Goal: Task Accomplishment & Management: Manage account settings

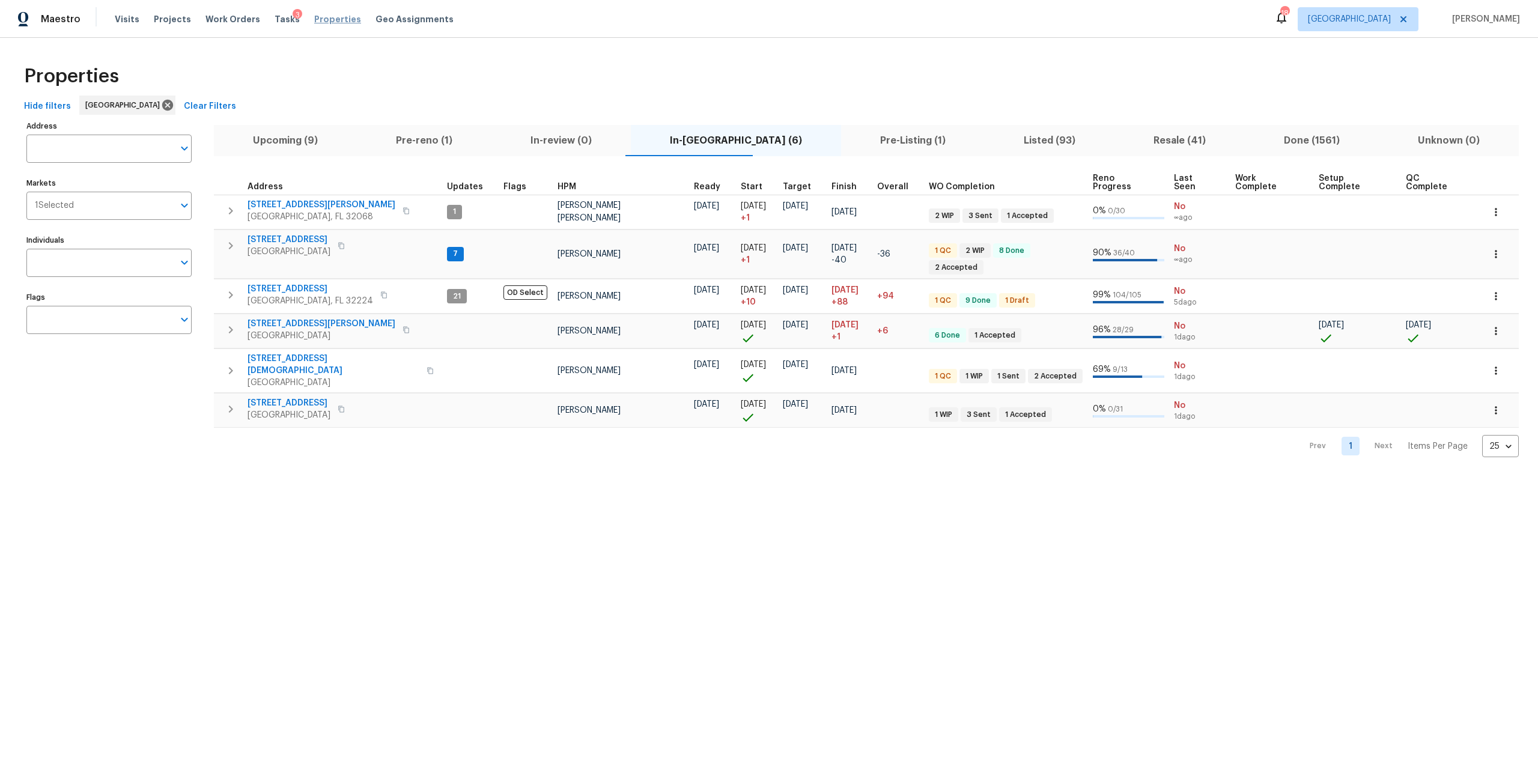
click at [330, 16] on span "Properties" at bounding box center [338, 20] width 47 height 12
click at [125, 23] on span "Visits" at bounding box center [127, 20] width 25 height 12
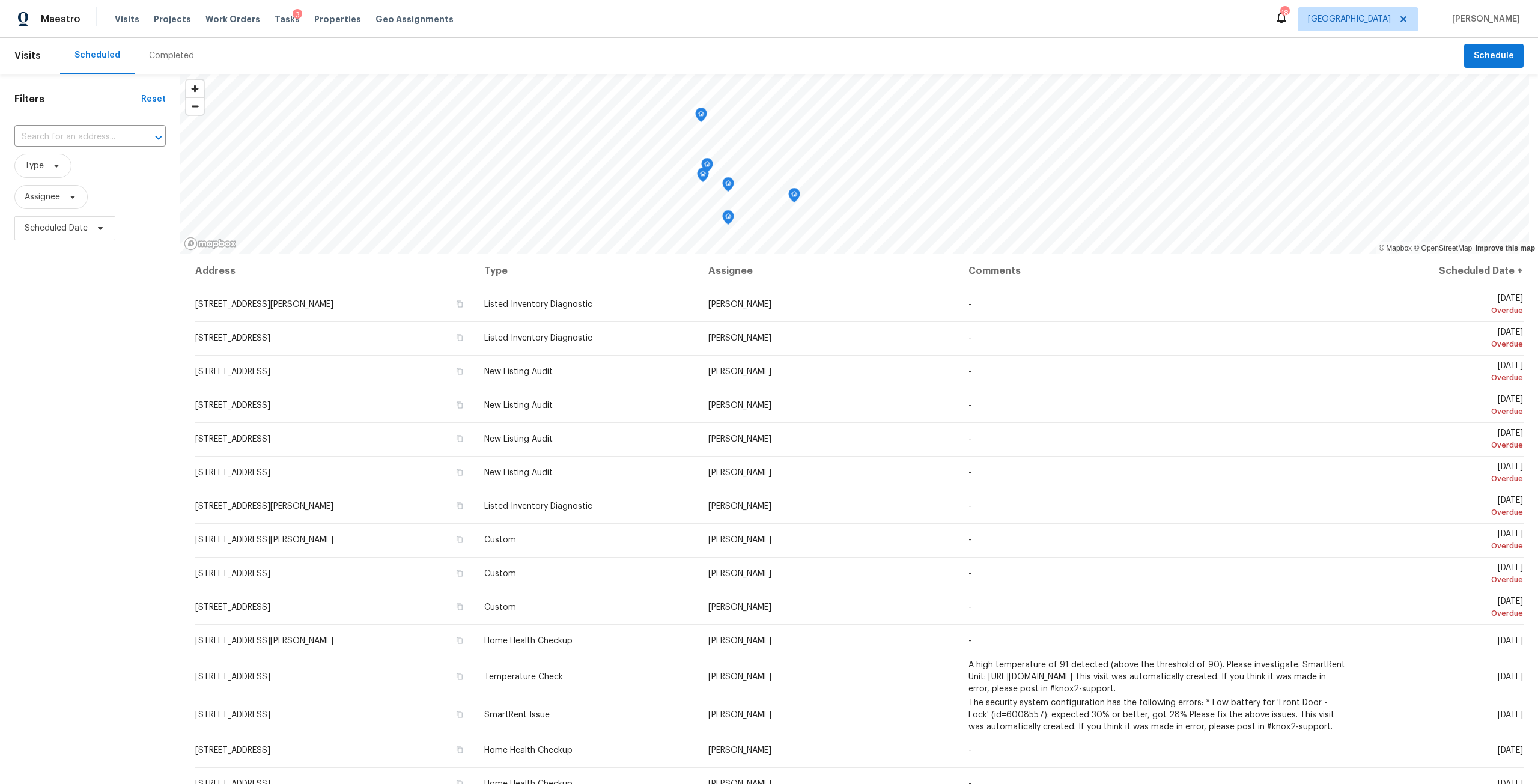
click at [790, 204] on div "Map marker" at bounding box center [794, 197] width 12 height 19
click at [792, 191] on icon "Map marker" at bounding box center [794, 195] width 11 height 14
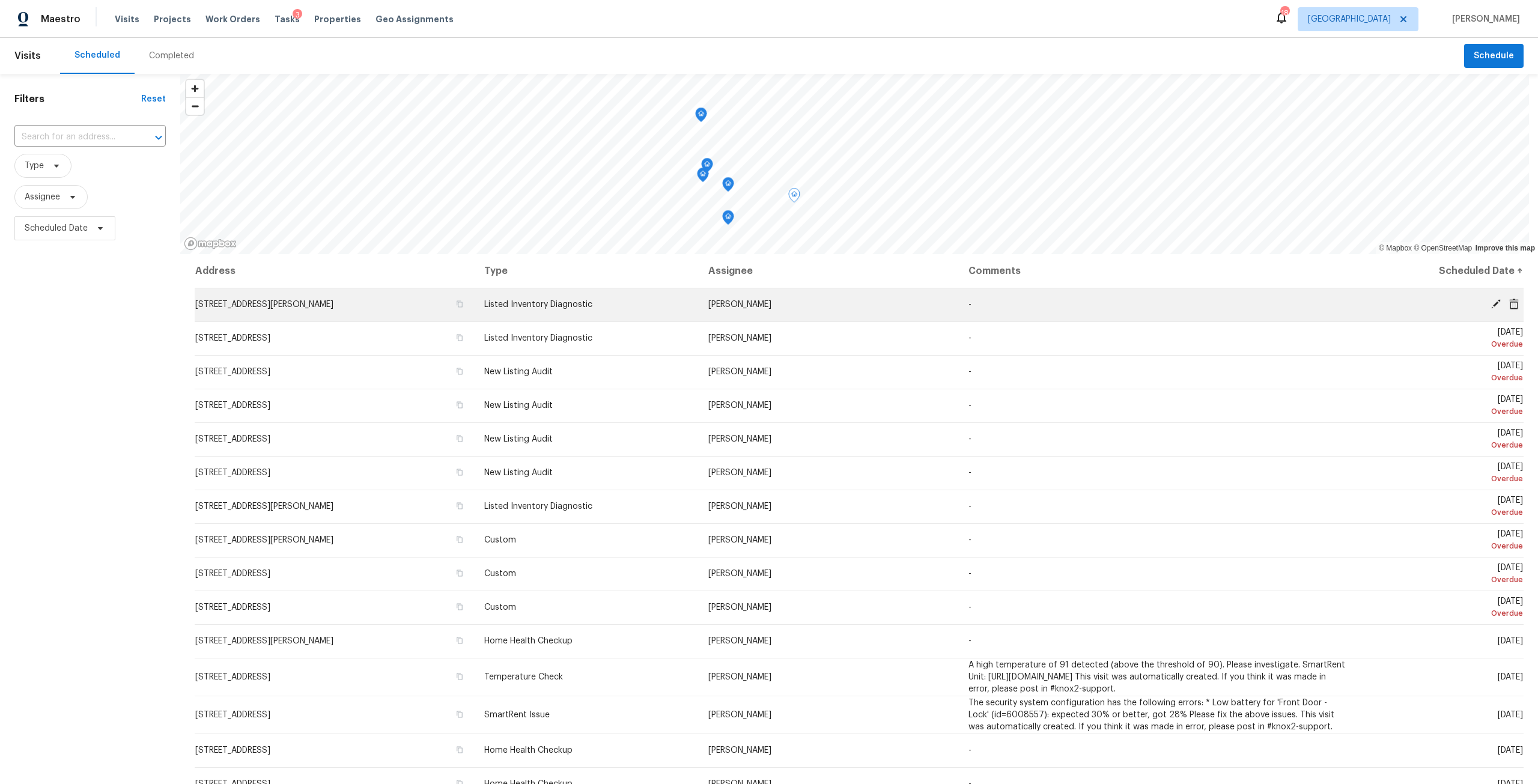
click at [1490, 300] on icon at bounding box center [1496, 304] width 11 height 11
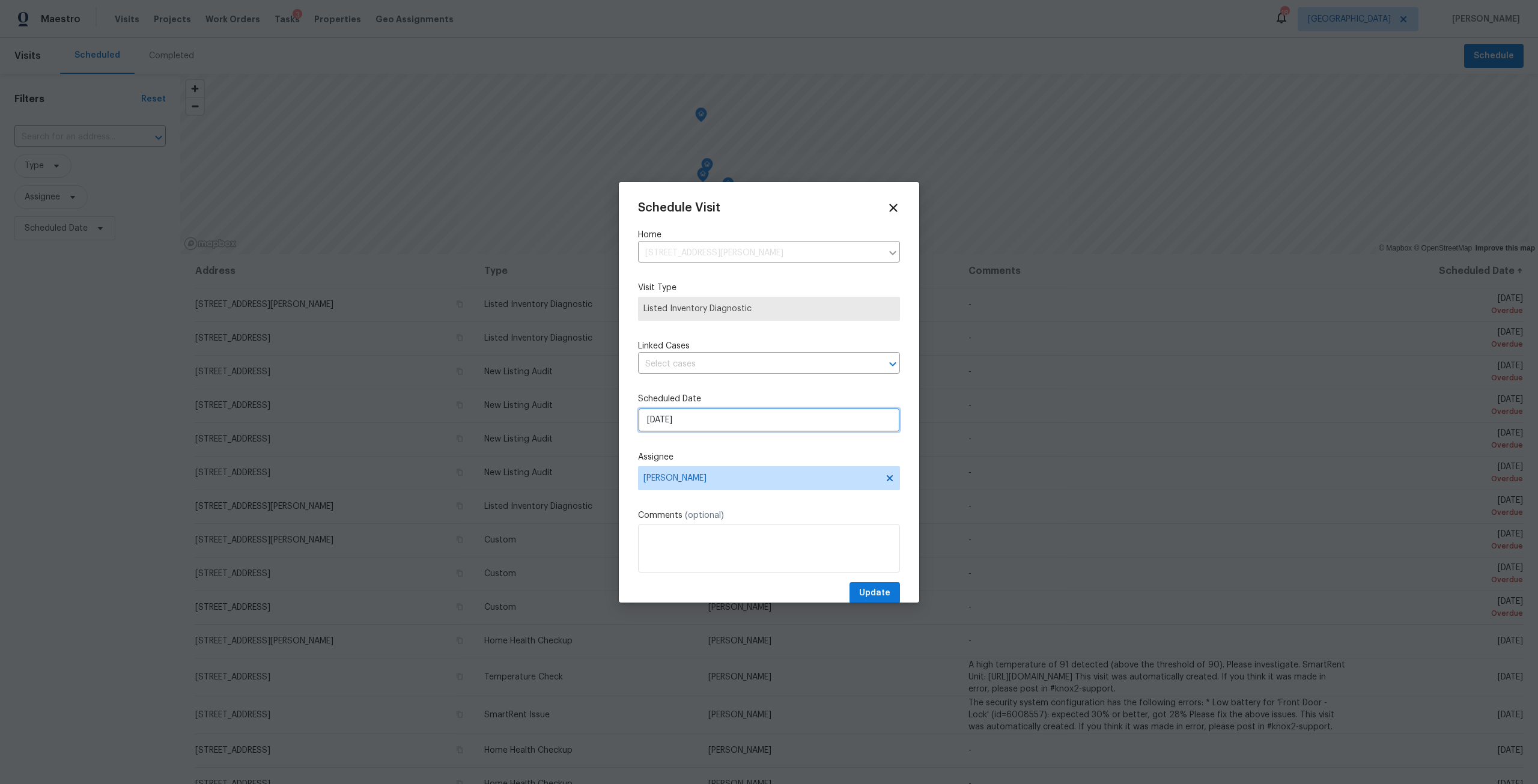
click at [712, 422] on input "8/11/2025" at bounding box center [769, 420] width 262 height 24
click at [748, 347] on div "19" at bounding box center [748, 351] width 20 height 17
type input "8/19/2025"
click at [856, 583] on button "Update" at bounding box center [874, 593] width 50 height 22
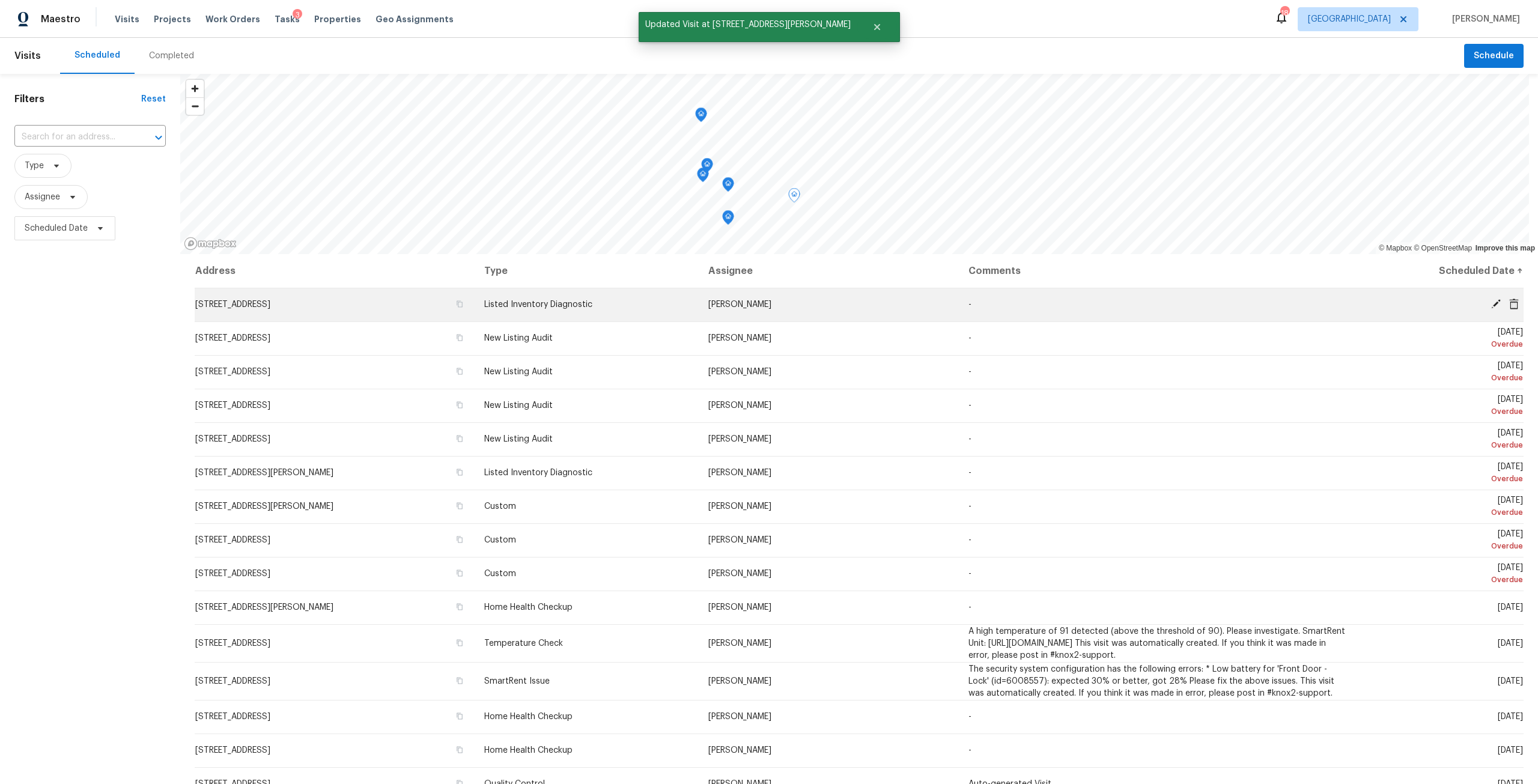
click at [1491, 305] on icon at bounding box center [1496, 304] width 9 height 9
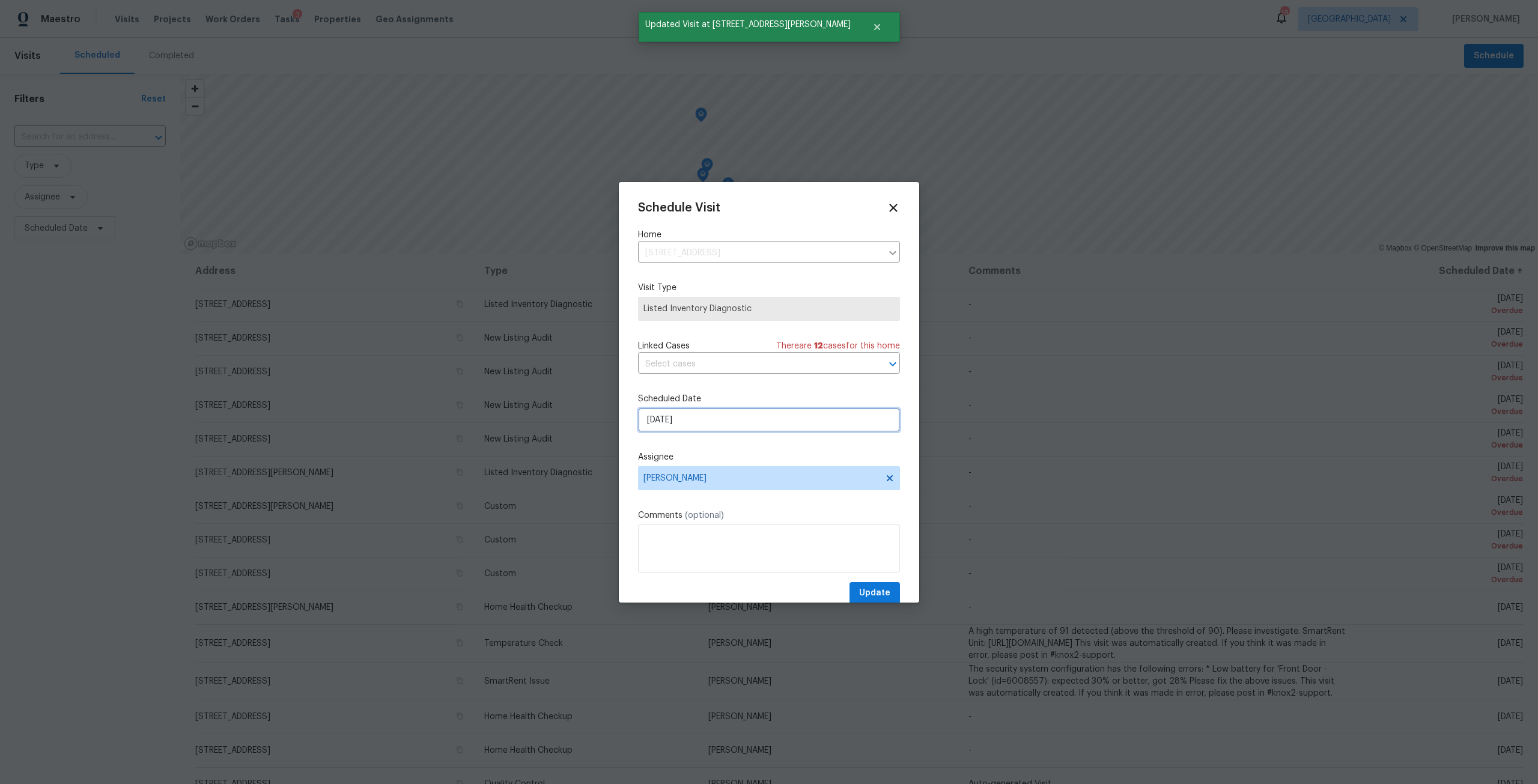
click at [707, 427] on input "8/12/2025" at bounding box center [769, 420] width 262 height 24
click at [741, 357] on div "19" at bounding box center [748, 351] width 20 height 17
type input "[DATE]"
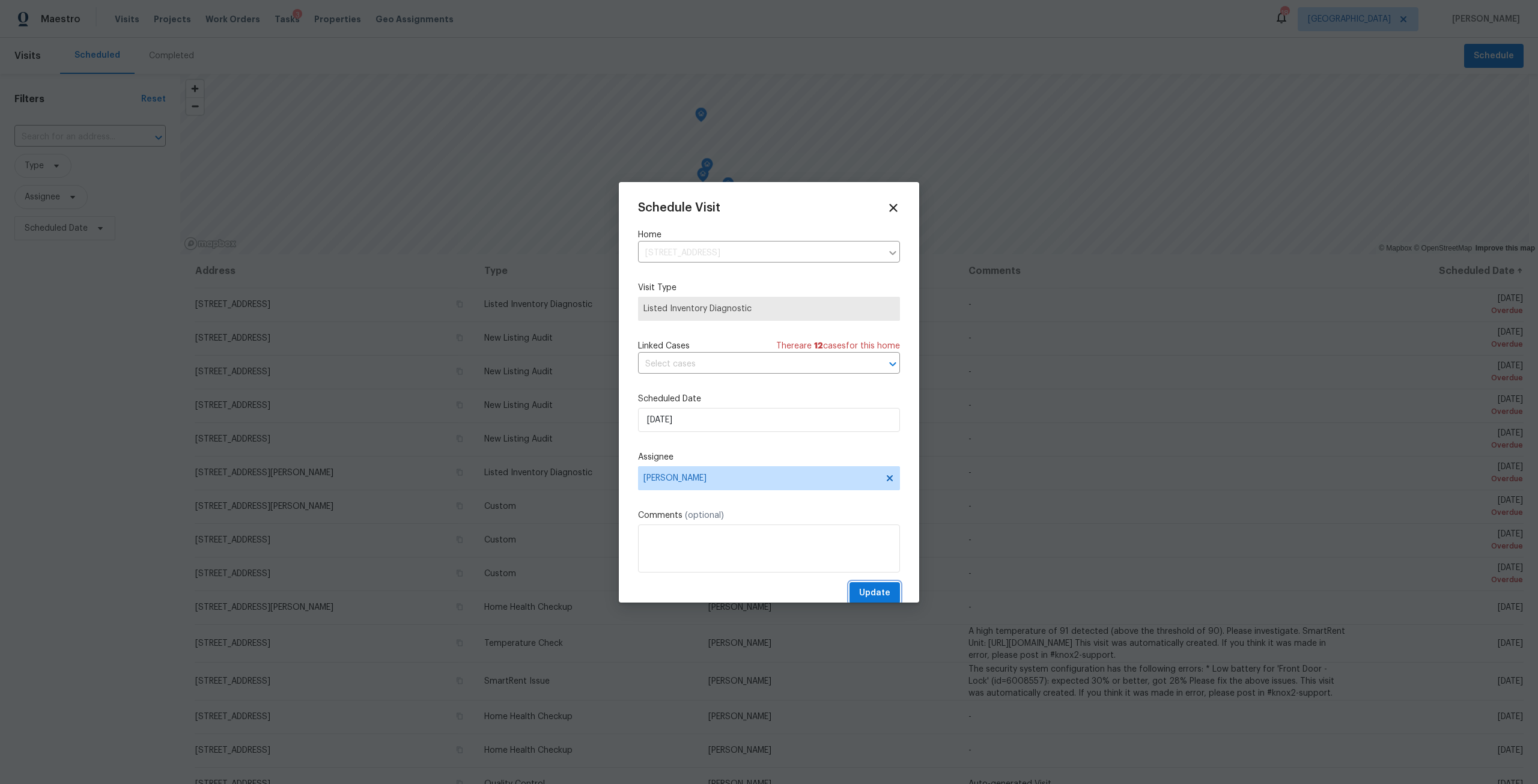
click at [849, 583] on button "Update" at bounding box center [874, 593] width 50 height 22
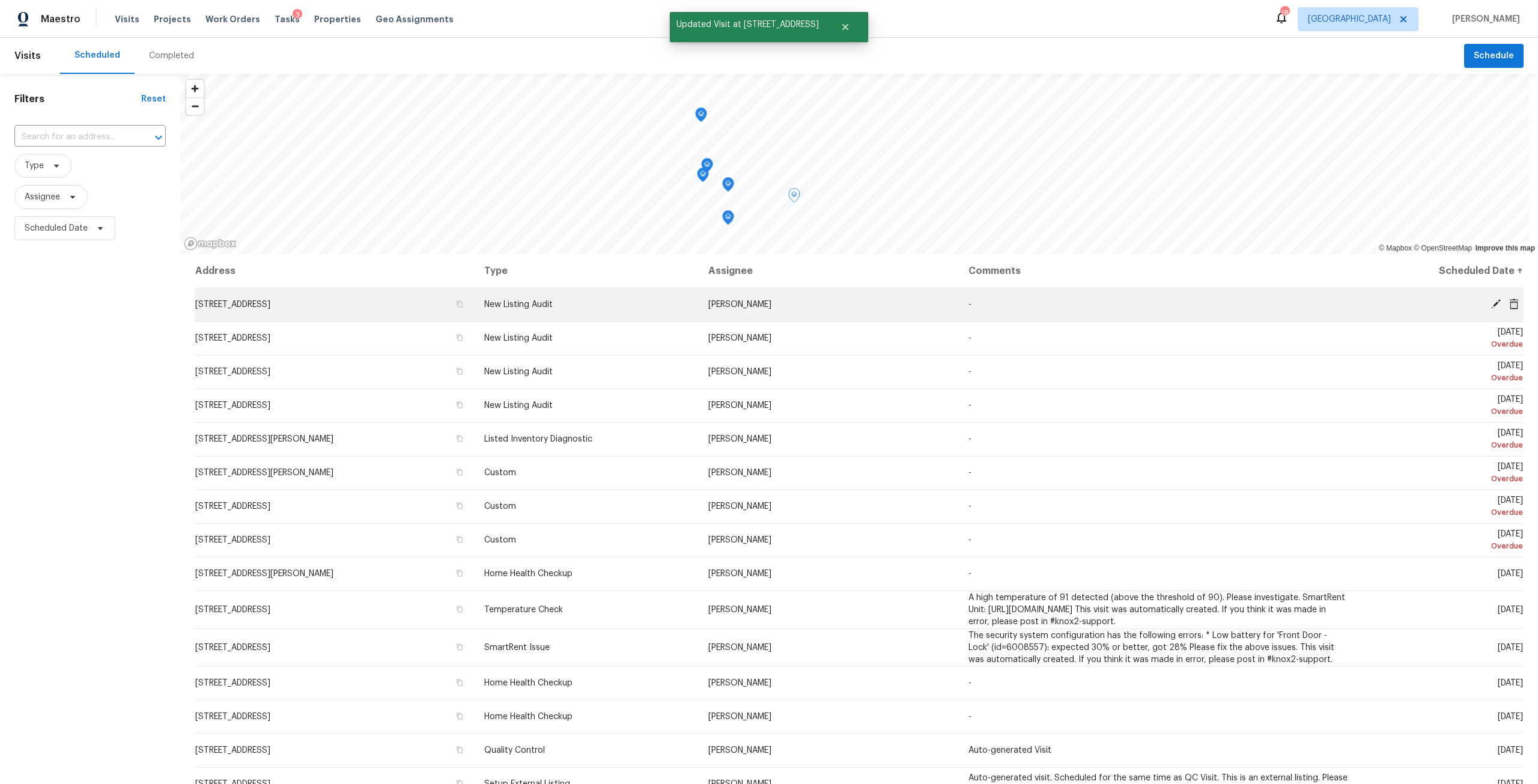
click at [1490, 305] on icon at bounding box center [1496, 304] width 11 height 11
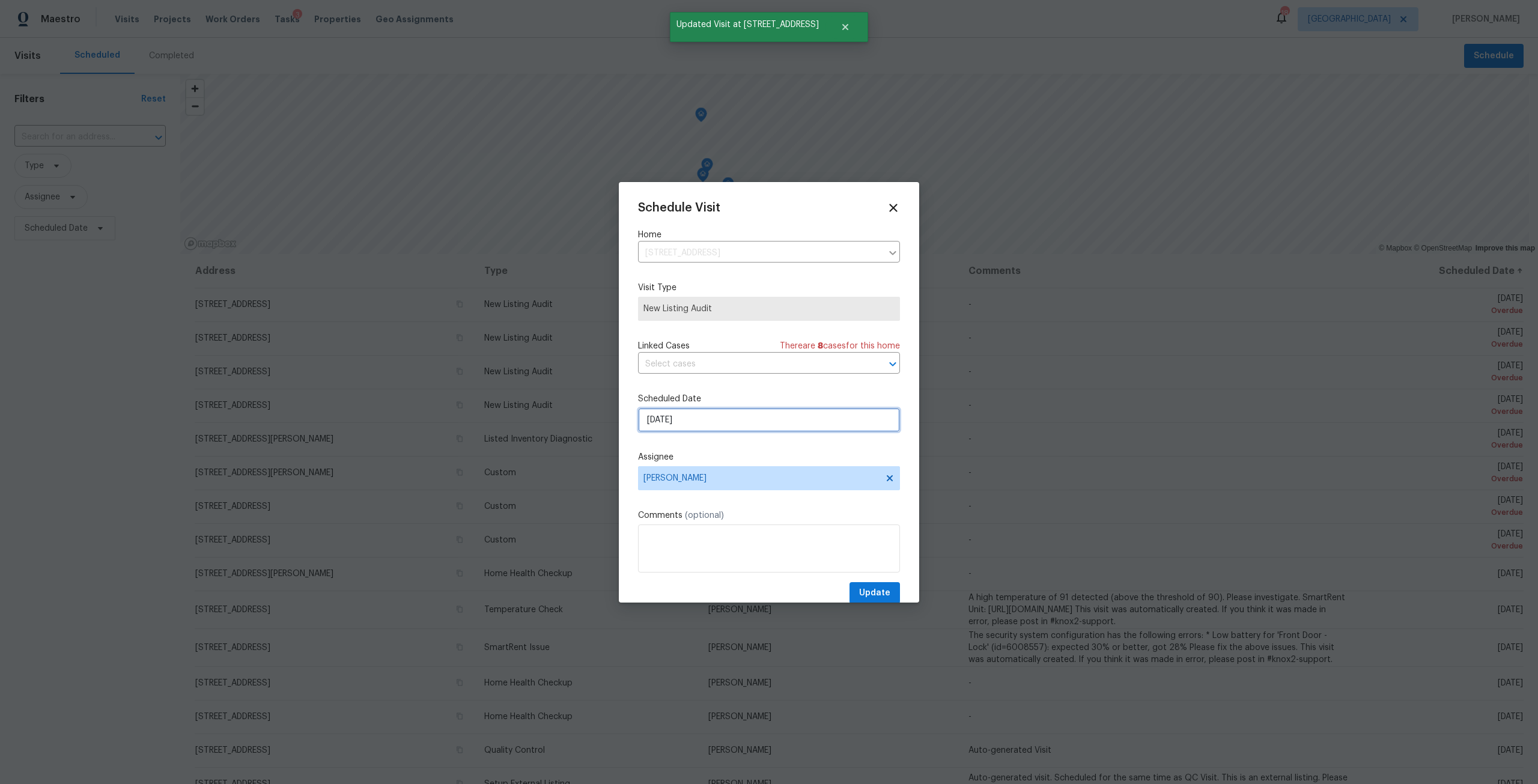
click at [769, 422] on input "[DATE]" at bounding box center [769, 420] width 262 height 24
click at [748, 353] on div "19" at bounding box center [748, 351] width 20 height 17
type input "[DATE]"
click at [877, 591] on span "Update" at bounding box center [874, 593] width 31 height 15
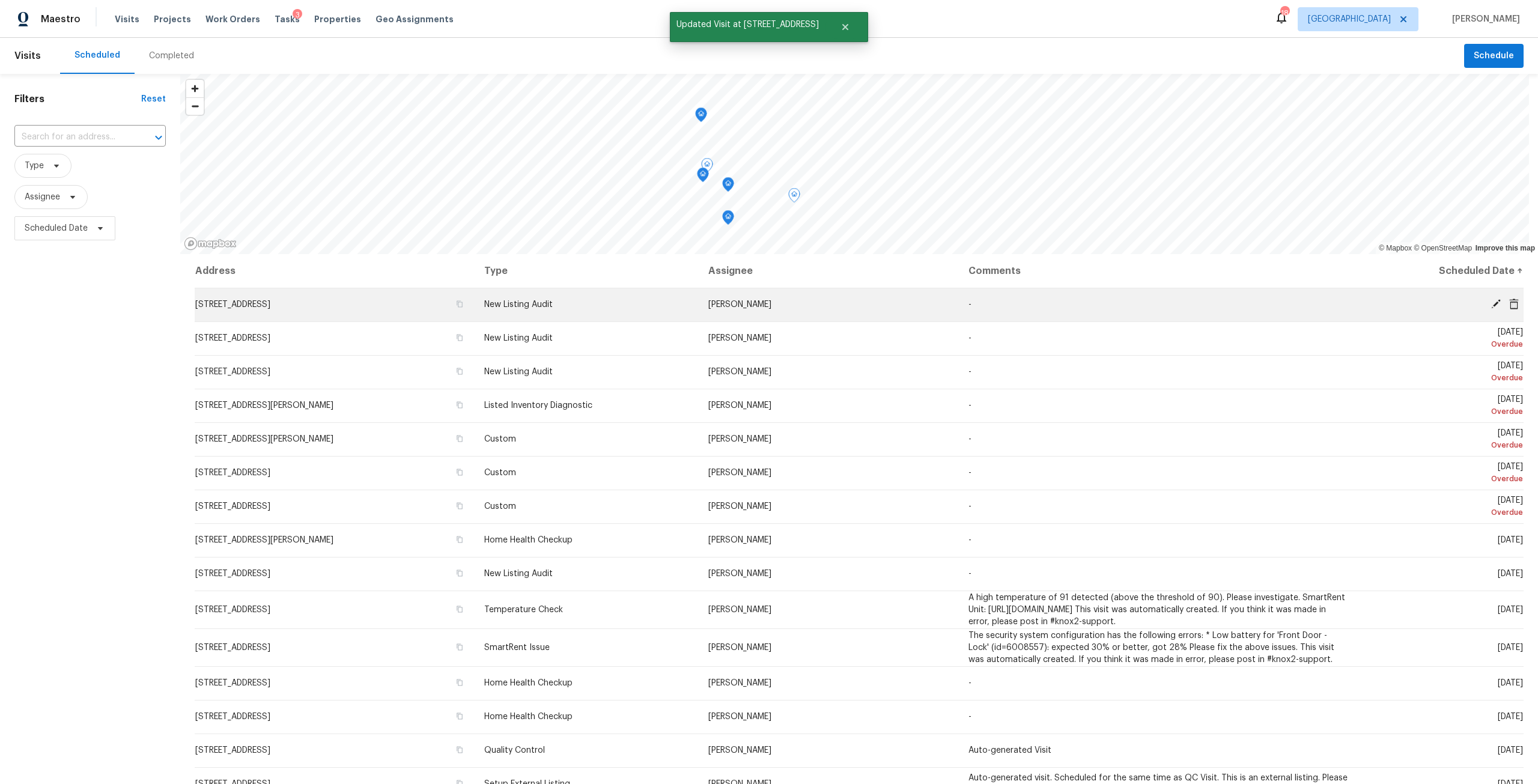
click at [1490, 305] on icon at bounding box center [1496, 304] width 11 height 11
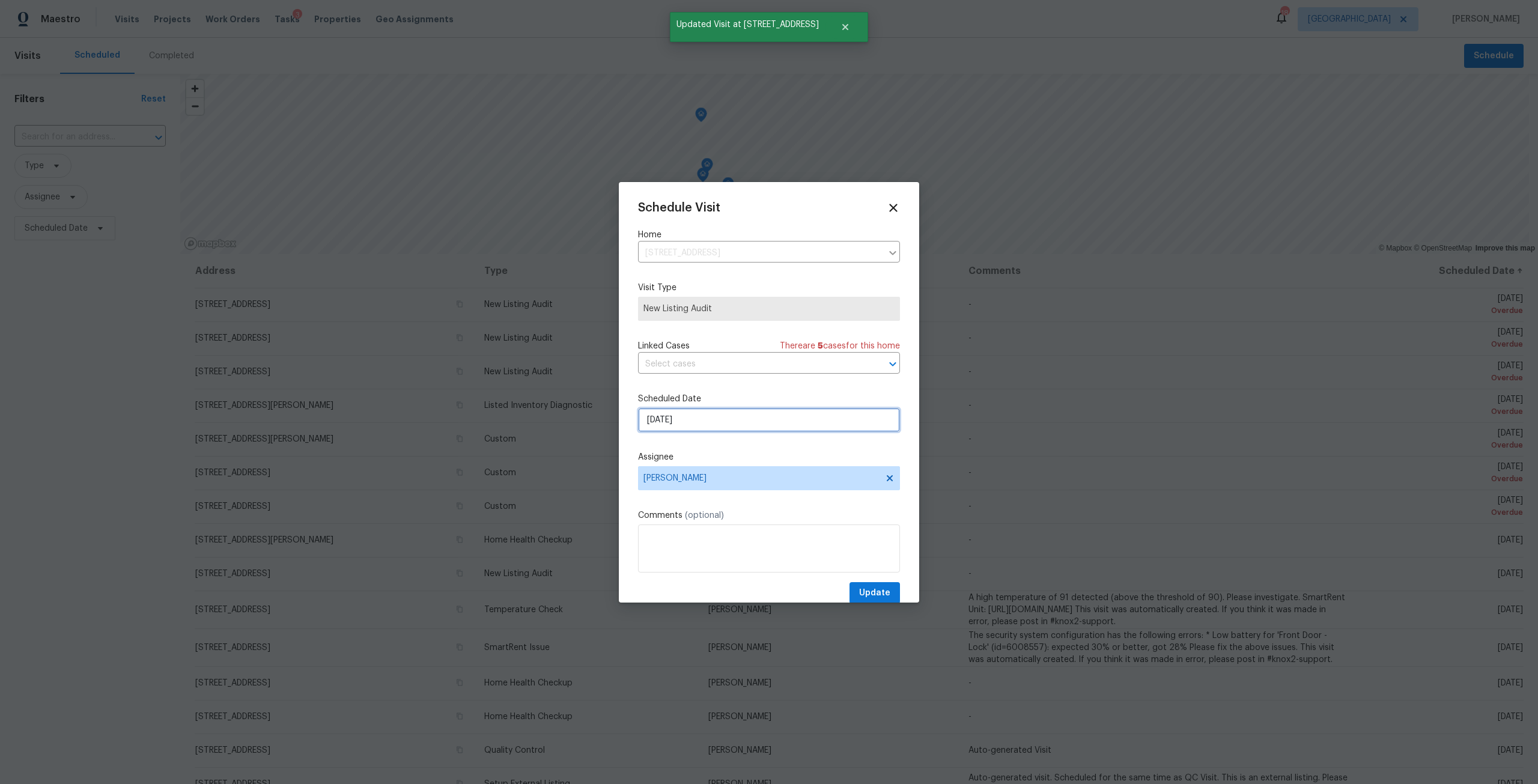
click at [734, 415] on input "[DATE]" at bounding box center [769, 420] width 262 height 24
click at [744, 352] on div "19" at bounding box center [748, 351] width 20 height 17
type input "[DATE]"
click at [871, 585] on span "Update" at bounding box center [874, 593] width 31 height 15
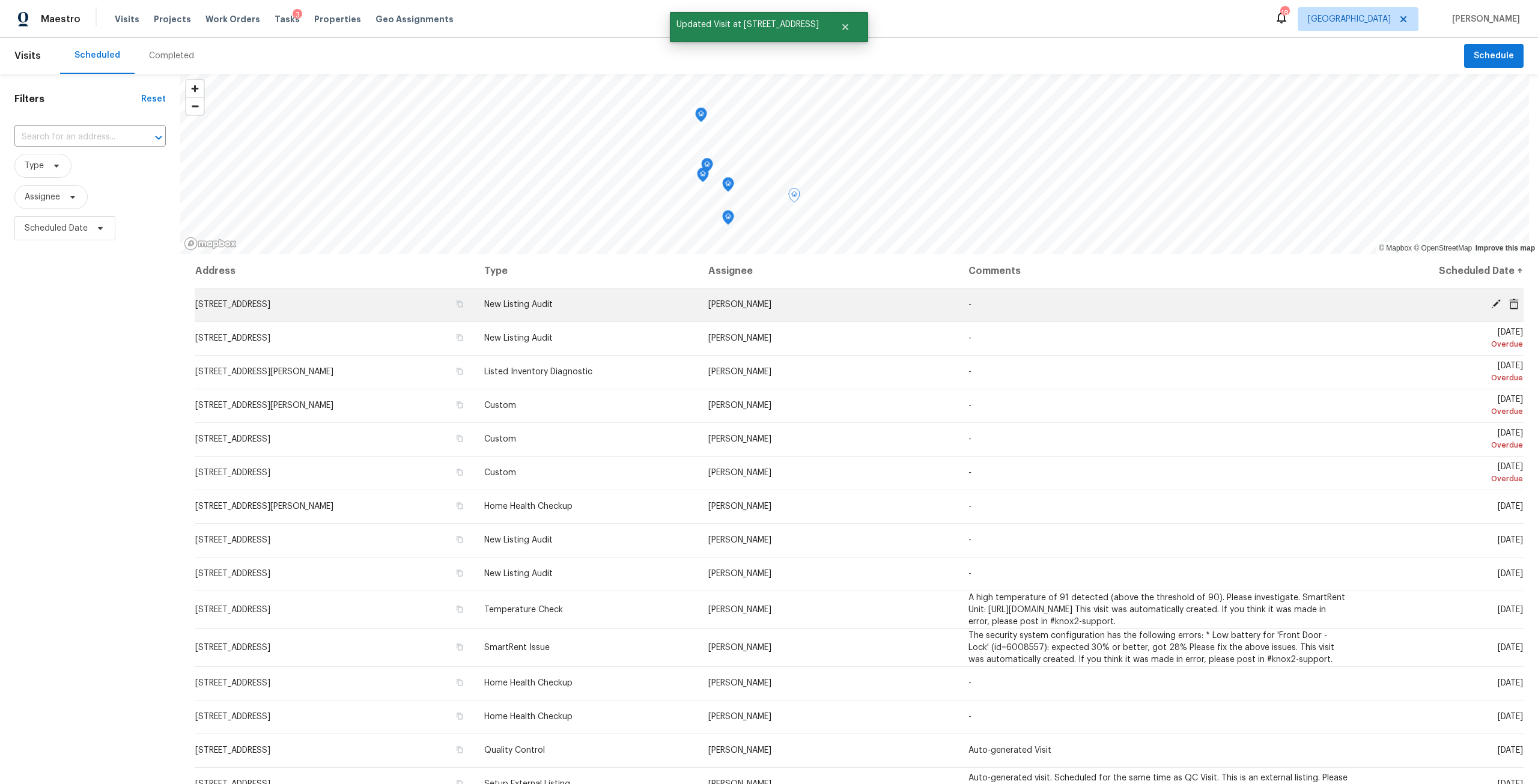
click at [1490, 299] on icon at bounding box center [1496, 304] width 11 height 11
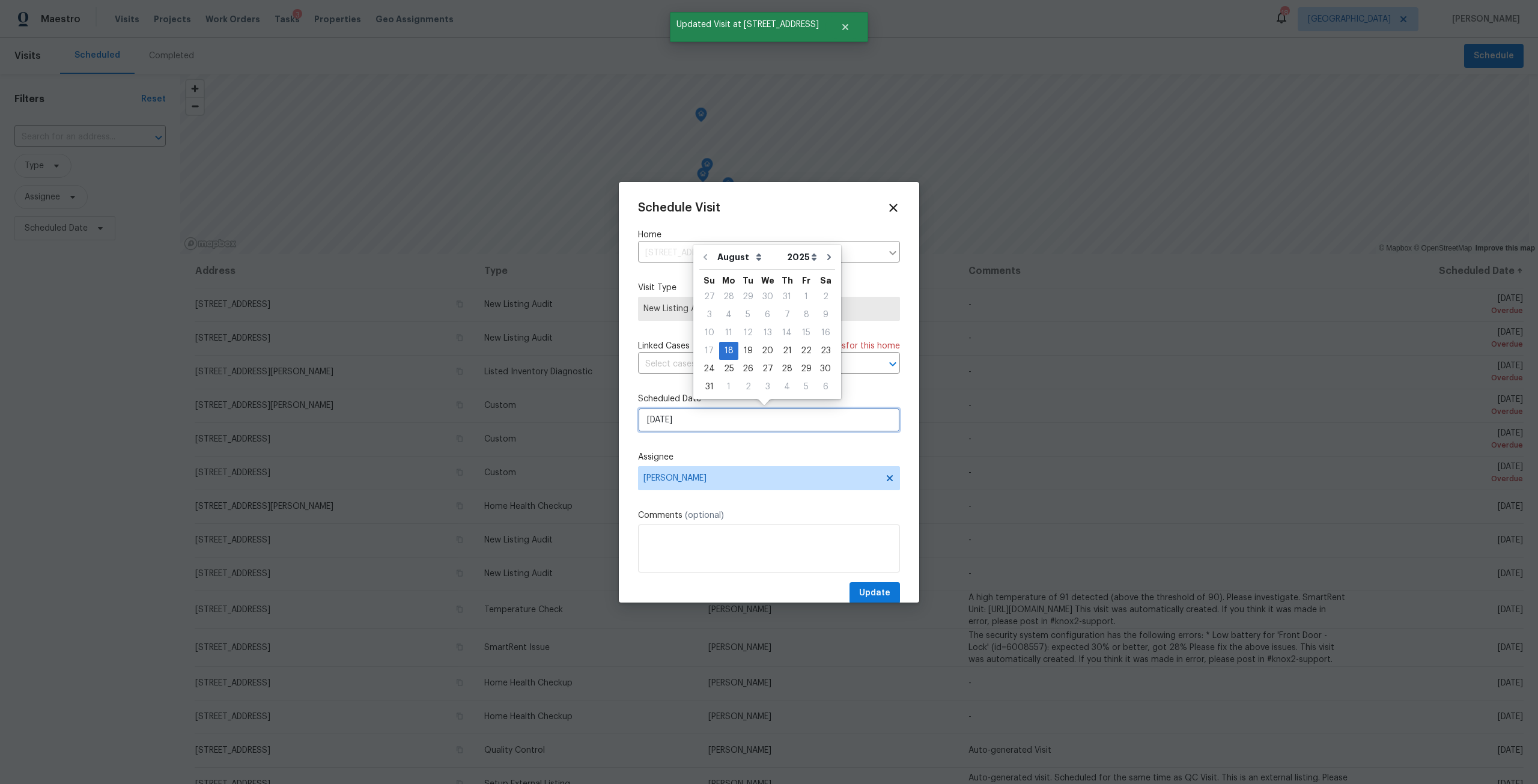
click at [815, 419] on input "[DATE]" at bounding box center [769, 420] width 262 height 24
click at [746, 352] on div "19" at bounding box center [748, 351] width 20 height 17
type input "[DATE]"
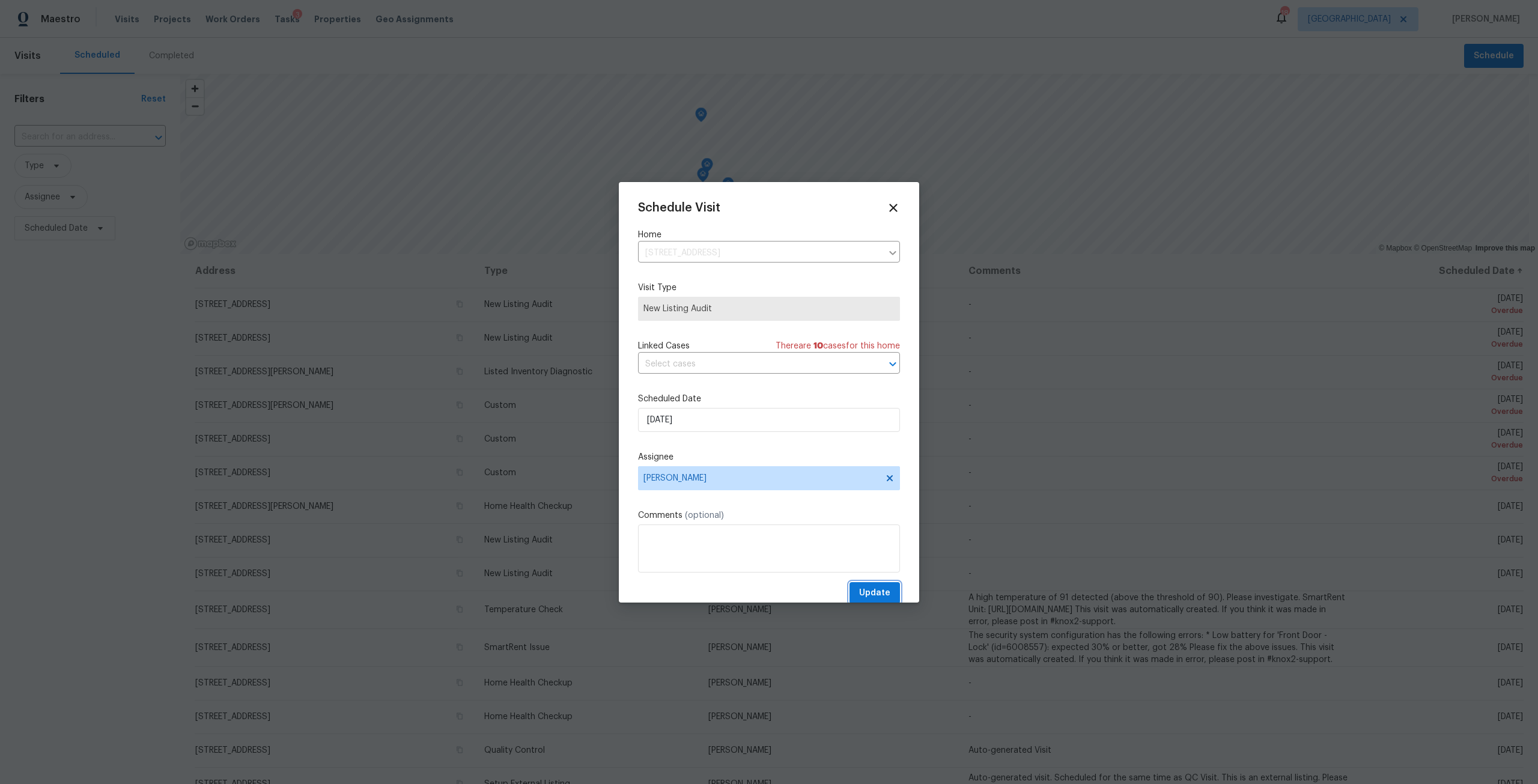
click at [877, 592] on span "Update" at bounding box center [874, 593] width 31 height 15
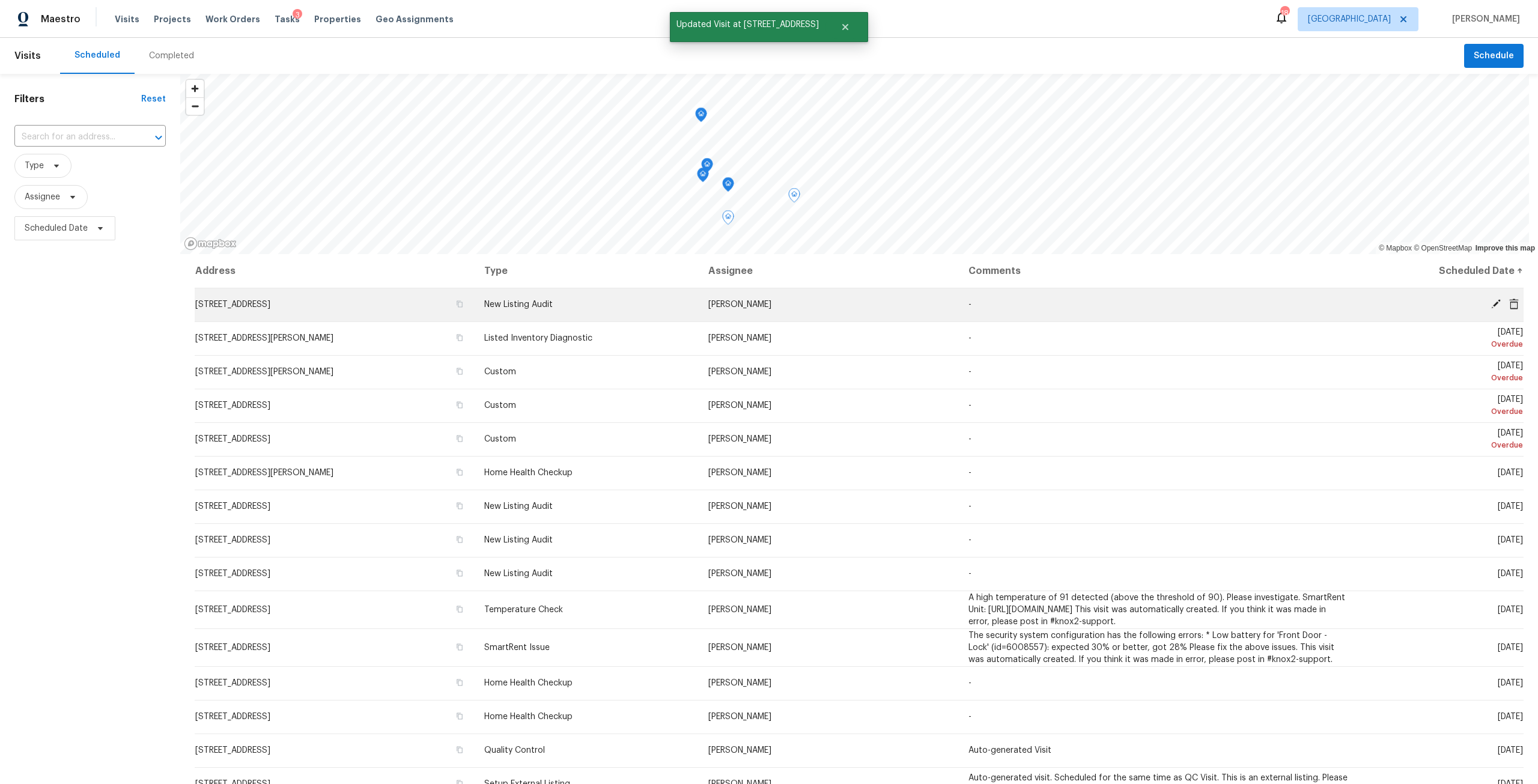
click at [1490, 303] on icon at bounding box center [1496, 304] width 11 height 11
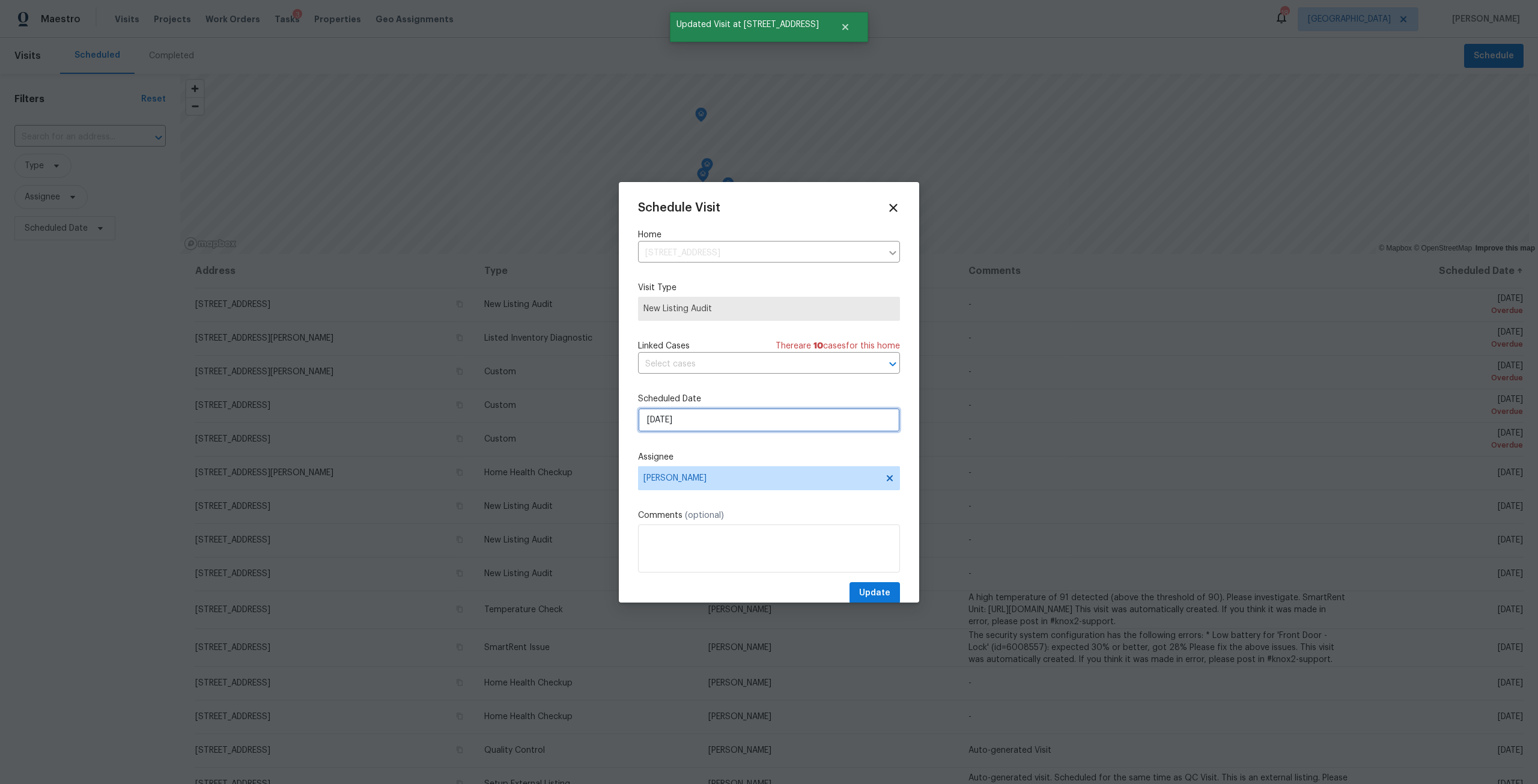
click at [701, 422] on input "[DATE]" at bounding box center [769, 420] width 262 height 24
click at [745, 353] on div "19" at bounding box center [748, 351] width 20 height 17
type input "[DATE]"
click at [851, 590] on button "Update" at bounding box center [874, 593] width 50 height 22
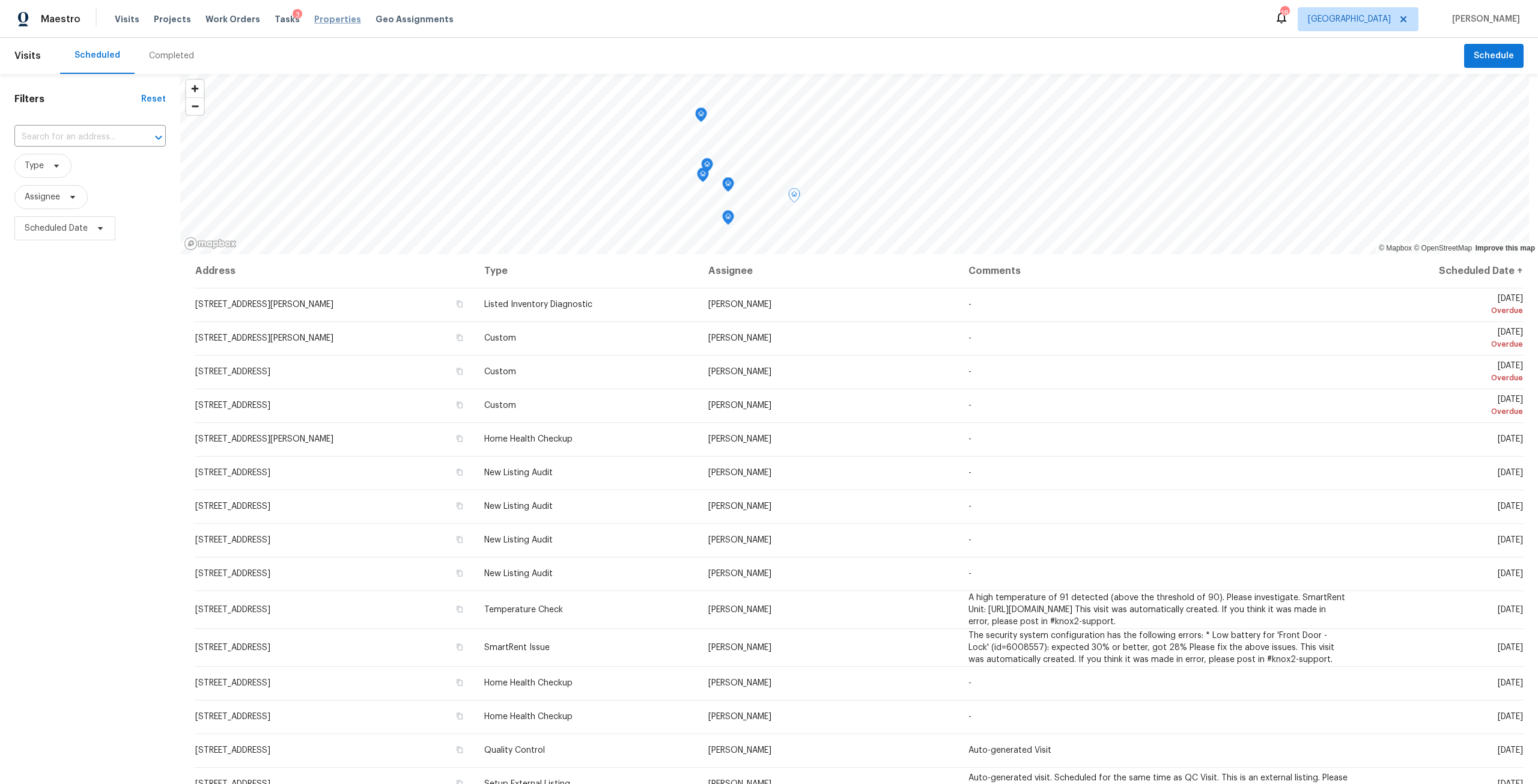
click at [330, 20] on span "Properties" at bounding box center [338, 20] width 47 height 12
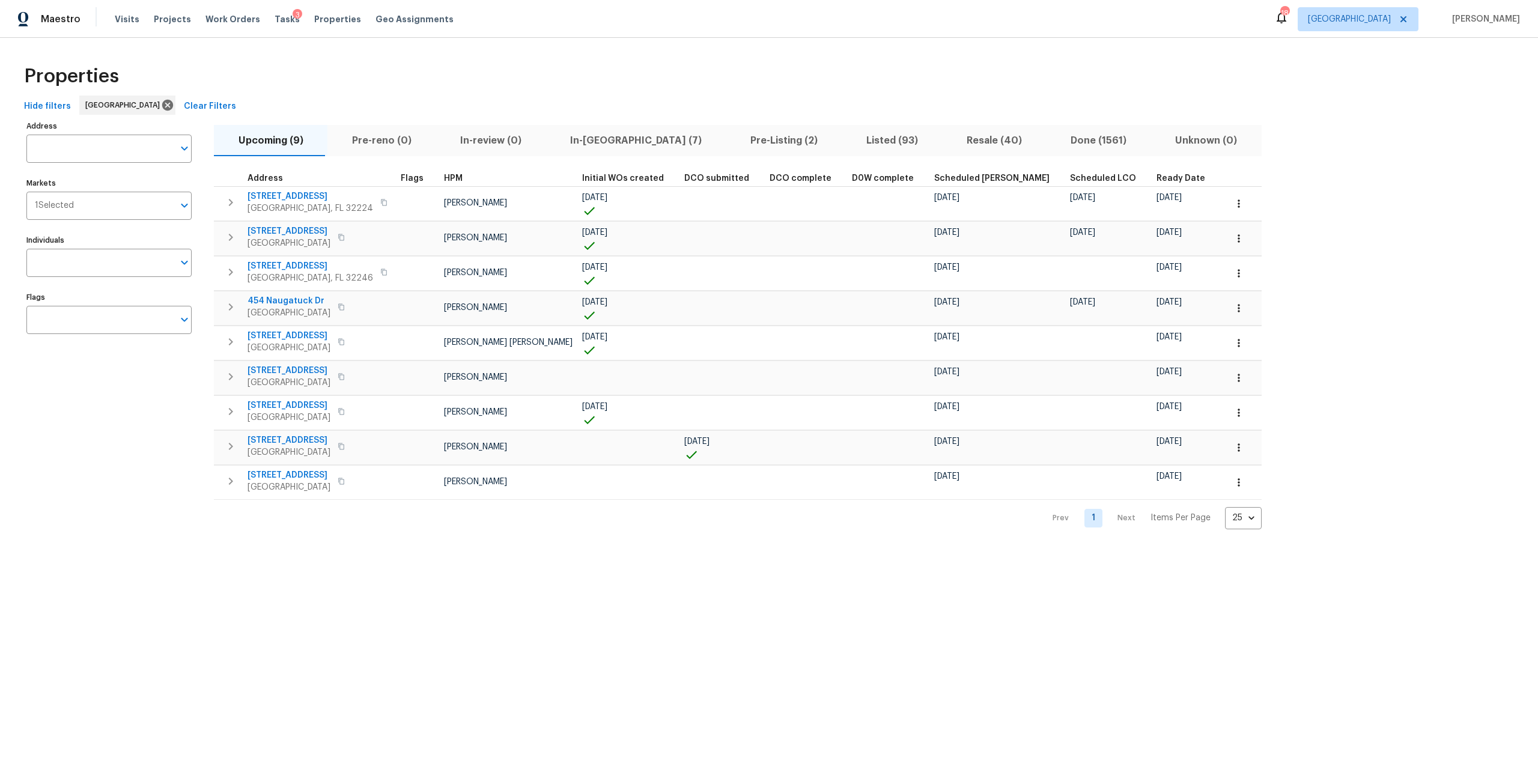
click at [589, 134] on span "In-reno (7)" at bounding box center [635, 140] width 166 height 17
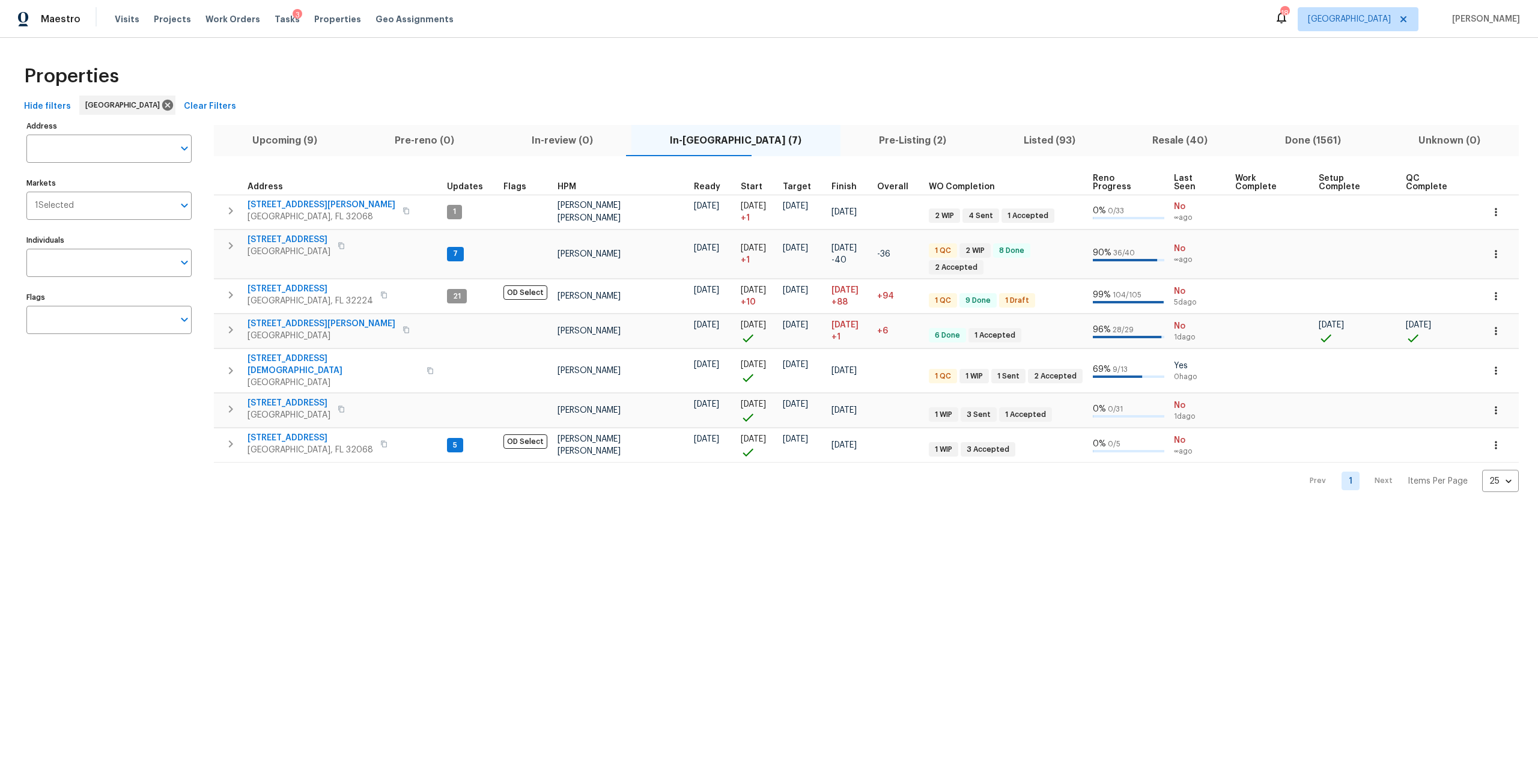
click at [992, 141] on span "Listed (93)" at bounding box center [1049, 140] width 114 height 17
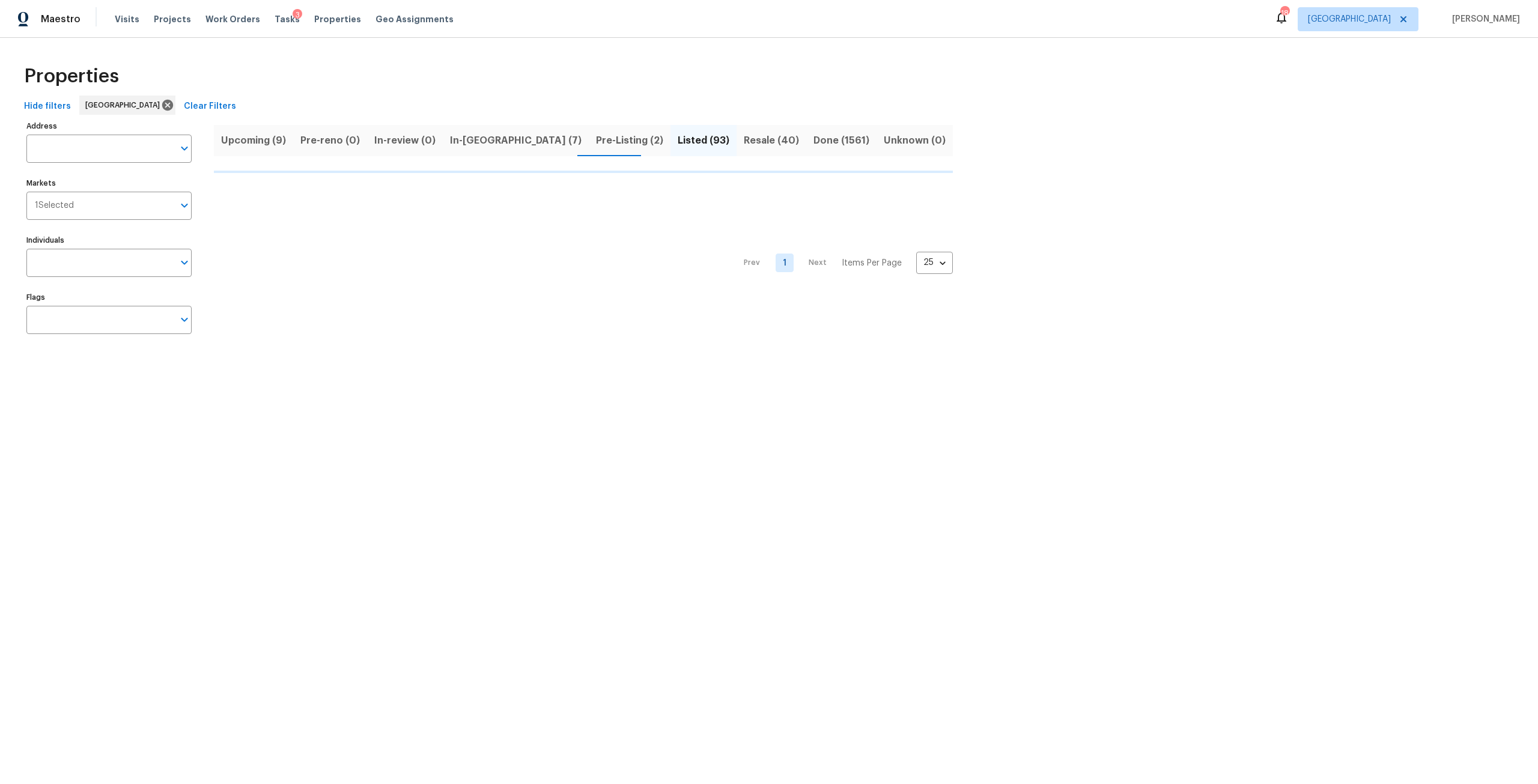
click at [487, 137] on span "In-reno (7)" at bounding box center [516, 140] width 131 height 17
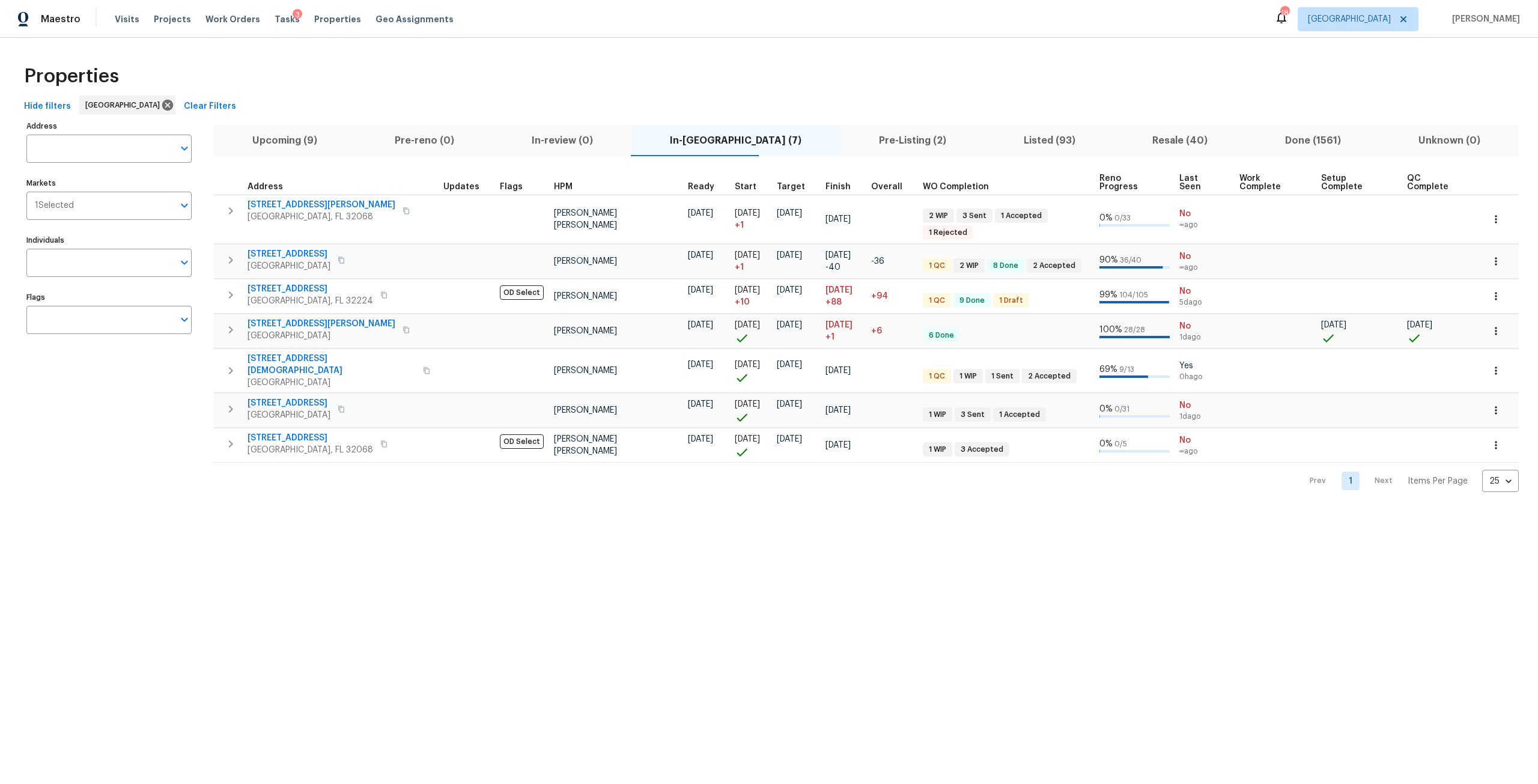
click at [624, 137] on button "In-review (0)" at bounding box center [562, 141] width 139 height 31
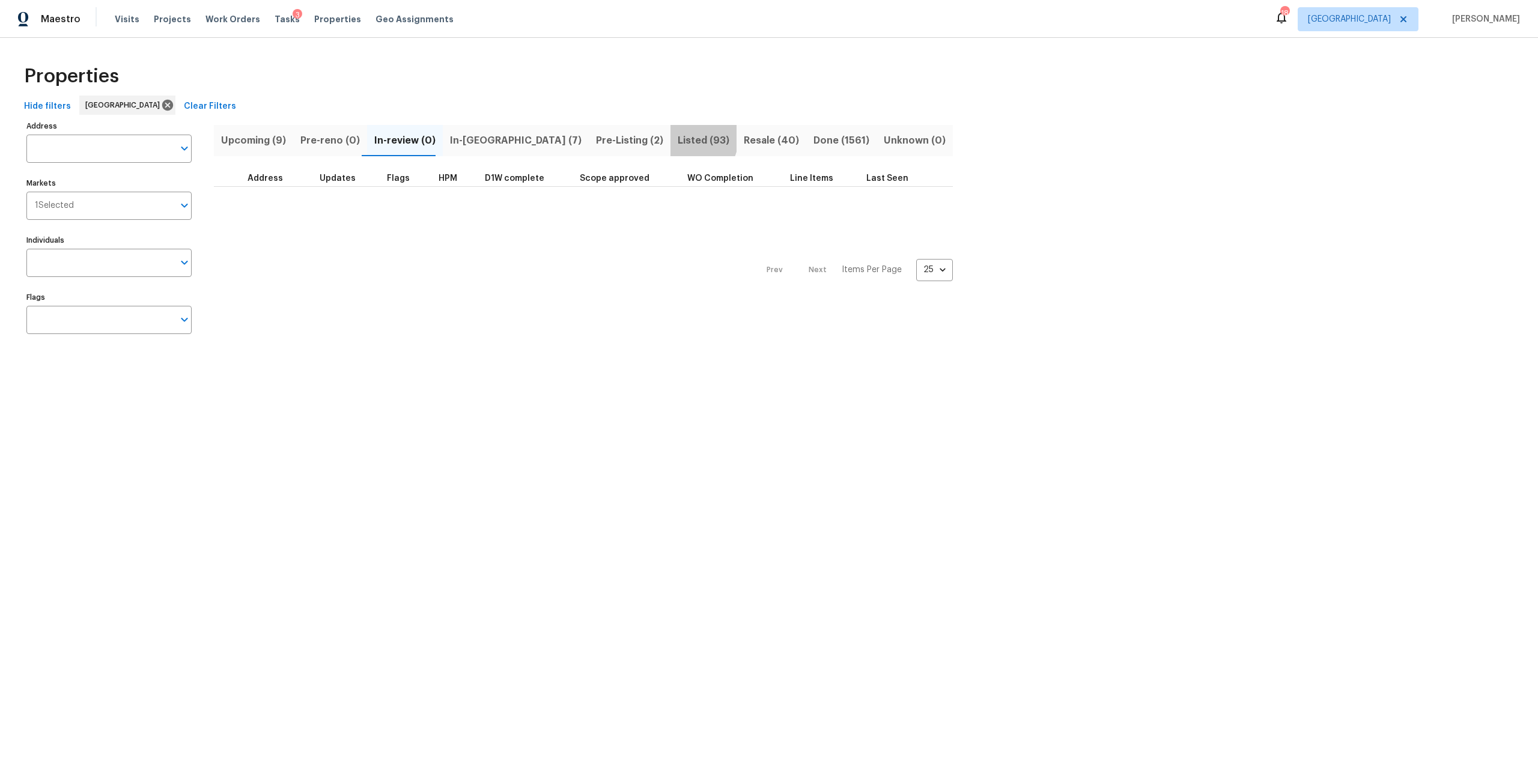
click at [678, 135] on span "Listed (93)" at bounding box center [703, 140] width 52 height 17
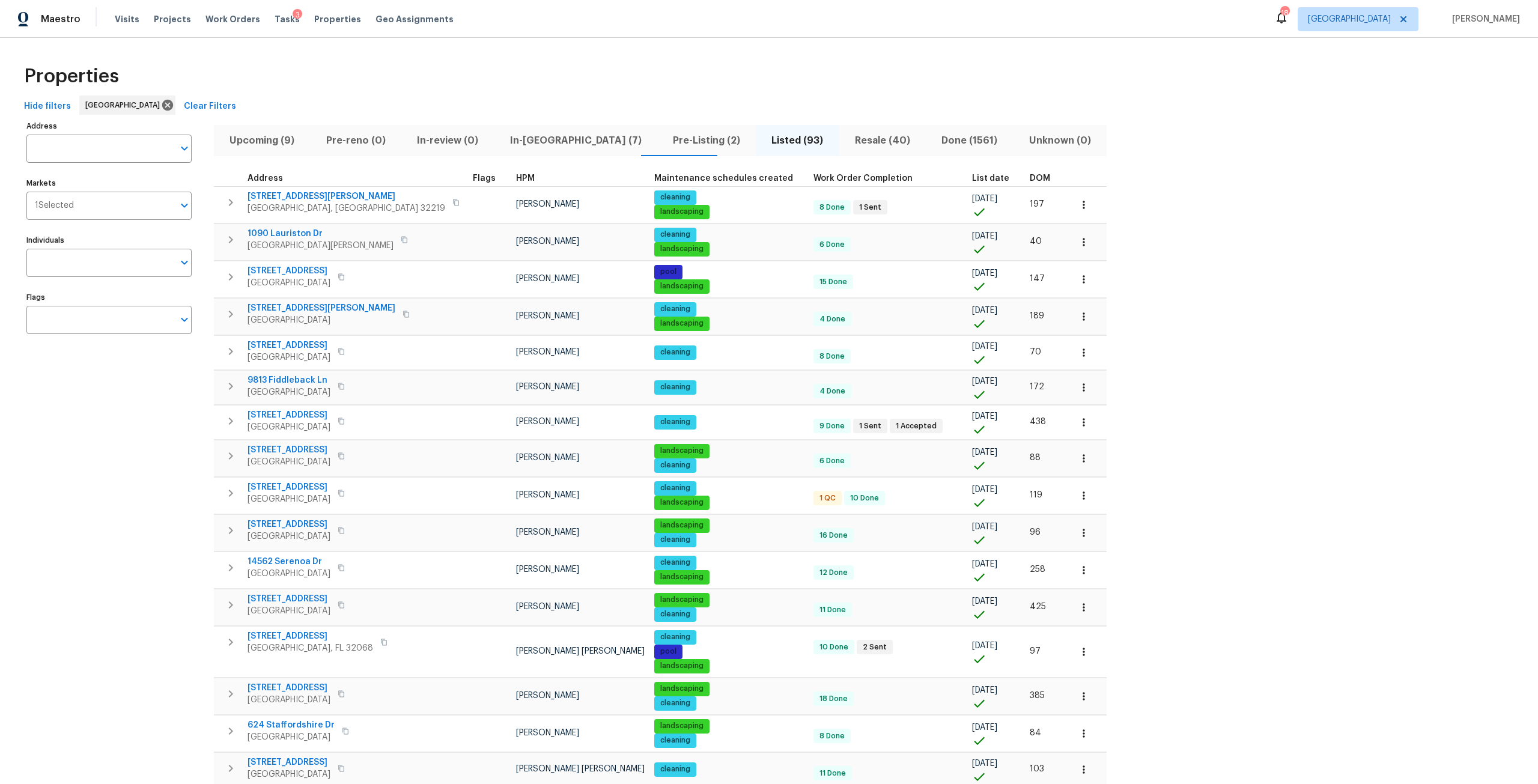
click at [1030, 176] on span "DOM" at bounding box center [1040, 178] width 20 height 8
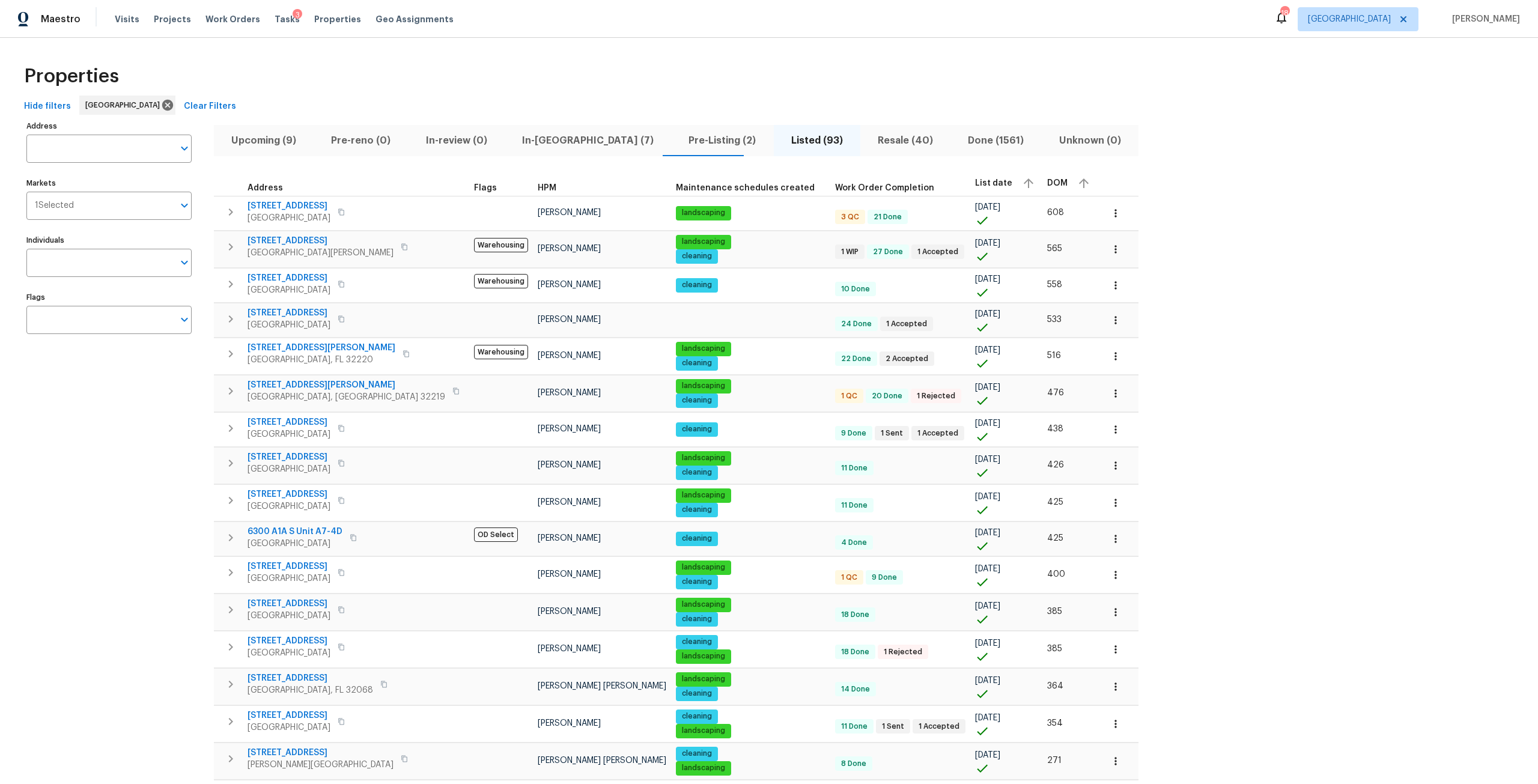
click at [512, 148] on span "In-reno (7)" at bounding box center [588, 140] width 152 height 17
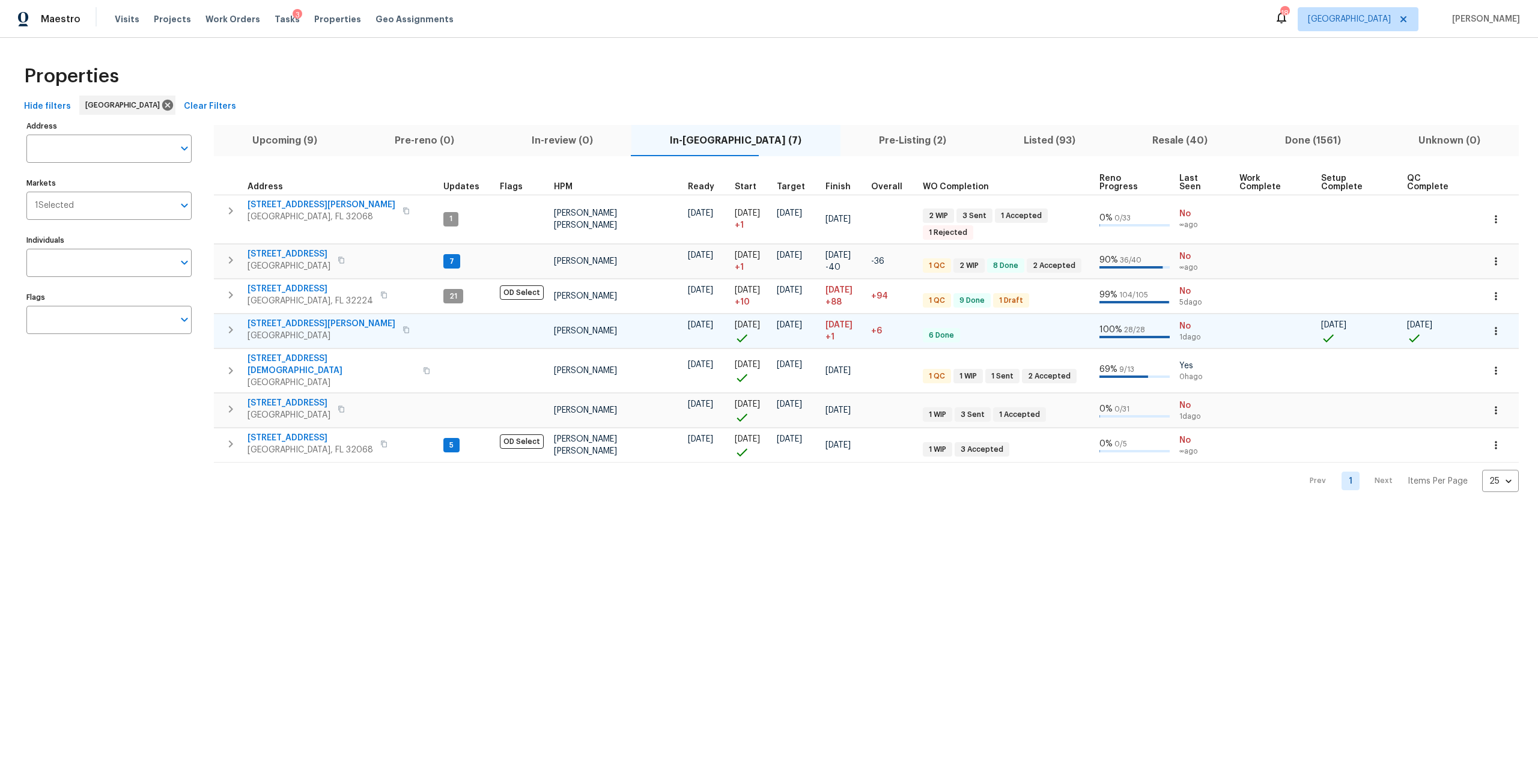
click at [283, 318] on span "5608 Bryner Dr" at bounding box center [322, 324] width 148 height 12
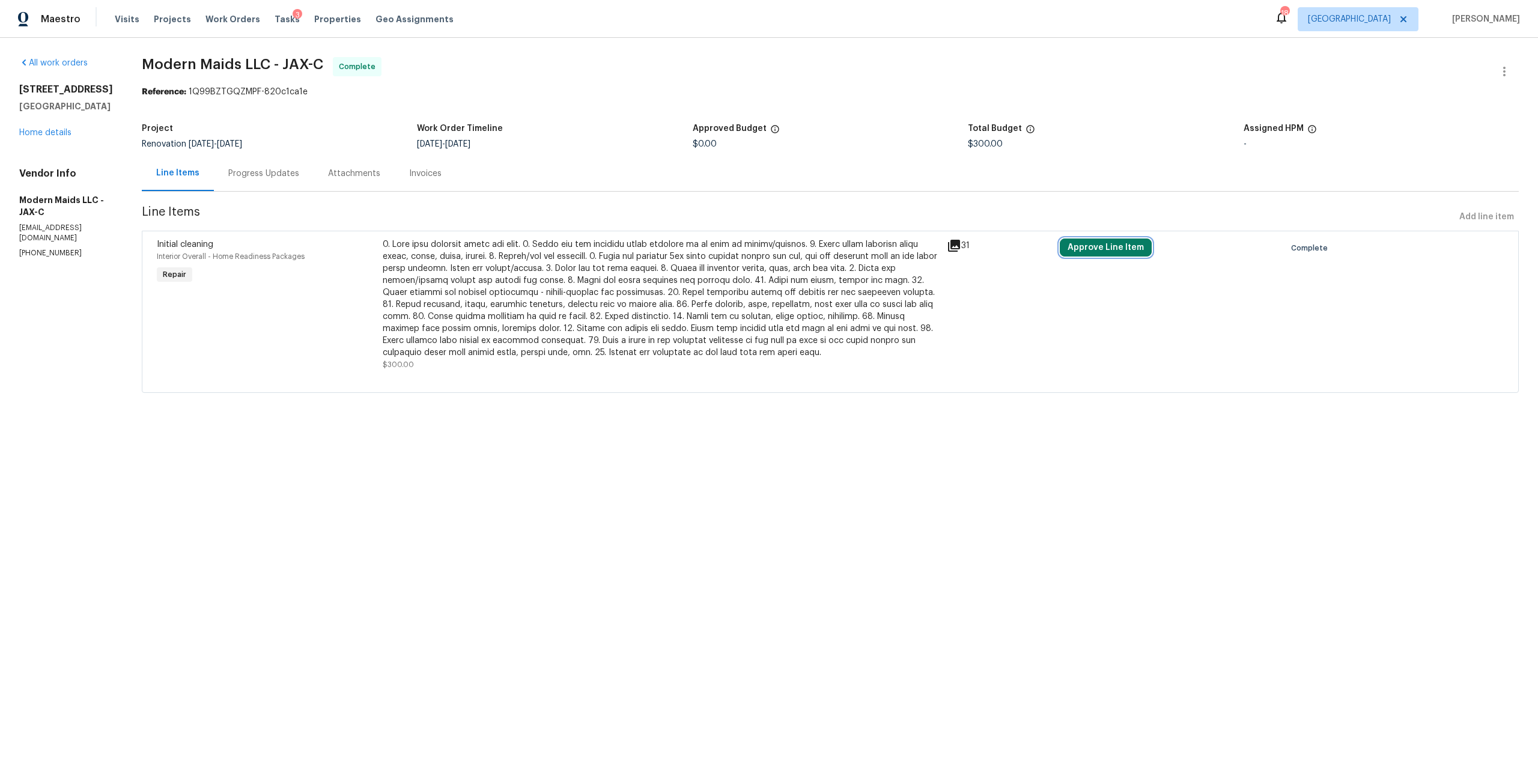
click at [1087, 244] on button "Approve Line Item" at bounding box center [1105, 247] width 92 height 18
click at [890, 258] on button "Approve" at bounding box center [916, 258] width 72 height 24
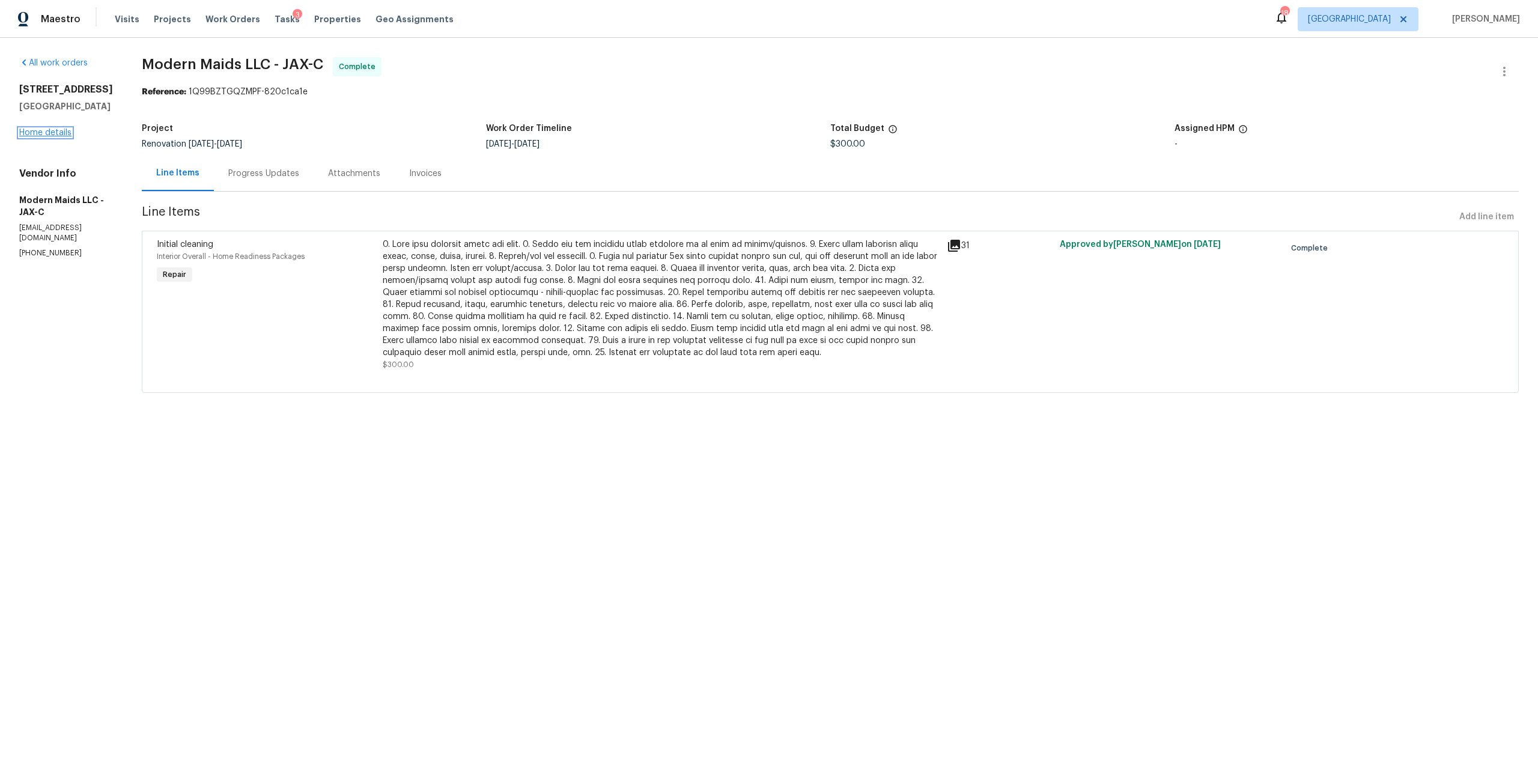
click at [67, 132] on link "Home details" at bounding box center [46, 133] width 53 height 8
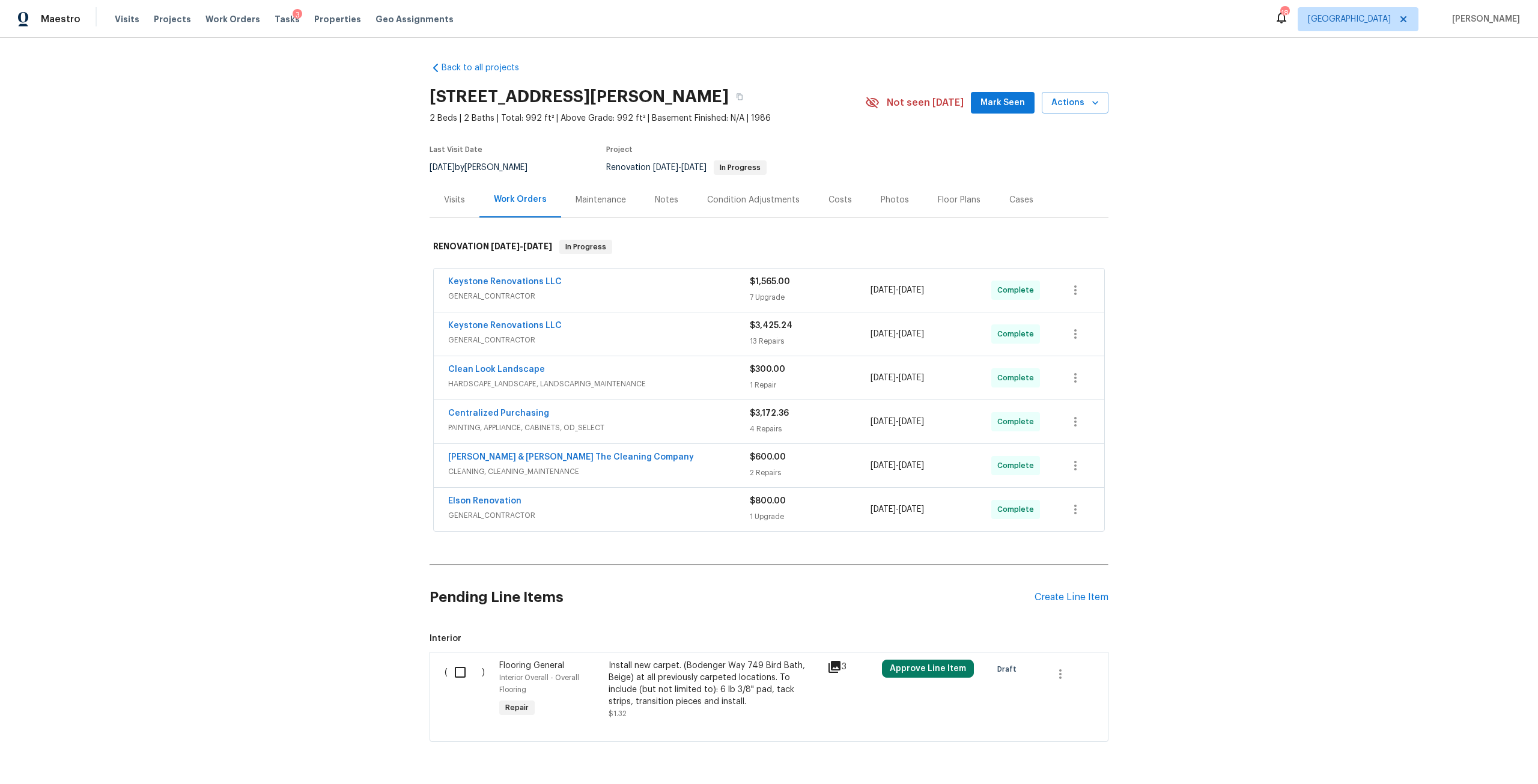
click at [444, 201] on div "Visits" at bounding box center [454, 200] width 21 height 12
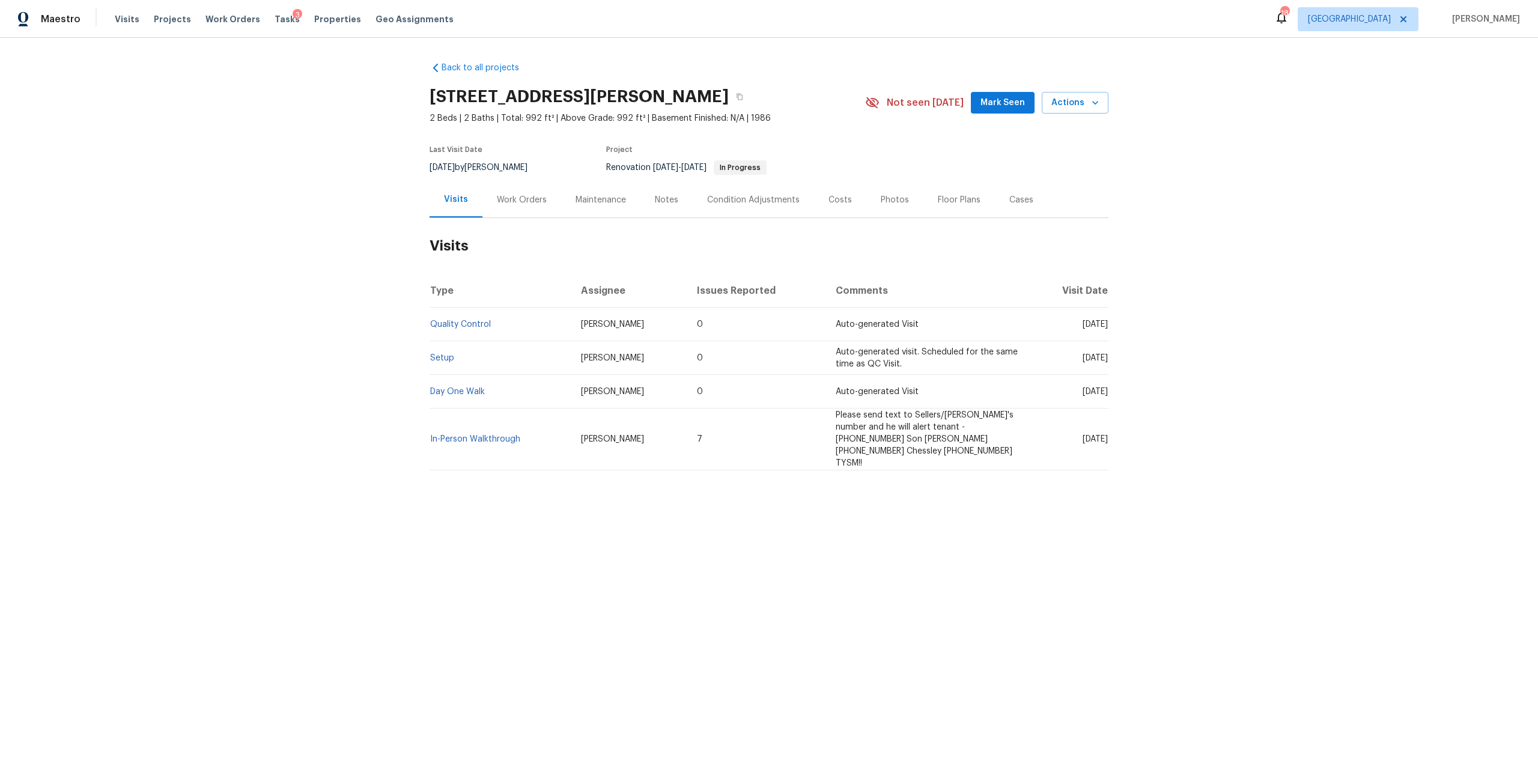
click at [511, 203] on div "Work Orders" at bounding box center [522, 200] width 50 height 12
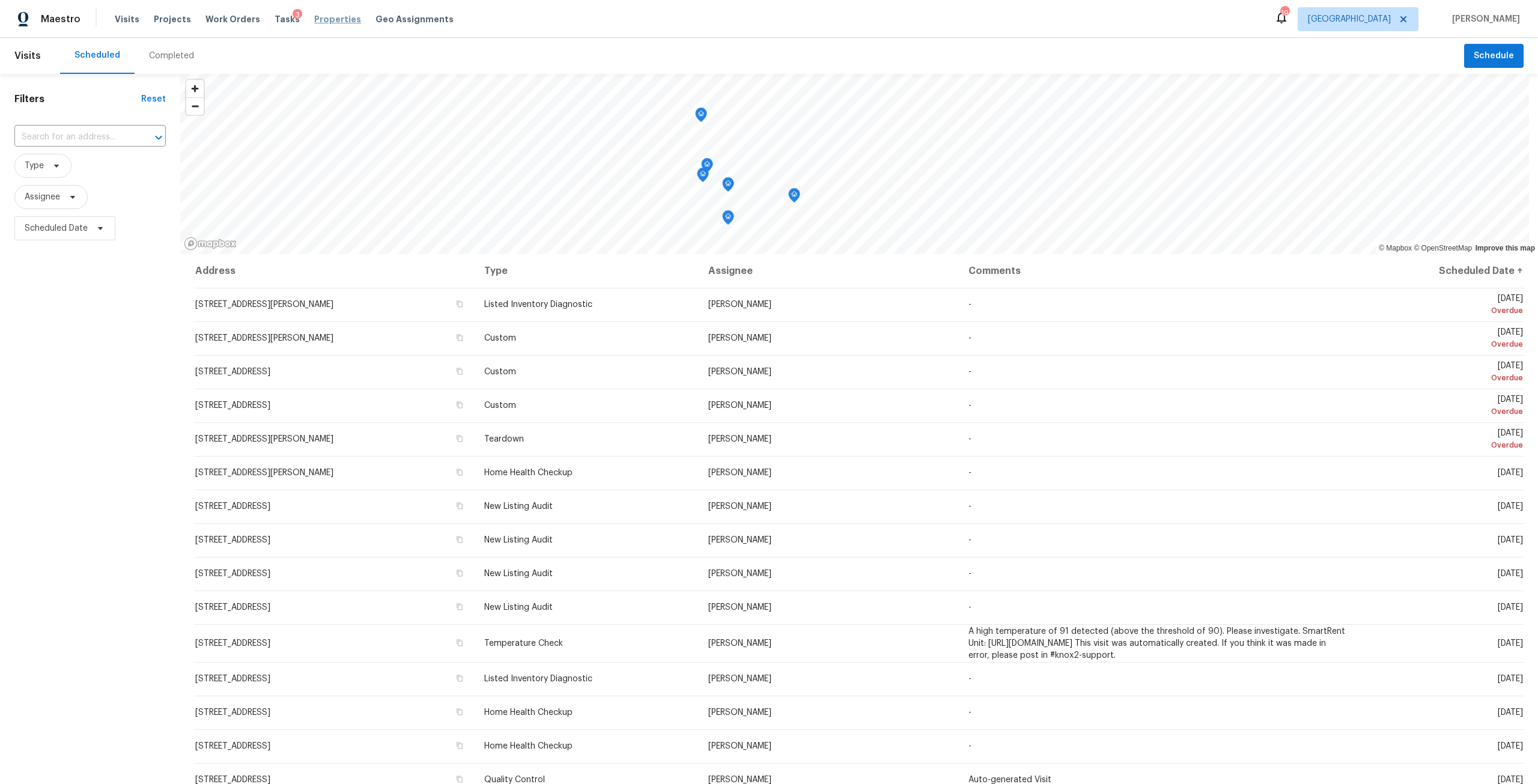
click at [322, 22] on span "Properties" at bounding box center [338, 20] width 47 height 12
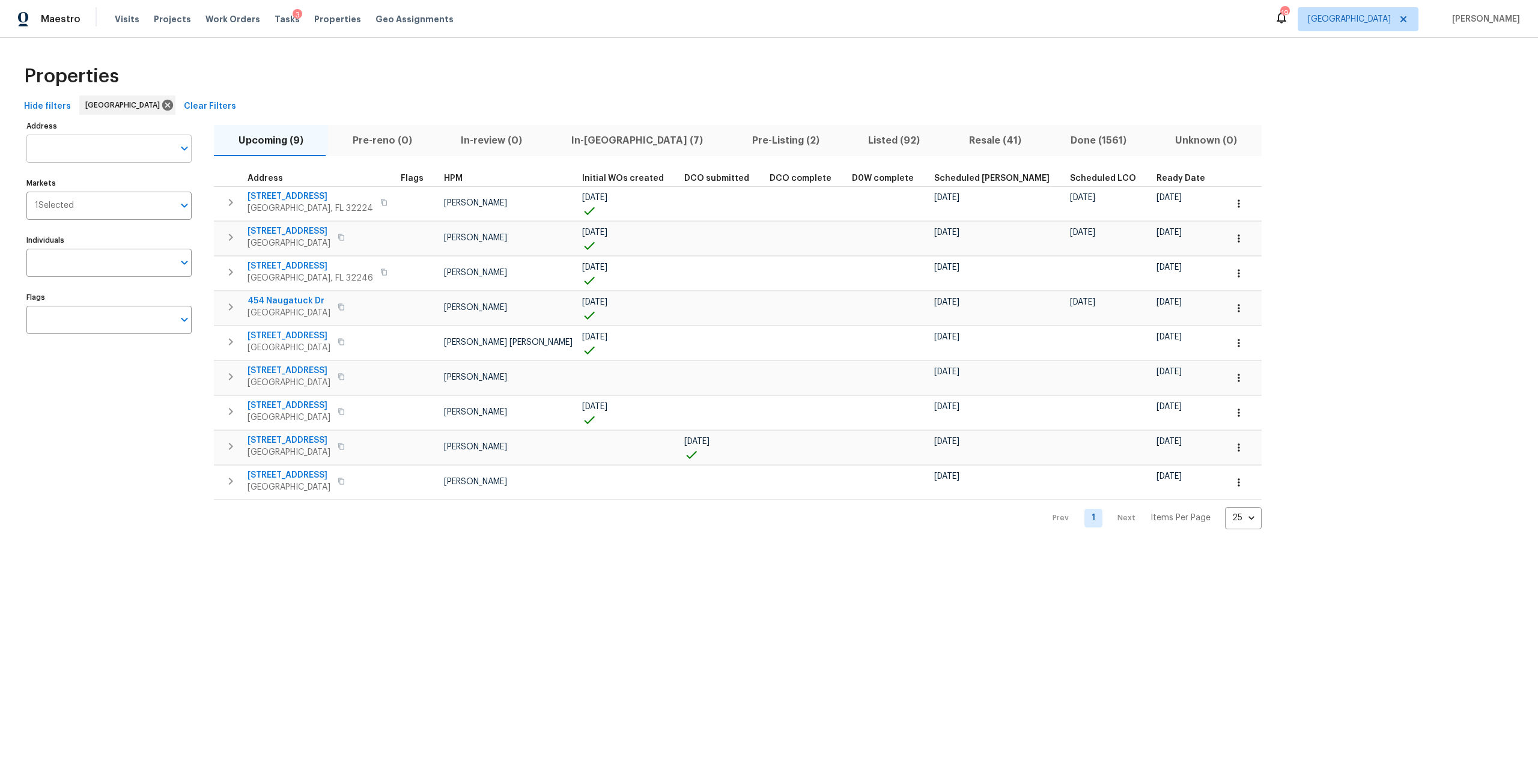
click at [119, 154] on input "Address" at bounding box center [100, 149] width 147 height 28
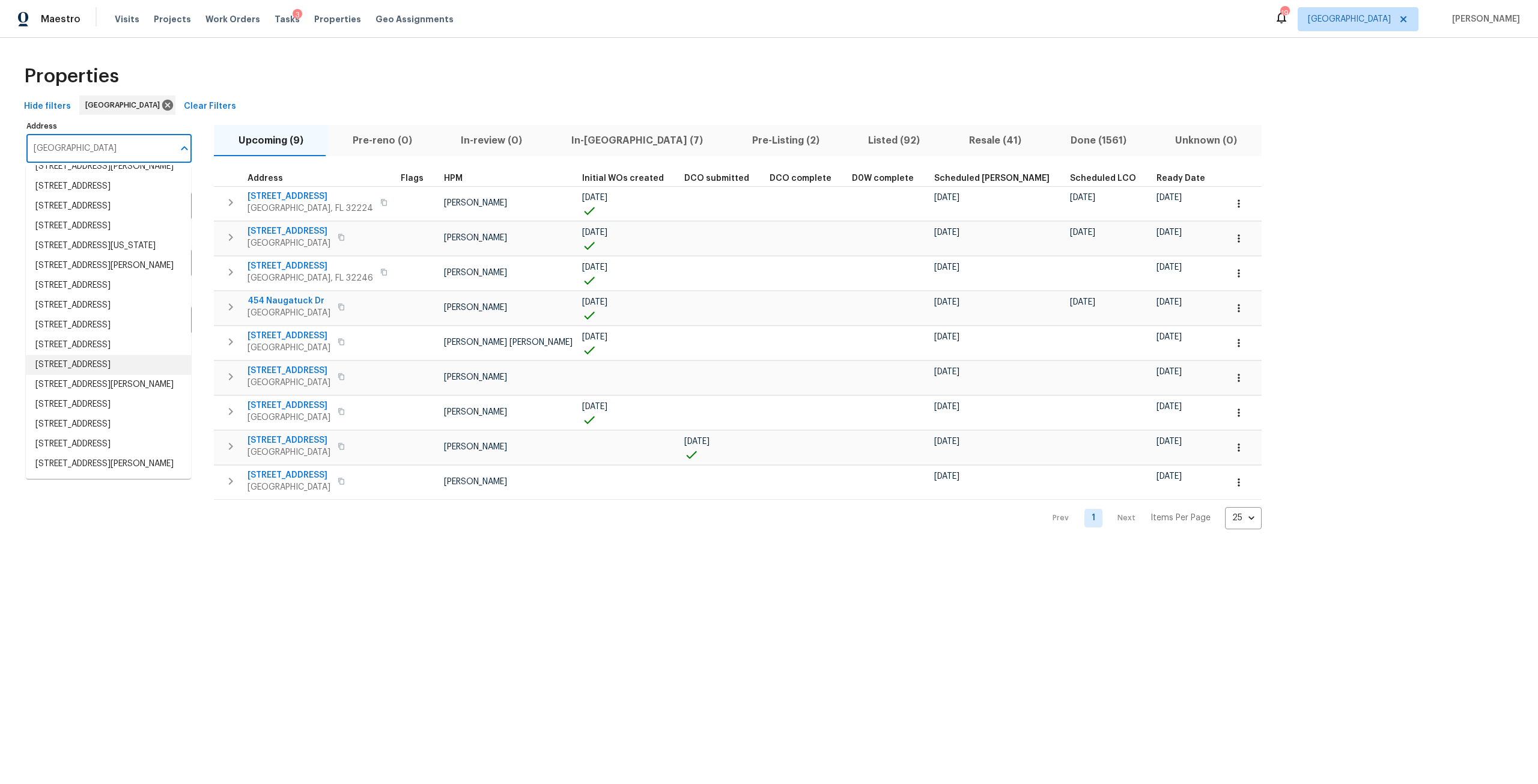
scroll to position [307, 0]
type input "oak ridge"
click at [851, 137] on span "Listed (92)" at bounding box center [894, 140] width 87 height 17
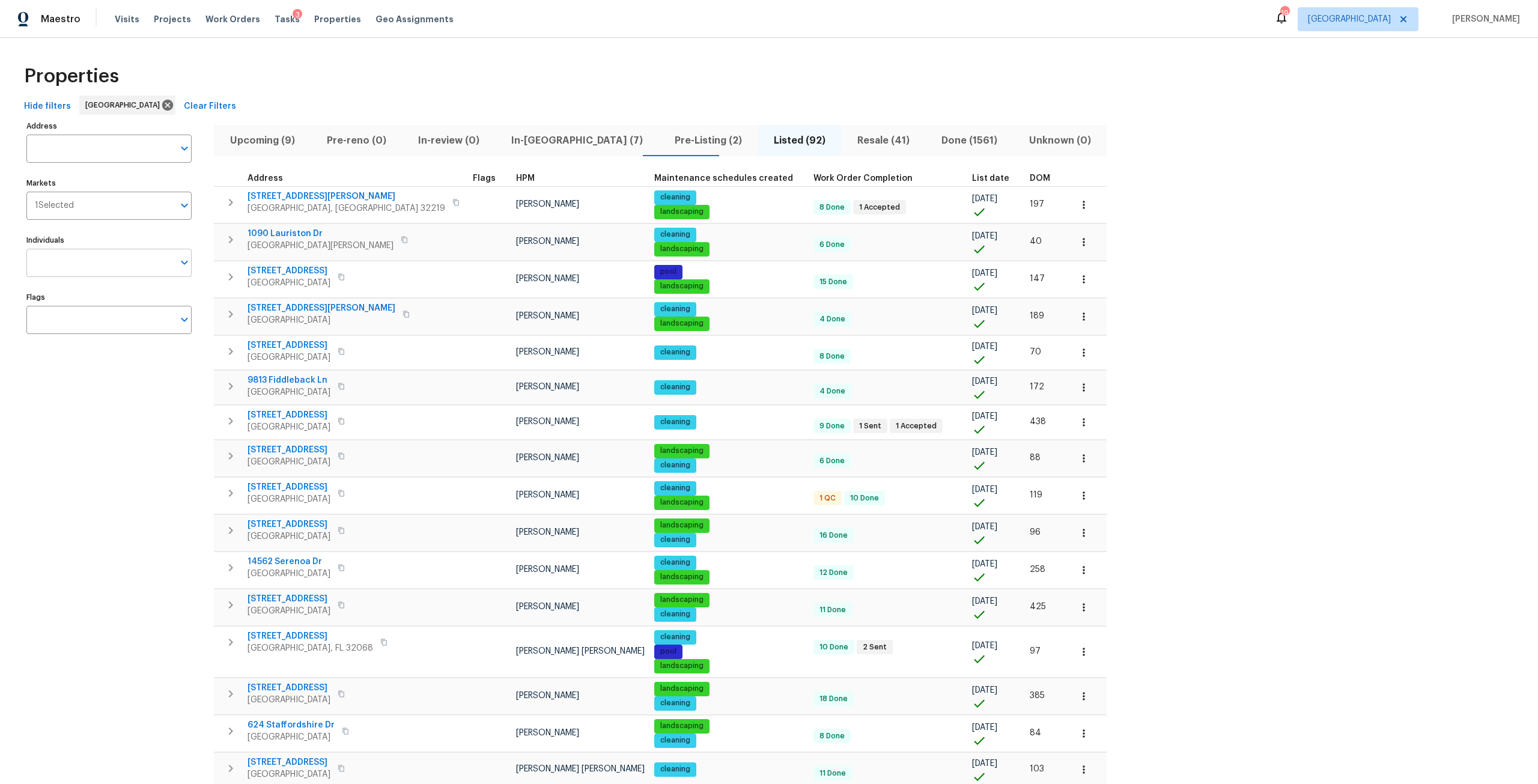
click at [141, 269] on input "Individuals" at bounding box center [100, 263] width 147 height 28
type input "melissa"
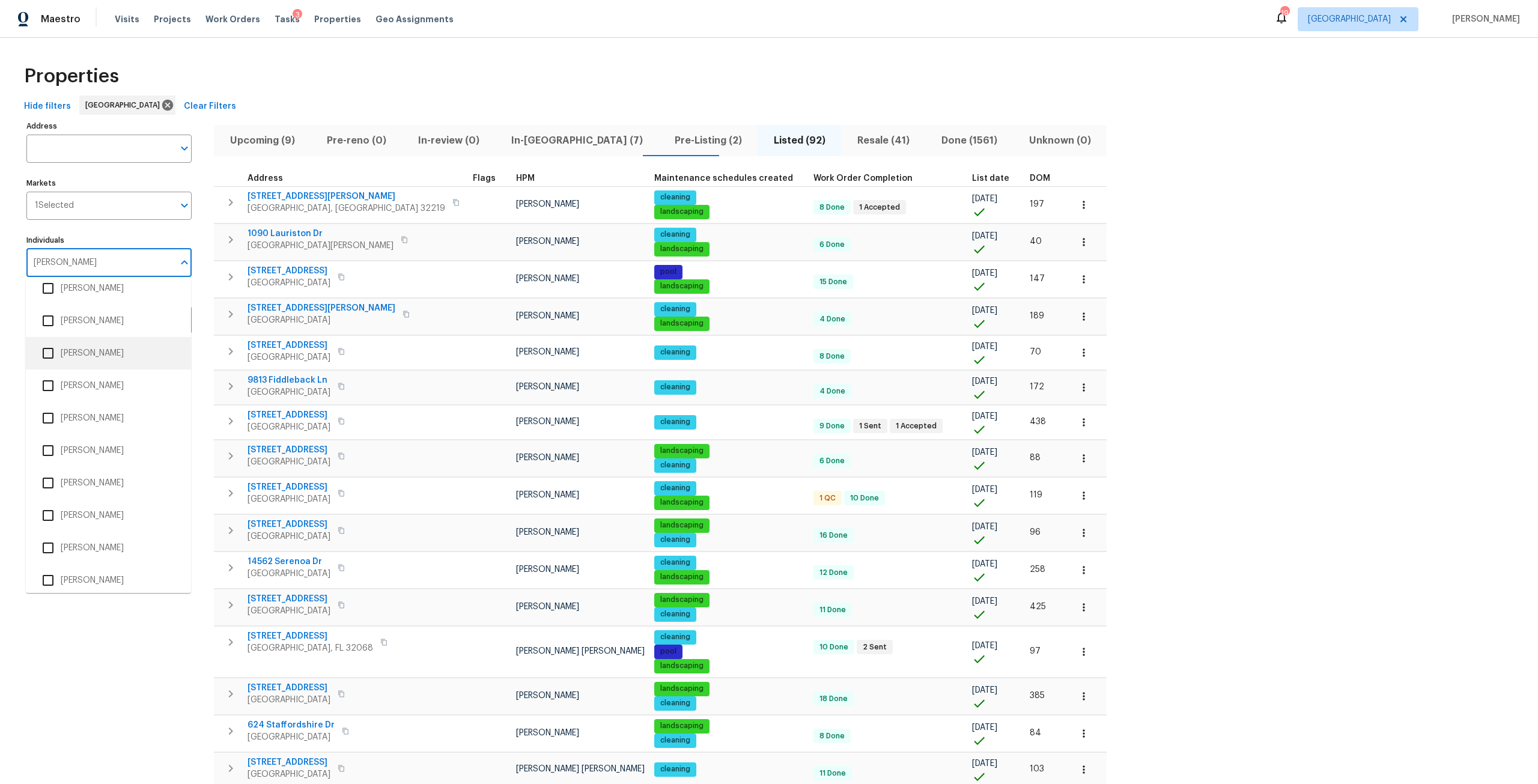
scroll to position [120, 0]
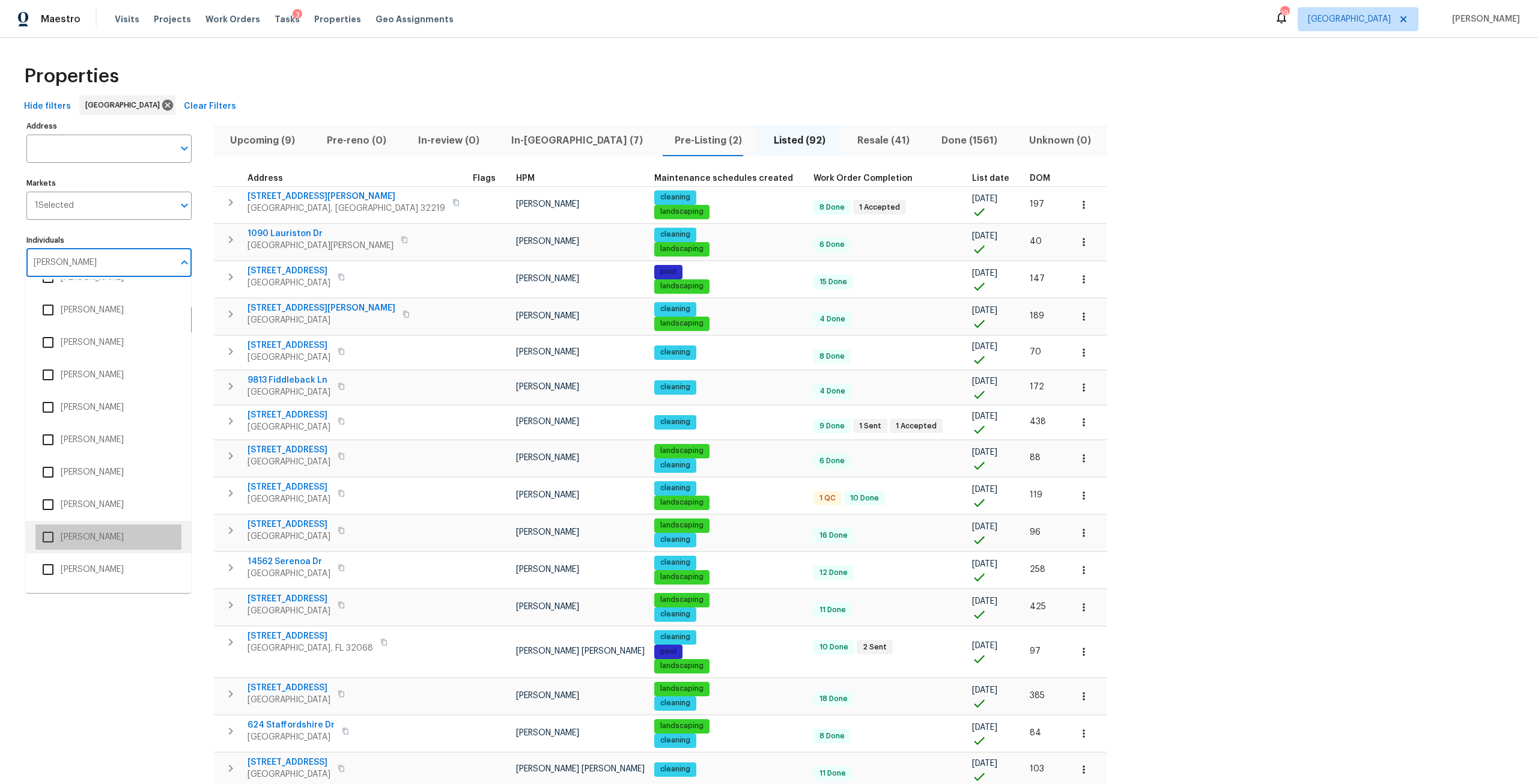
click at [114, 532] on li "[PERSON_NAME]" at bounding box center [108, 536] width 146 height 25
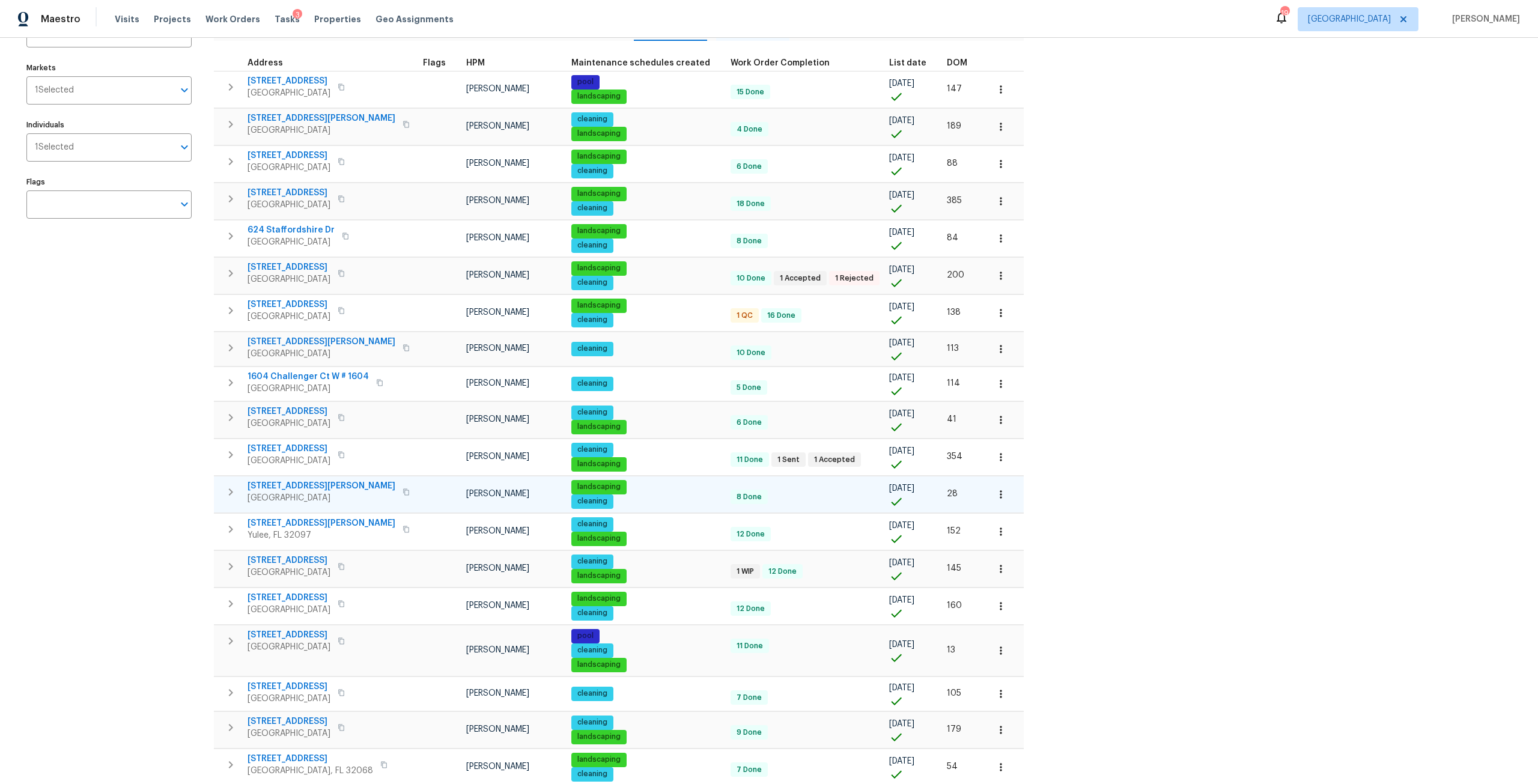
scroll to position [120, 0]
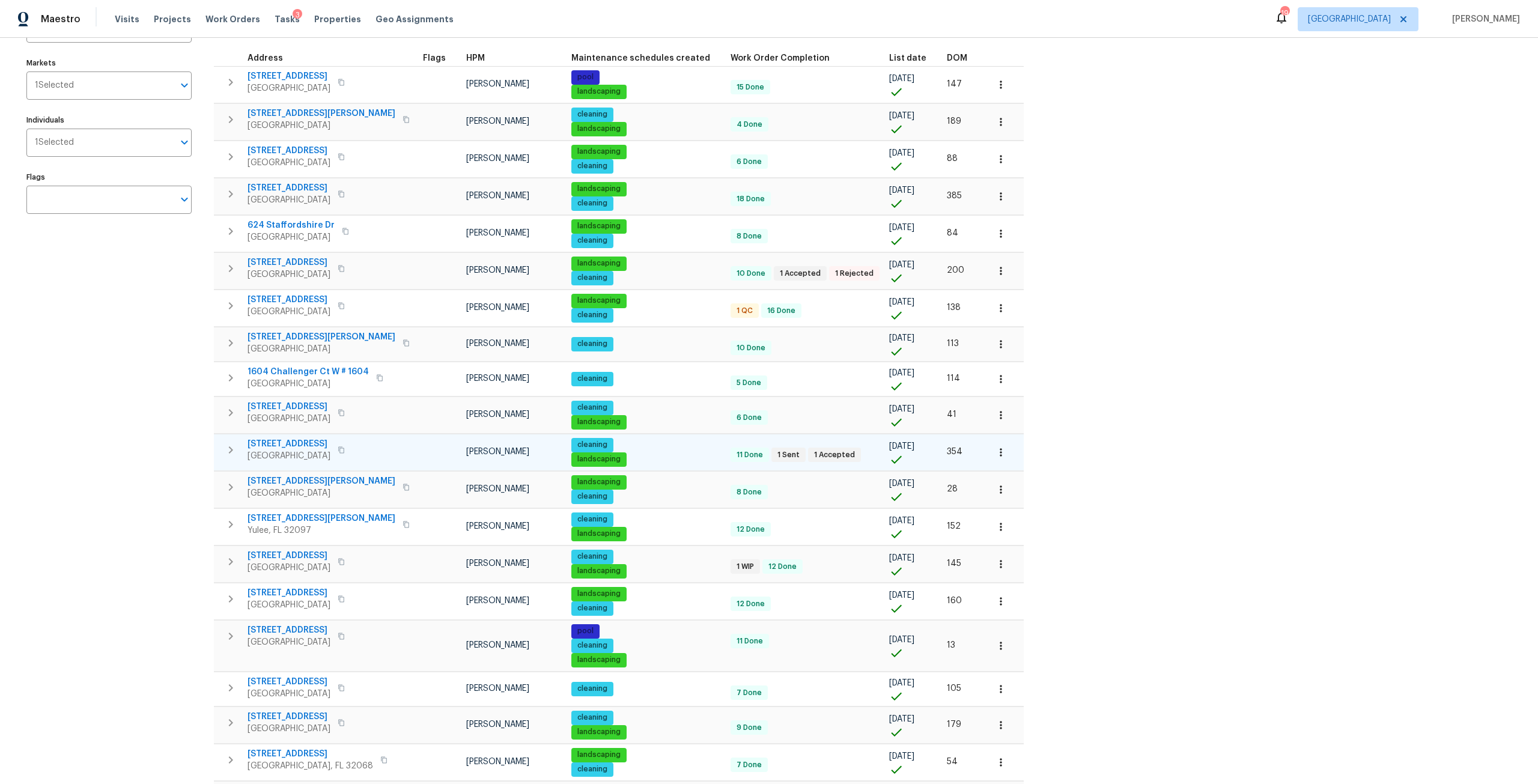
click at [288, 439] on span "1615 Oak Ridge Dr W" at bounding box center [289, 444] width 83 height 12
click at [995, 447] on icon "button" at bounding box center [1001, 452] width 12 height 12
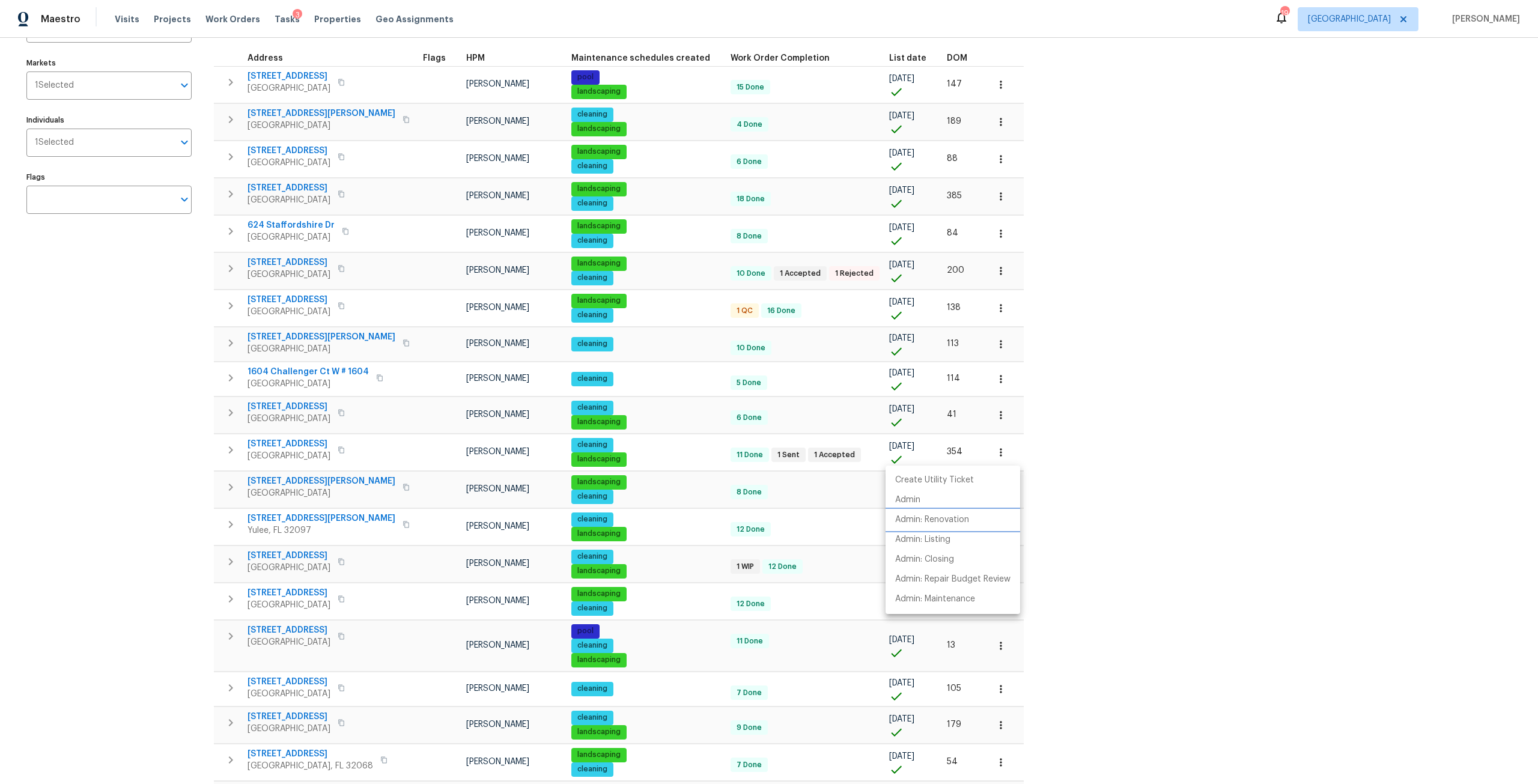
click at [953, 518] on p "Admin: Renovation" at bounding box center [932, 520] width 74 height 13
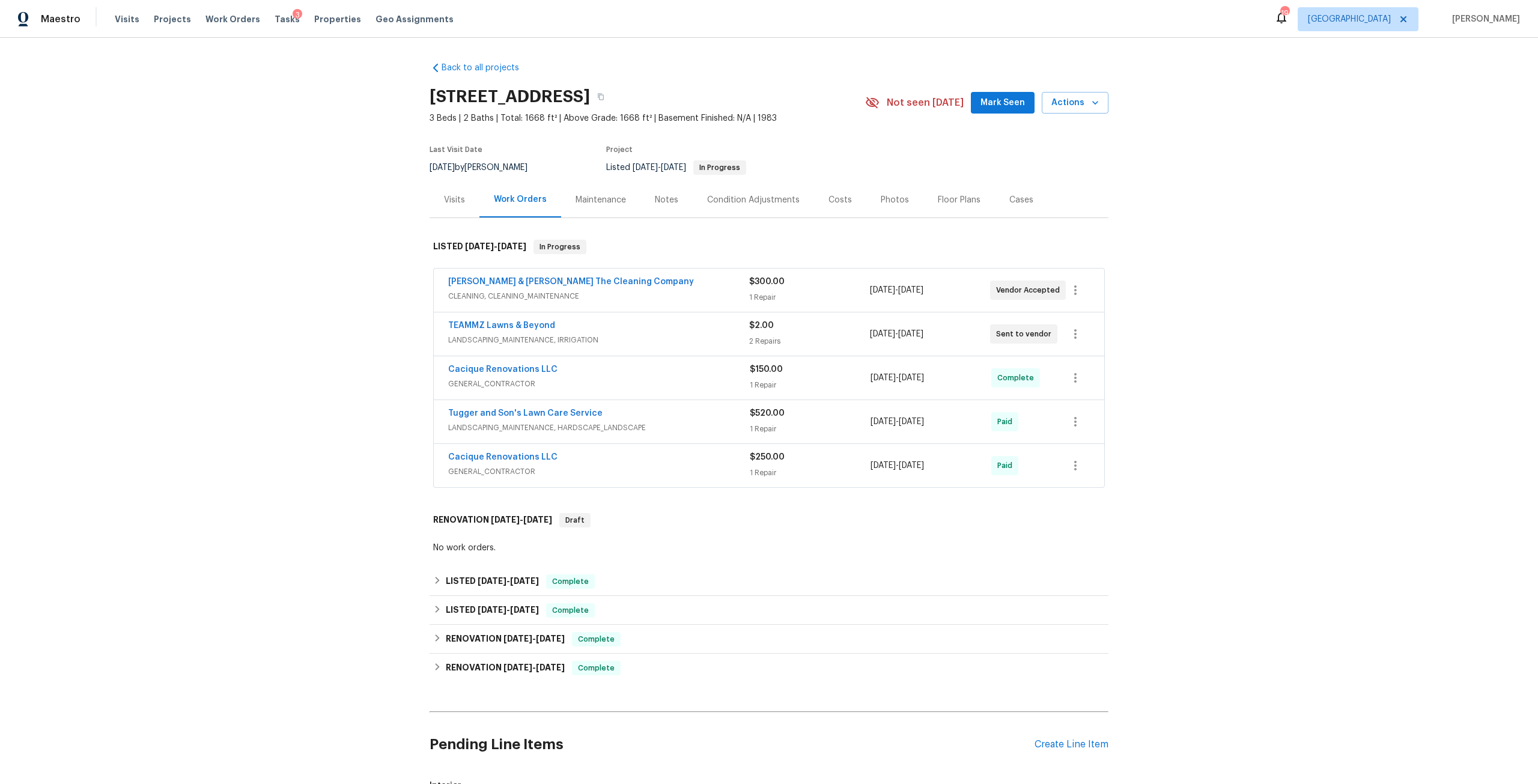
click at [880, 205] on div "Photos" at bounding box center [895, 200] width 28 height 12
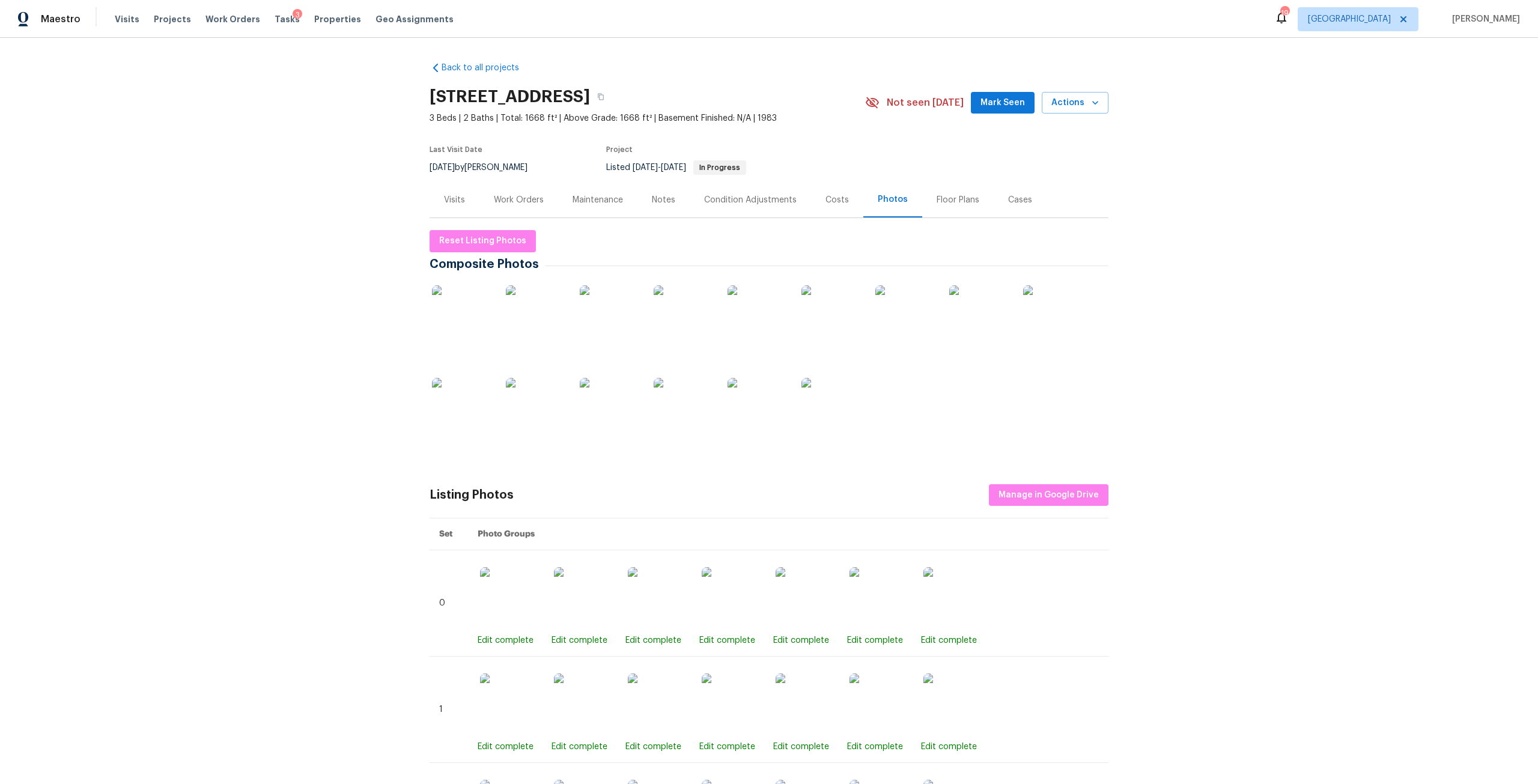
click at [473, 305] on img at bounding box center [462, 315] width 60 height 60
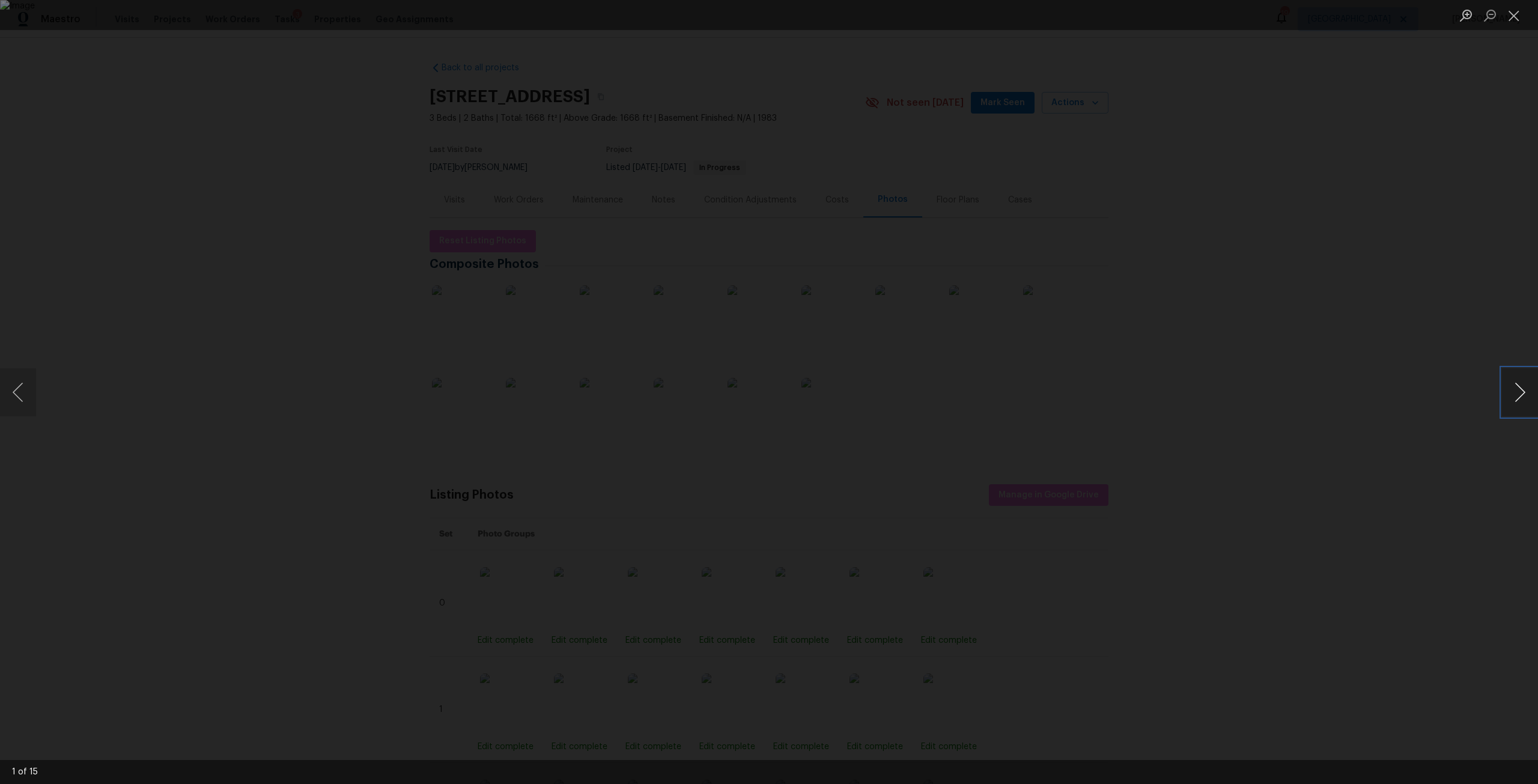
click at [1523, 403] on button "Next image" at bounding box center [1520, 392] width 36 height 48
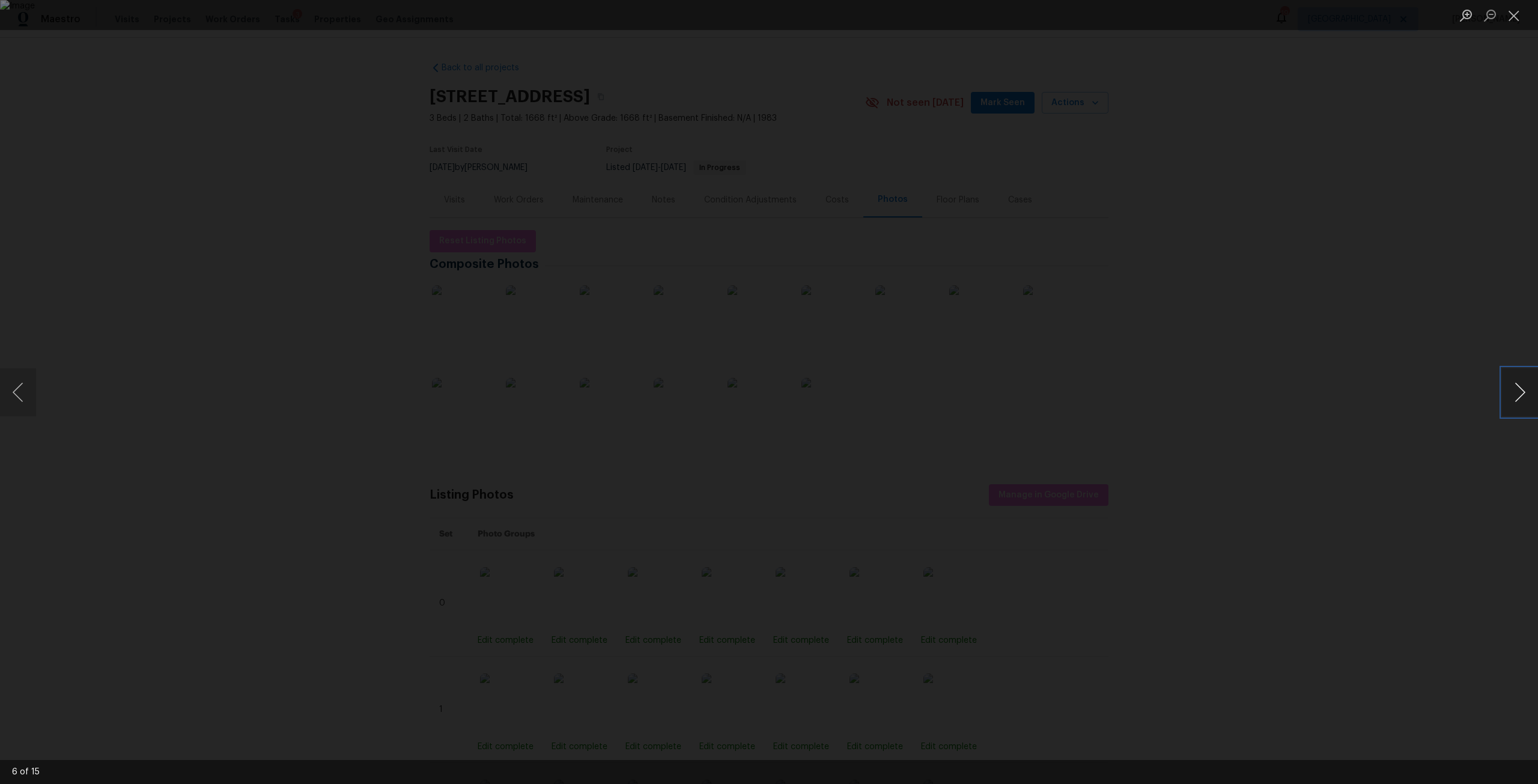
click at [1523, 403] on button "Next image" at bounding box center [1520, 392] width 36 height 48
click at [1232, 351] on div "Lightbox" at bounding box center [769, 392] width 1538 height 784
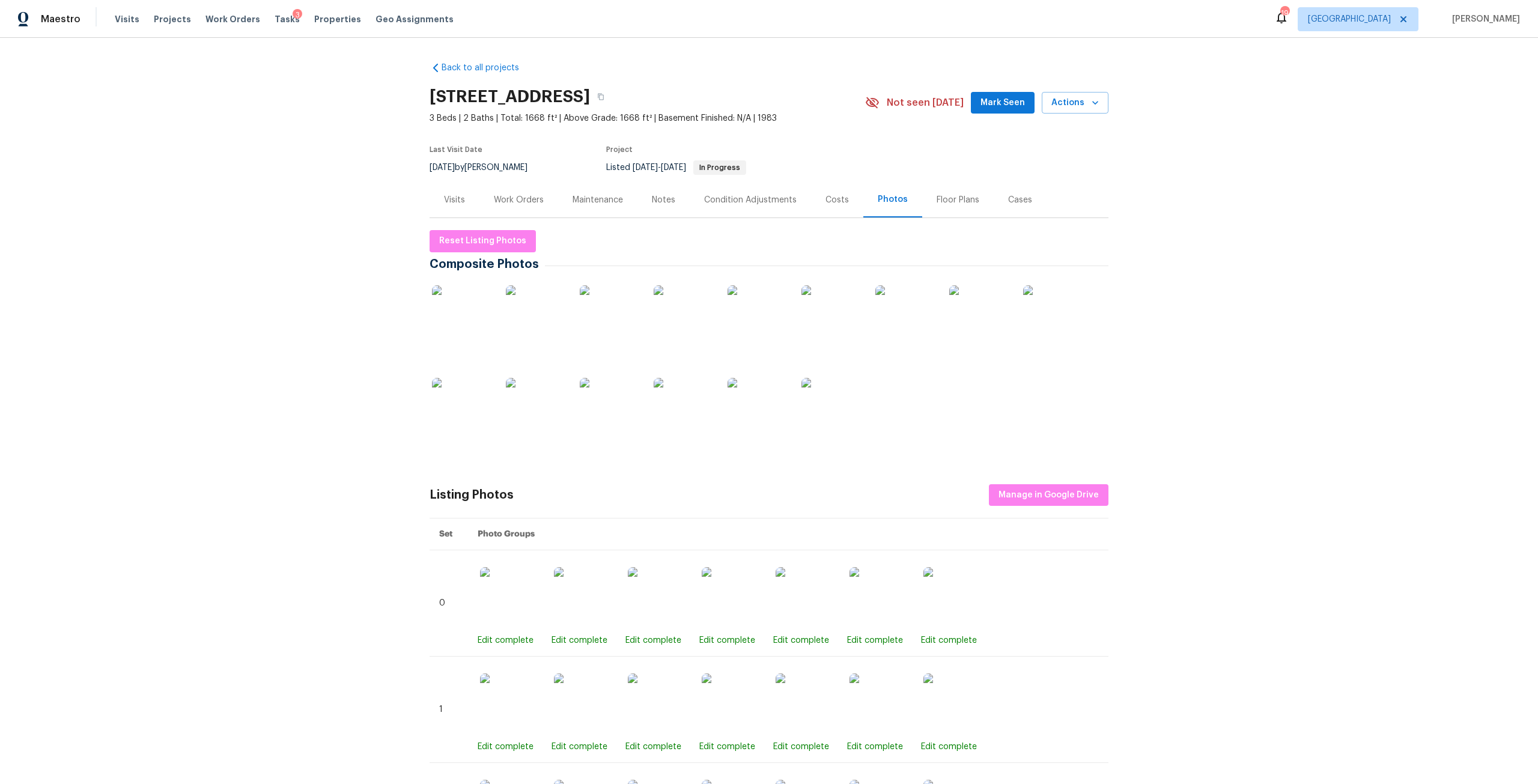
click at [829, 194] on div "Costs" at bounding box center [837, 200] width 24 height 12
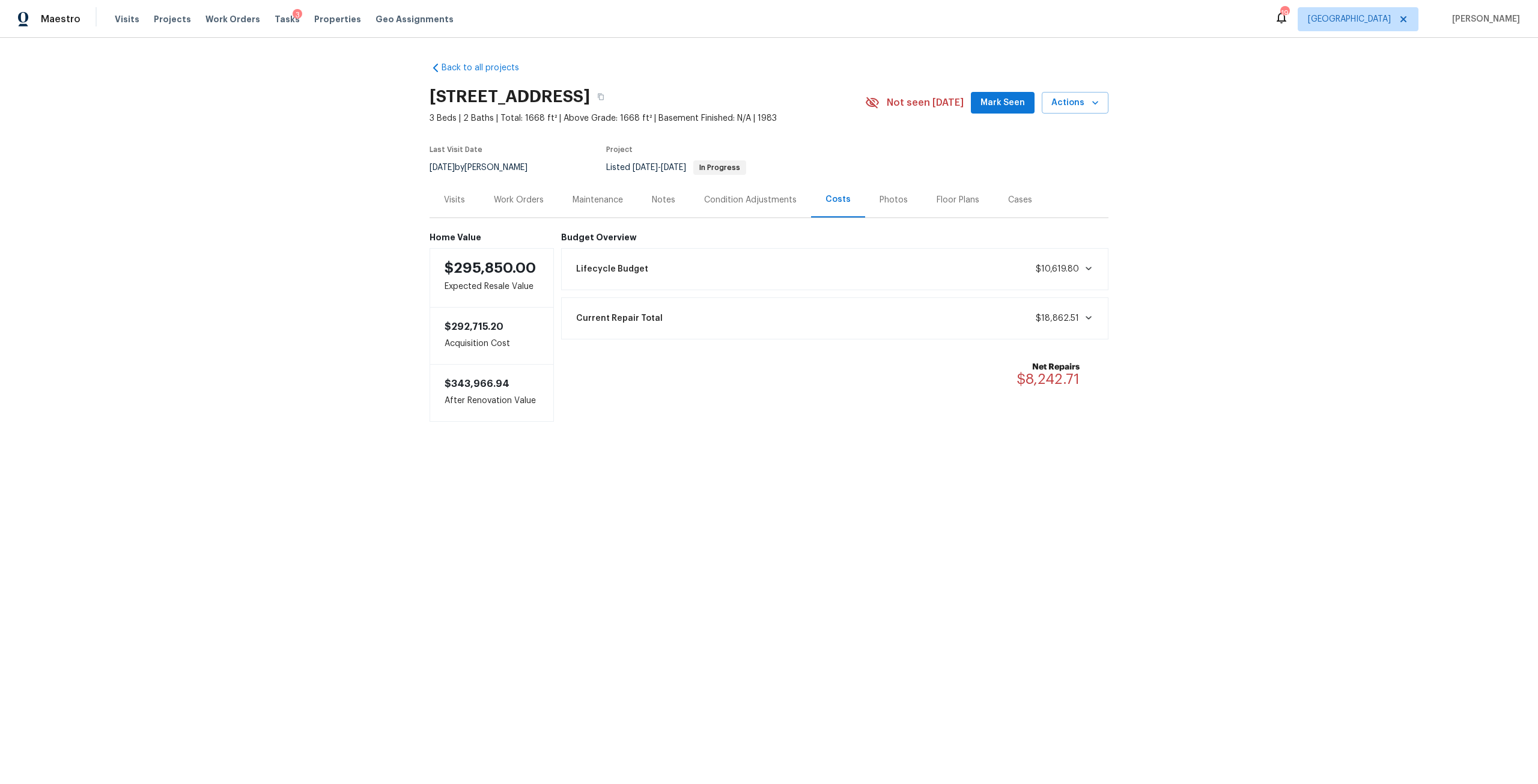
click at [514, 209] on div "Work Orders" at bounding box center [518, 199] width 79 height 36
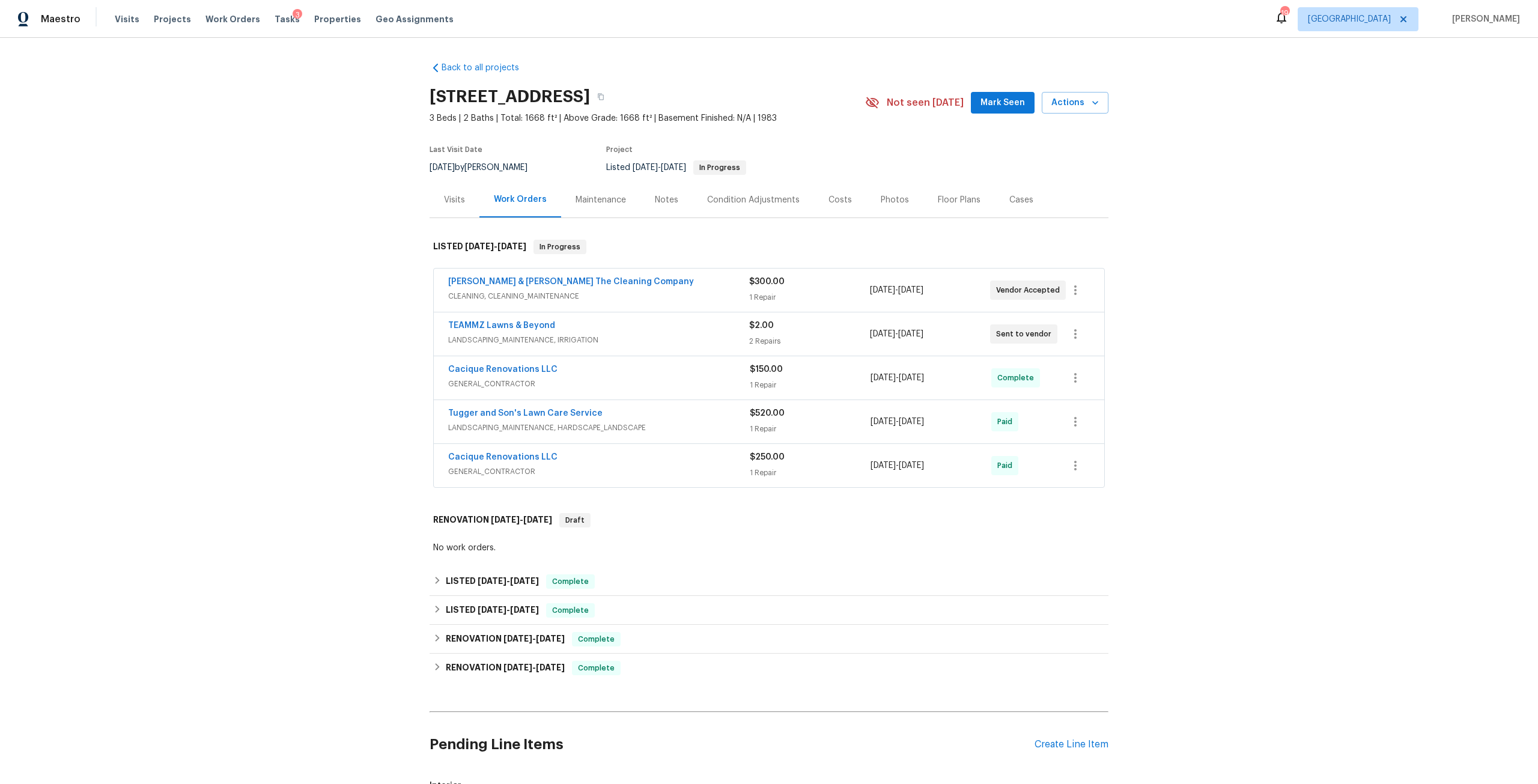
click at [842, 200] on div "Costs" at bounding box center [840, 199] width 53 height 36
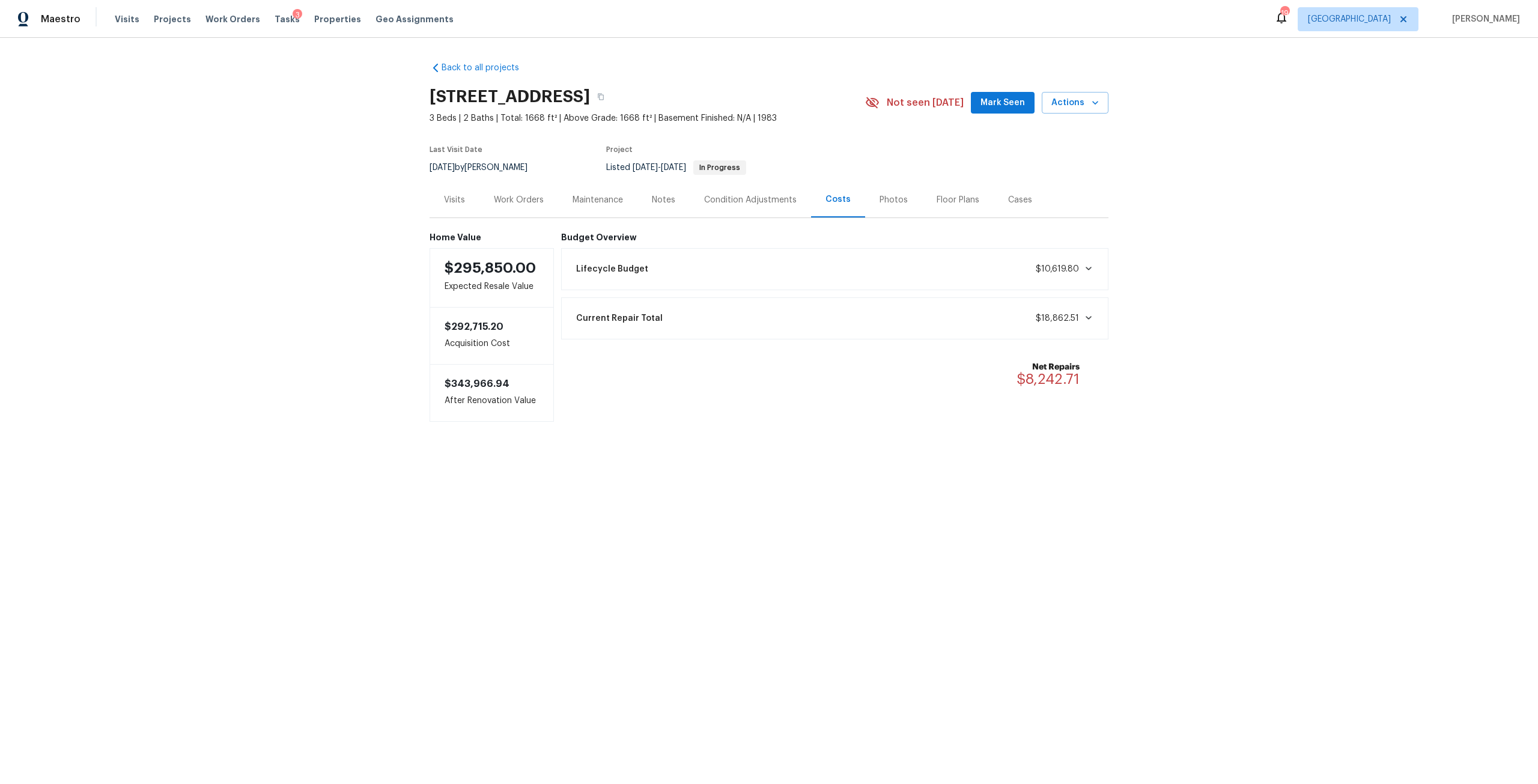
click at [896, 207] on div "Photos" at bounding box center [893, 199] width 57 height 36
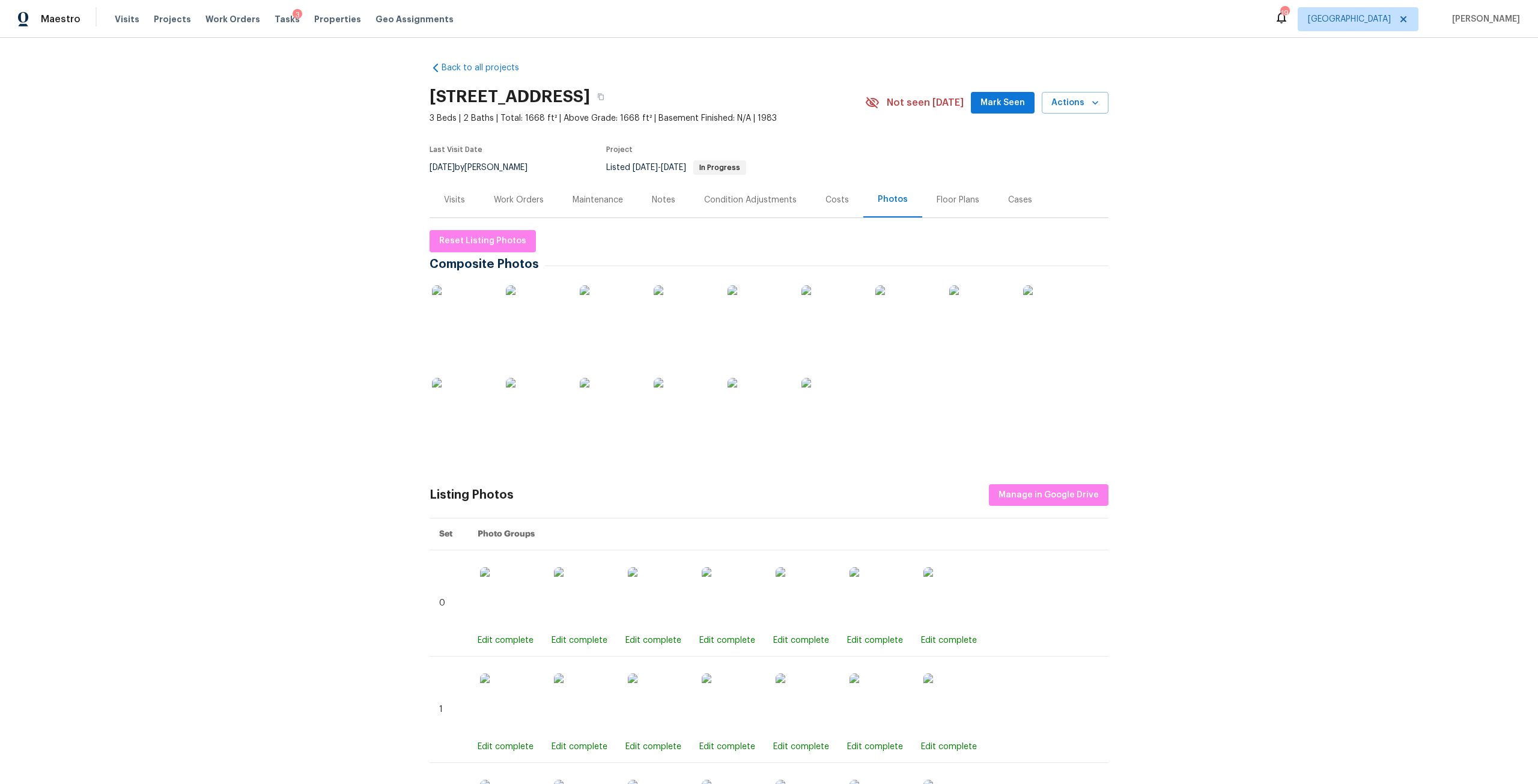
click at [930, 322] on img at bounding box center [905, 315] width 60 height 60
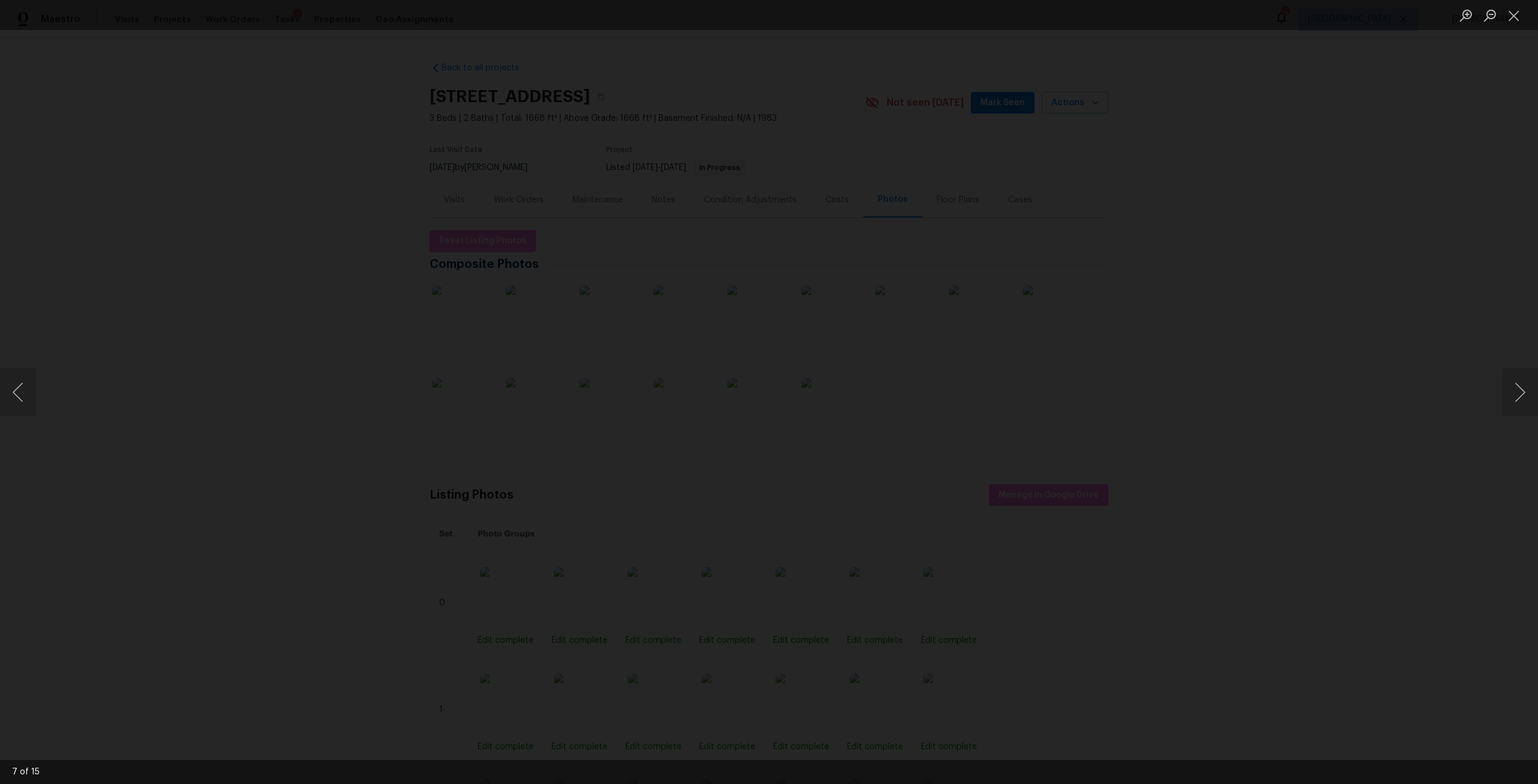
click at [958, 366] on img "Lightbox" at bounding box center [129, 494] width 6207 height 3163
click at [1284, 206] on div "Lightbox" at bounding box center [769, 392] width 1538 height 784
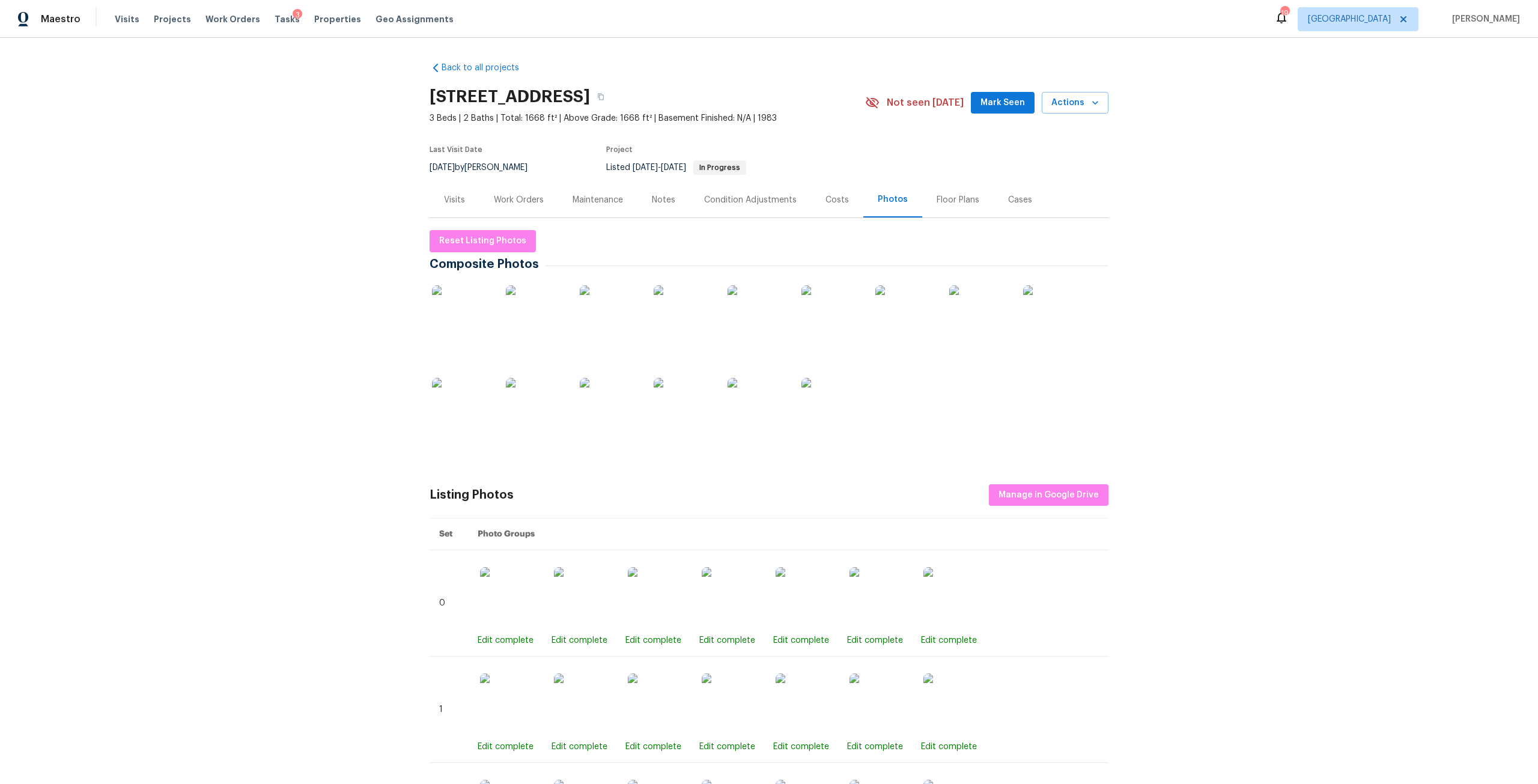
click at [526, 205] on div "Work Orders" at bounding box center [519, 200] width 50 height 12
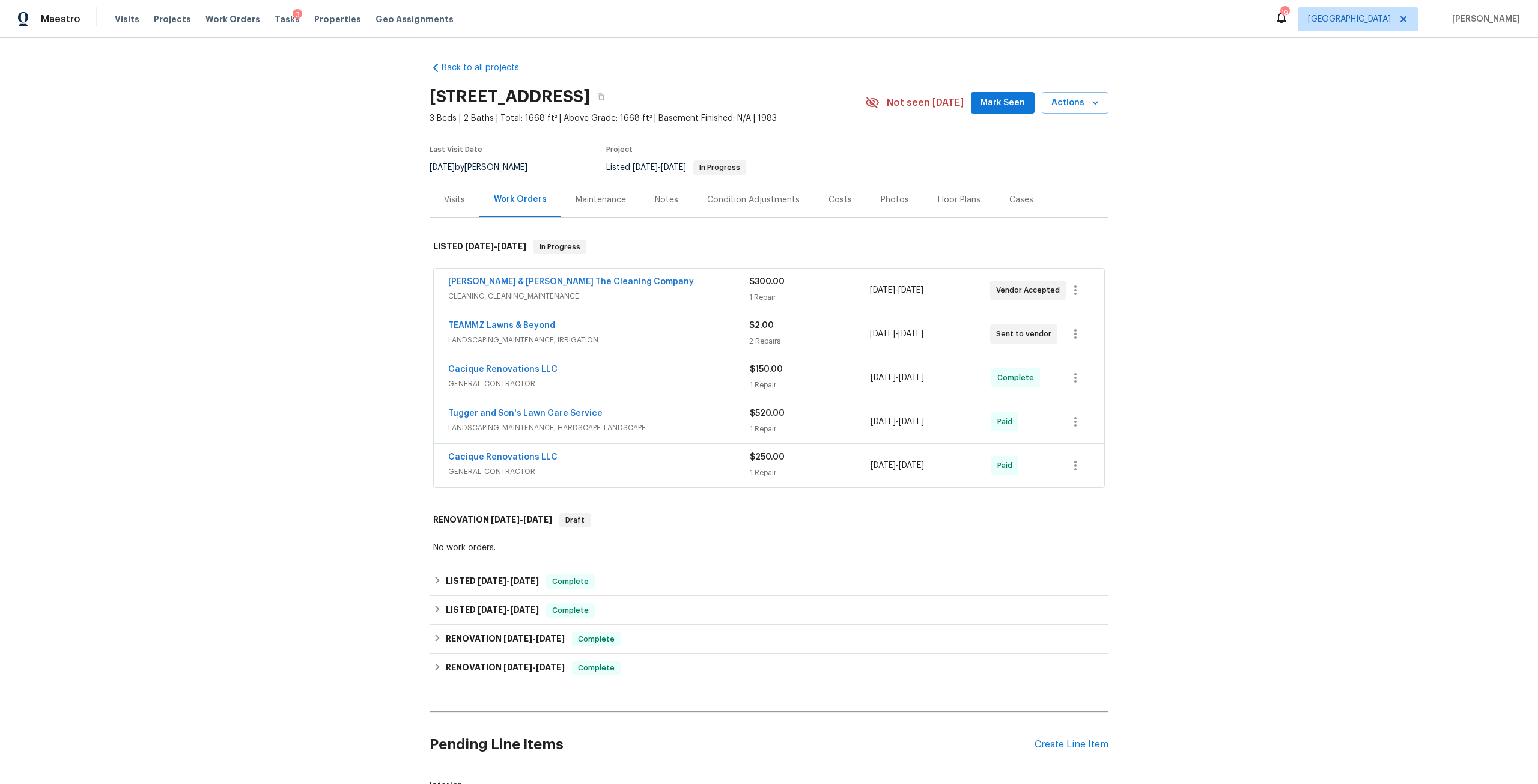
click at [528, 320] on span "TEAMMZ Lawns & Beyond" at bounding box center [501, 326] width 107 height 12
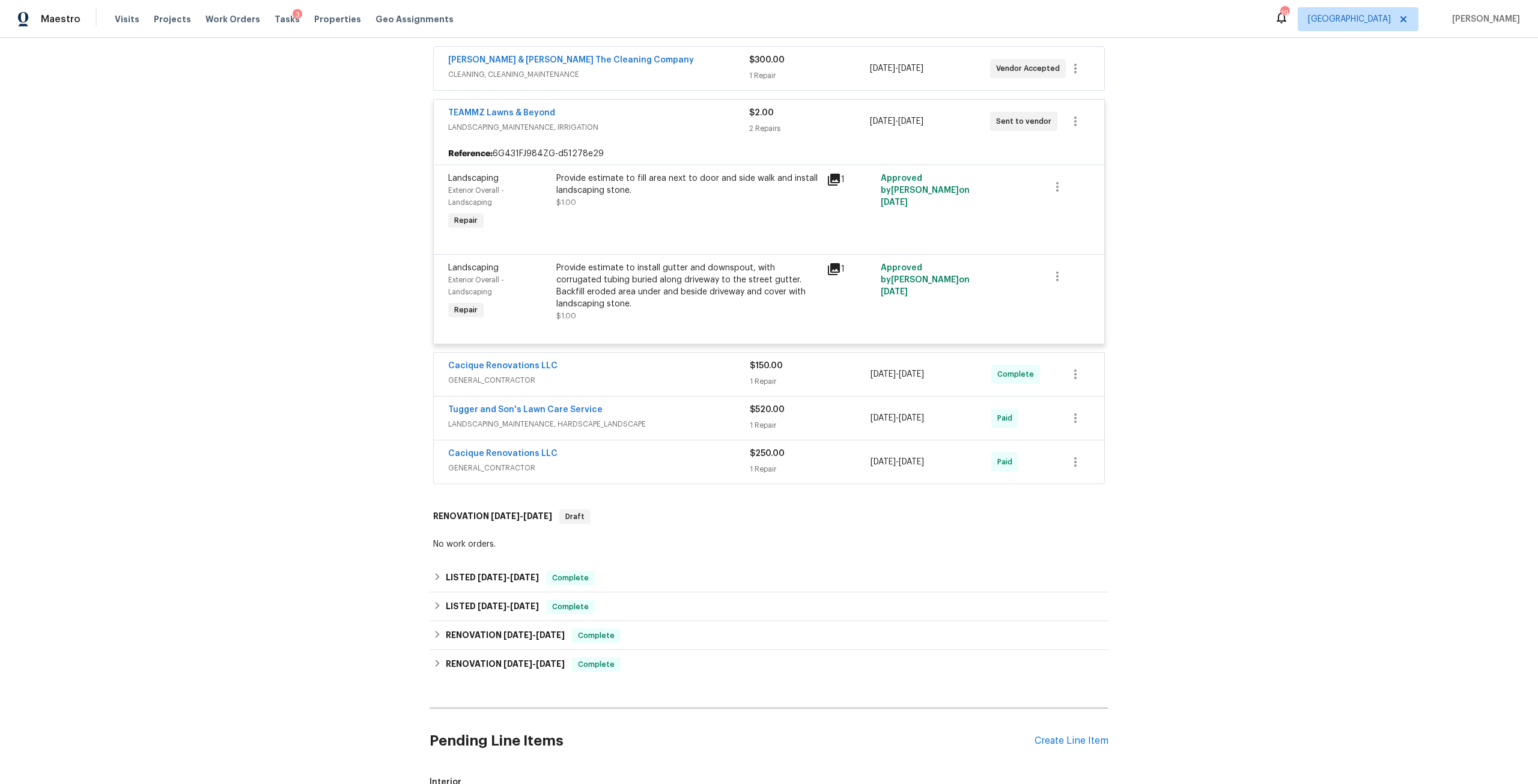
scroll to position [240, 0]
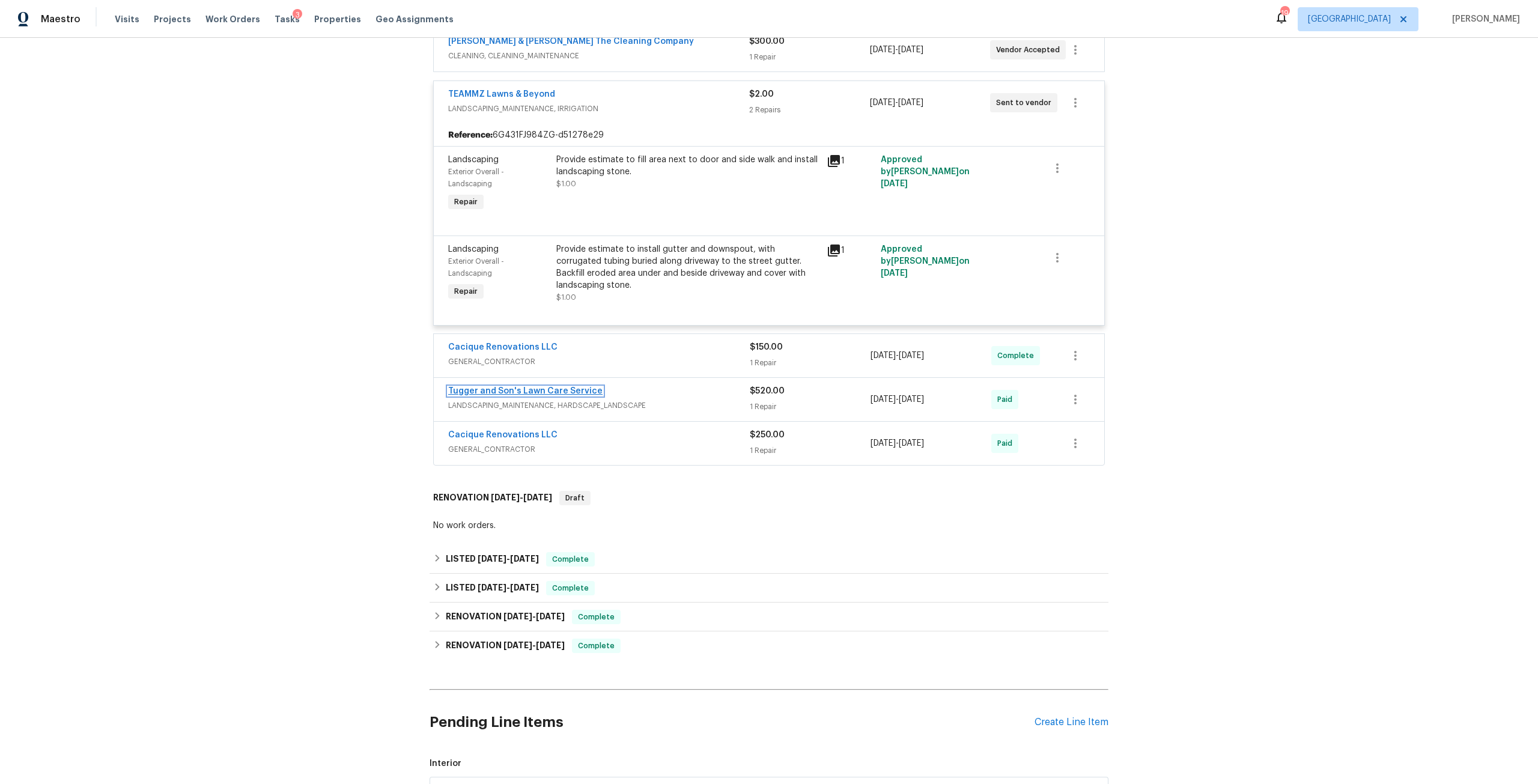
click at [543, 394] on link "Tugger and Son's Lawn Care Service" at bounding box center [525, 391] width 154 height 8
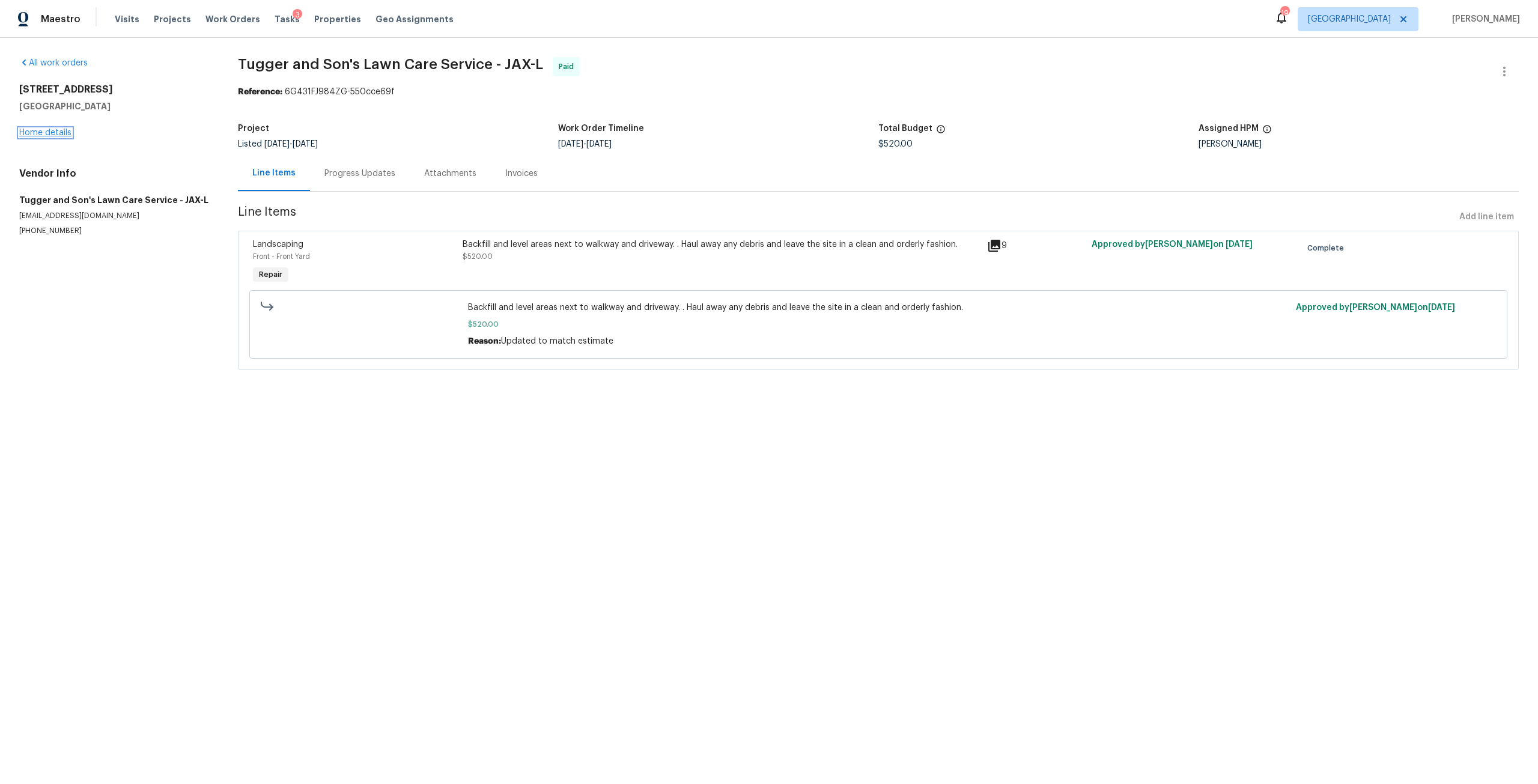
click at [55, 136] on link "Home details" at bounding box center [46, 133] width 53 height 8
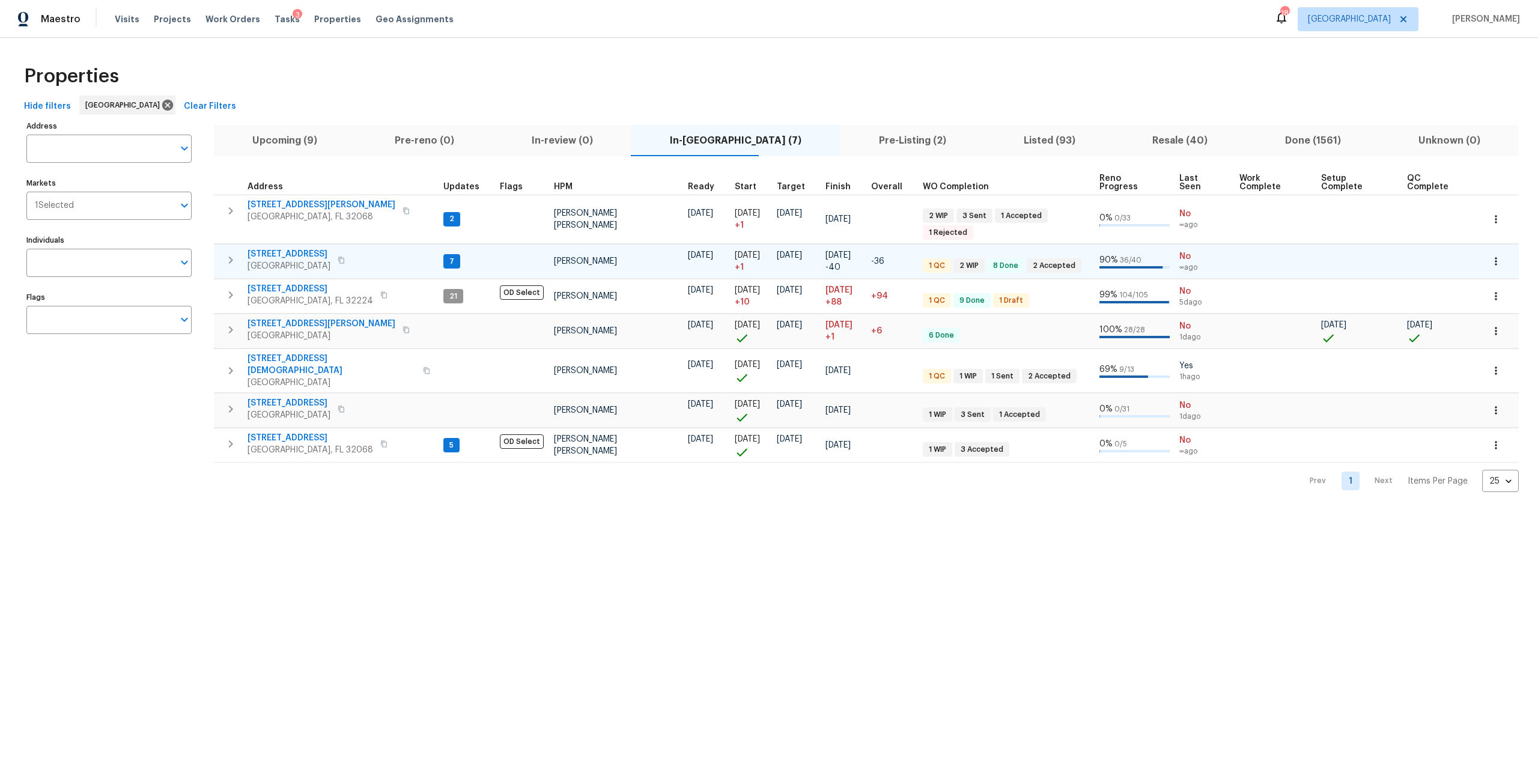
click at [302, 248] on span "2376 Kirkwall St" at bounding box center [289, 254] width 83 height 12
click at [281, 318] on span "5608 Bryner Dr" at bounding box center [322, 324] width 148 height 12
click at [221, 318] on button "button" at bounding box center [231, 330] width 24 height 24
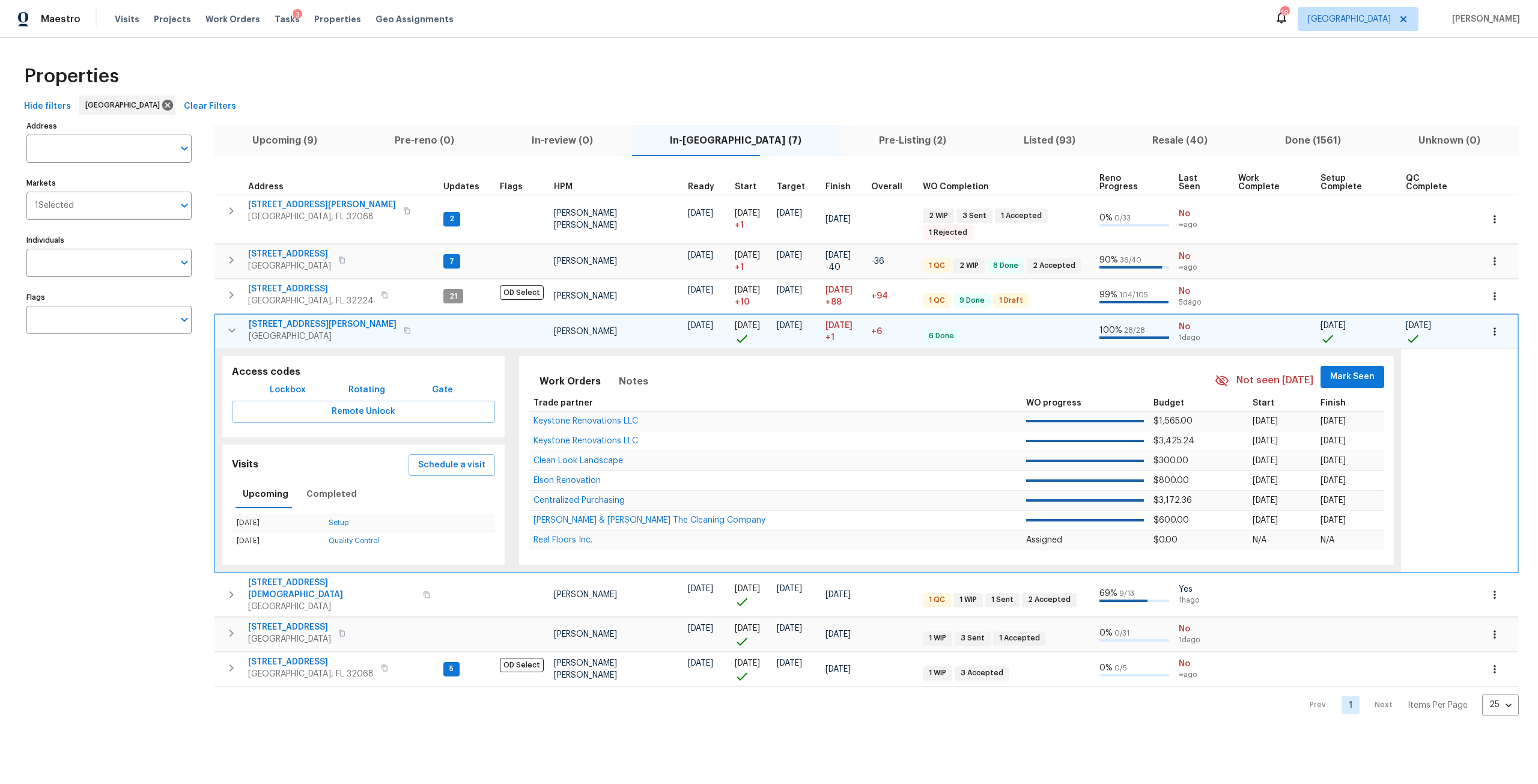
click at [306, 318] on span "5608 Bryner Dr" at bounding box center [323, 324] width 148 height 12
click at [307, 248] on span "2376 Kirkwall St" at bounding box center [289, 254] width 83 height 12
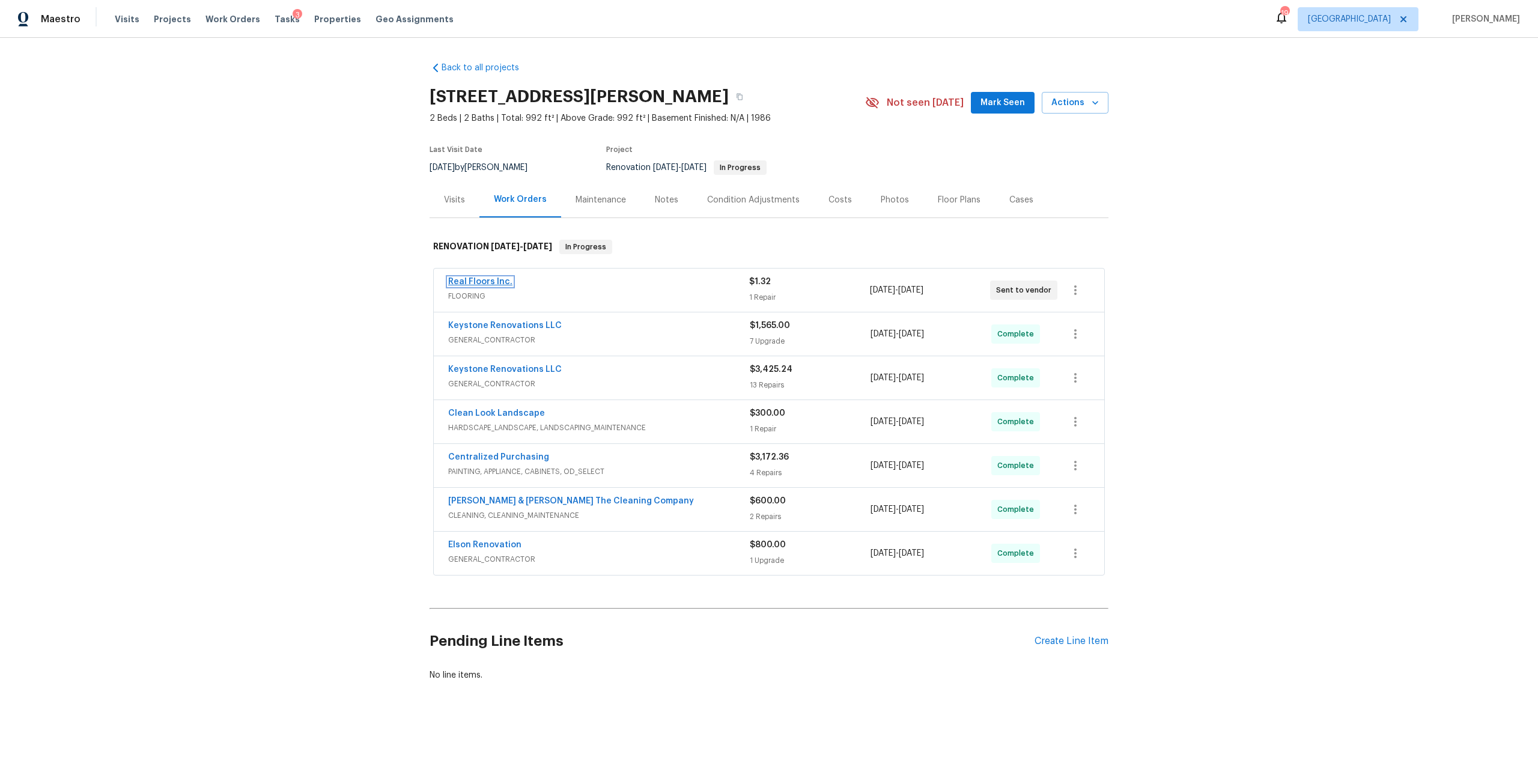
click at [495, 280] on link "Real Floors Inc." at bounding box center [481, 281] width 65 height 8
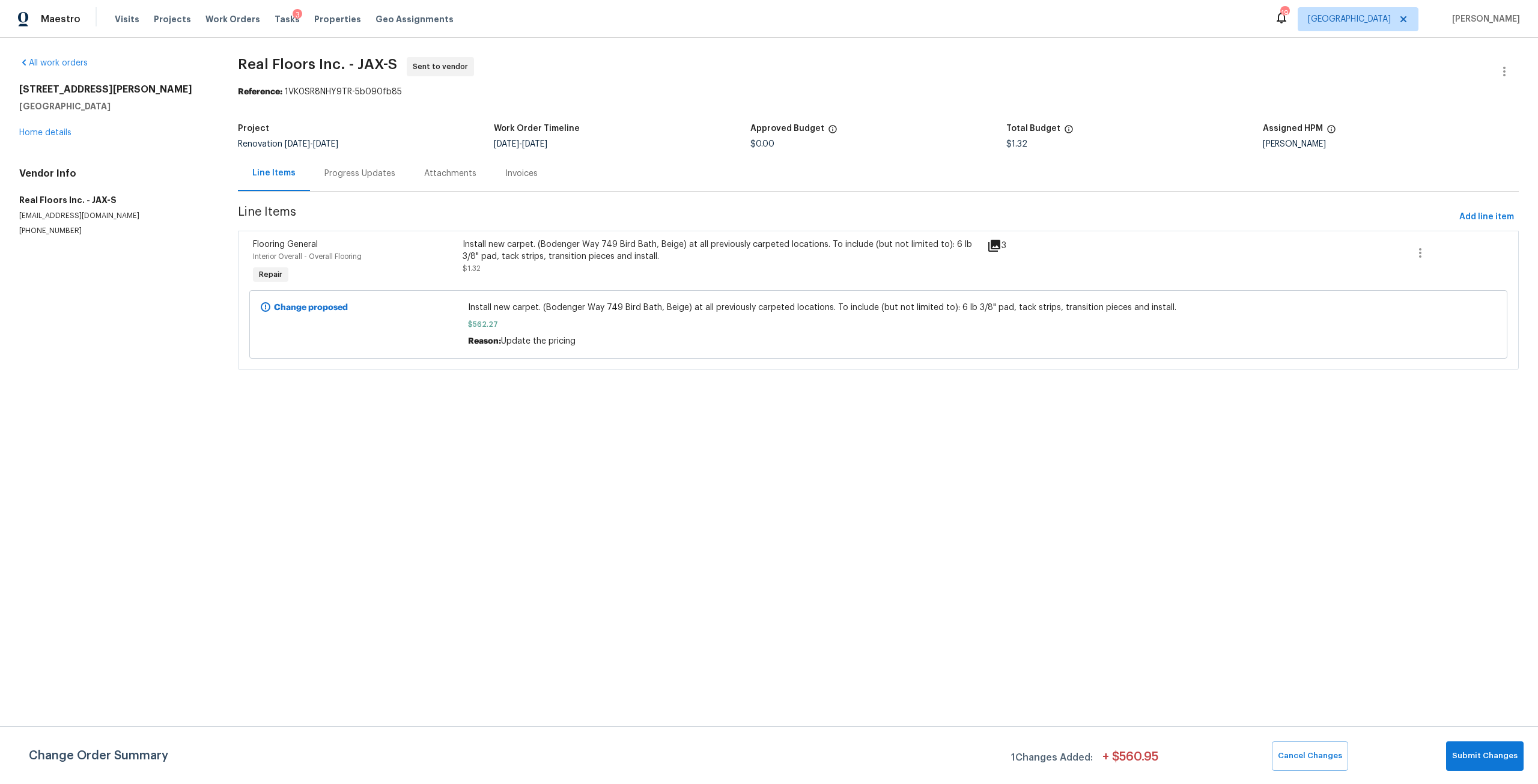
click at [1477, 772] on div "Change Order Summary 1 Changes Added: + $ 560.95 Cancel Changes Submit Changes" at bounding box center [769, 755] width 1538 height 58
click at [1479, 746] on button "Submit Changes" at bounding box center [1484, 756] width 77 height 30
click at [609, 248] on div "Install new carpet. (Bodenger Way 749 Bird Bath, Beige) at all previously carpe…" at bounding box center [721, 250] width 517 height 24
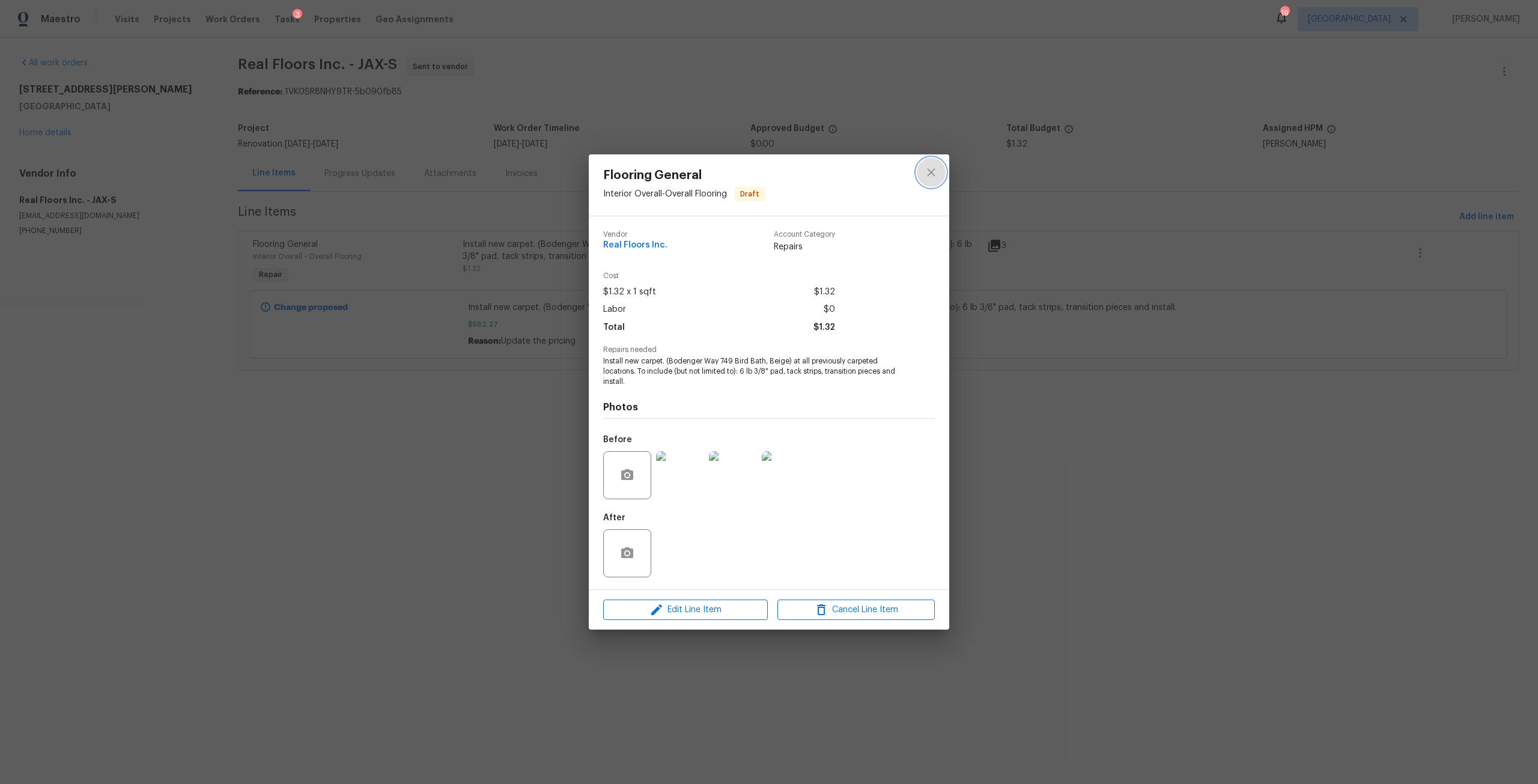
drag, startPoint x: 936, startPoint y: 170, endPoint x: 919, endPoint y: 176, distance: 18.0
click at [936, 170] on icon "close" at bounding box center [931, 172] width 14 height 14
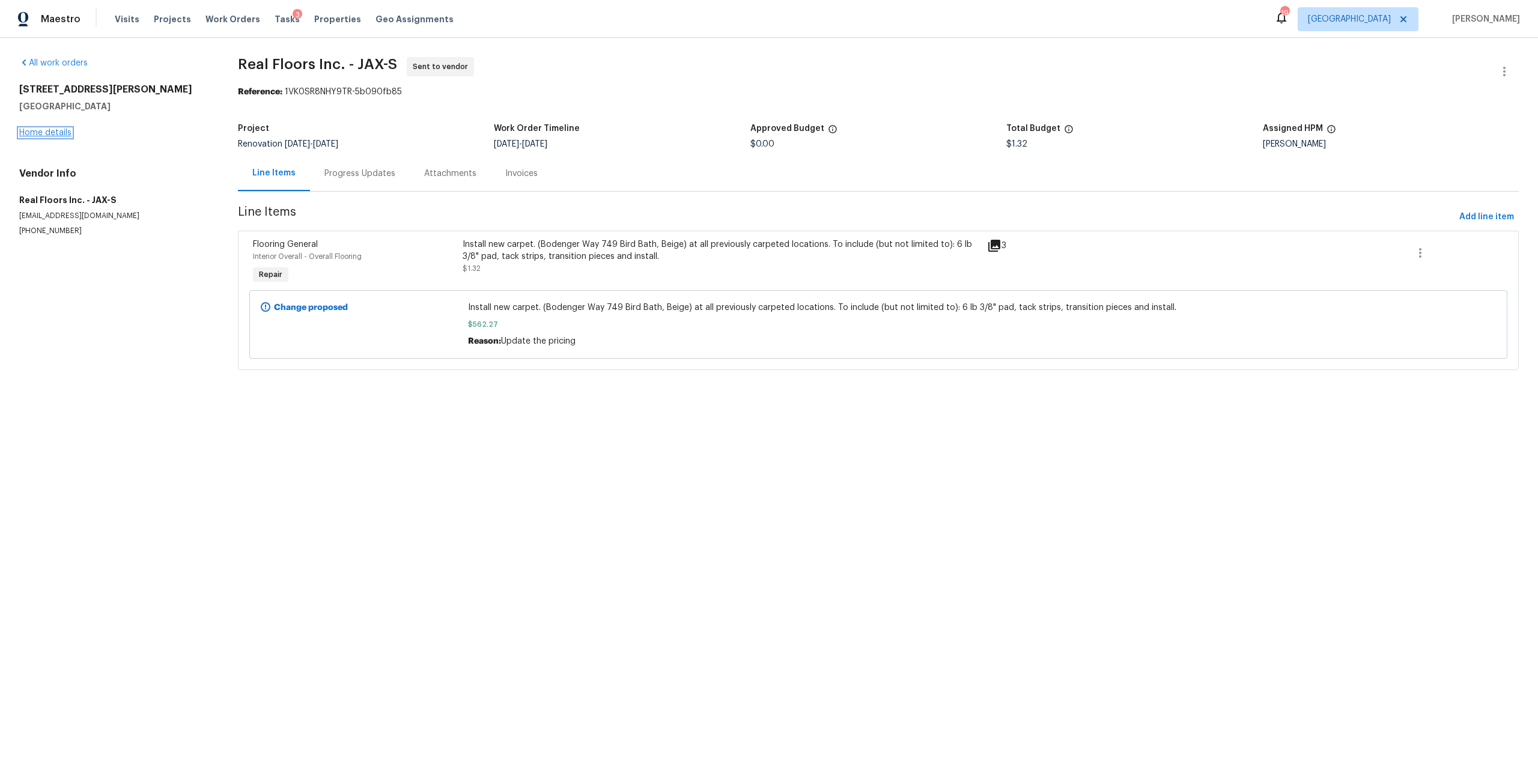
click at [48, 135] on link "Home details" at bounding box center [46, 133] width 53 height 8
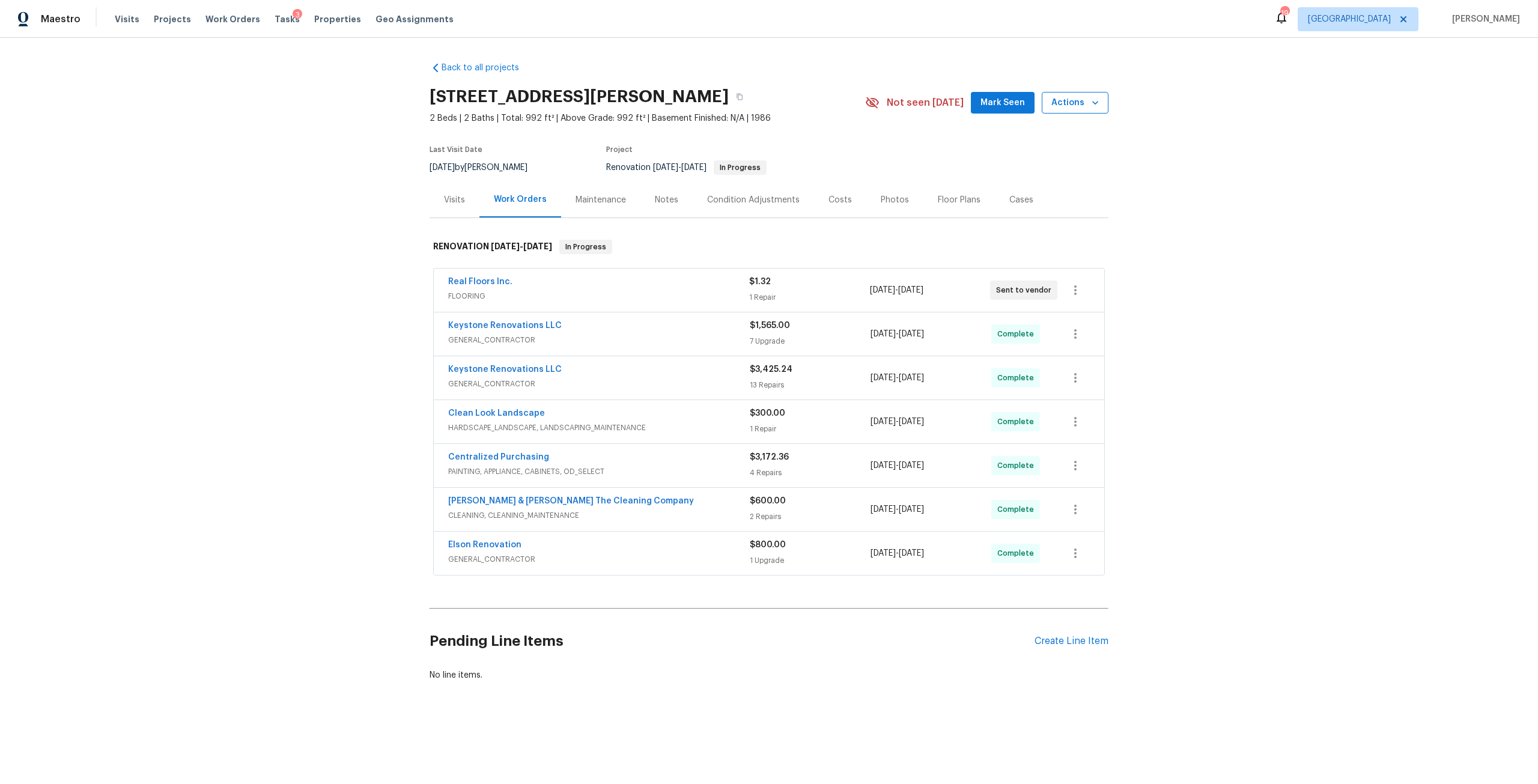
click at [1053, 110] on button "Actions" at bounding box center [1075, 103] width 67 height 22
click at [1047, 204] on p "Force to pre-list" at bounding box center [1028, 207] width 64 height 13
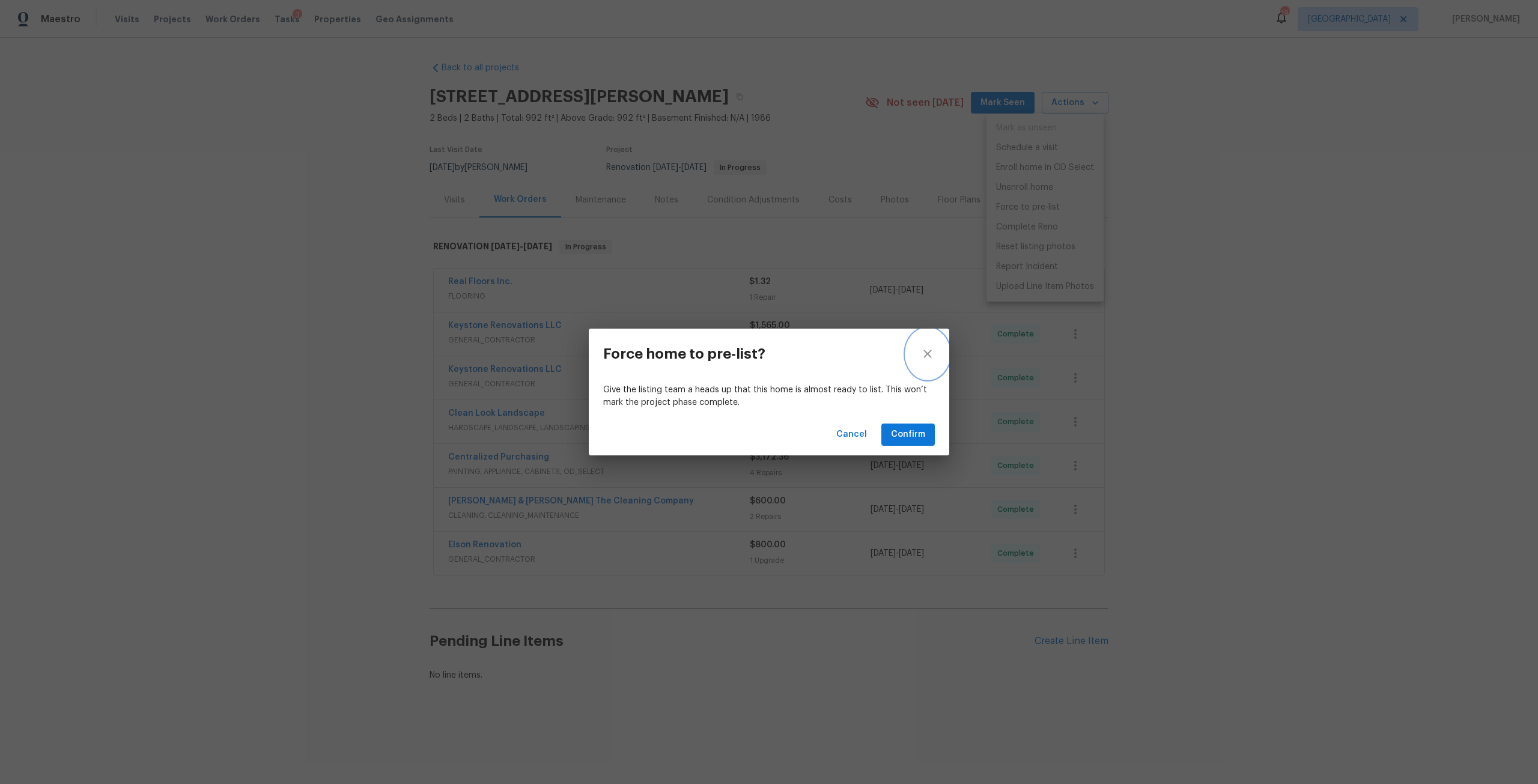
click at [925, 347] on icon "close" at bounding box center [927, 353] width 14 height 14
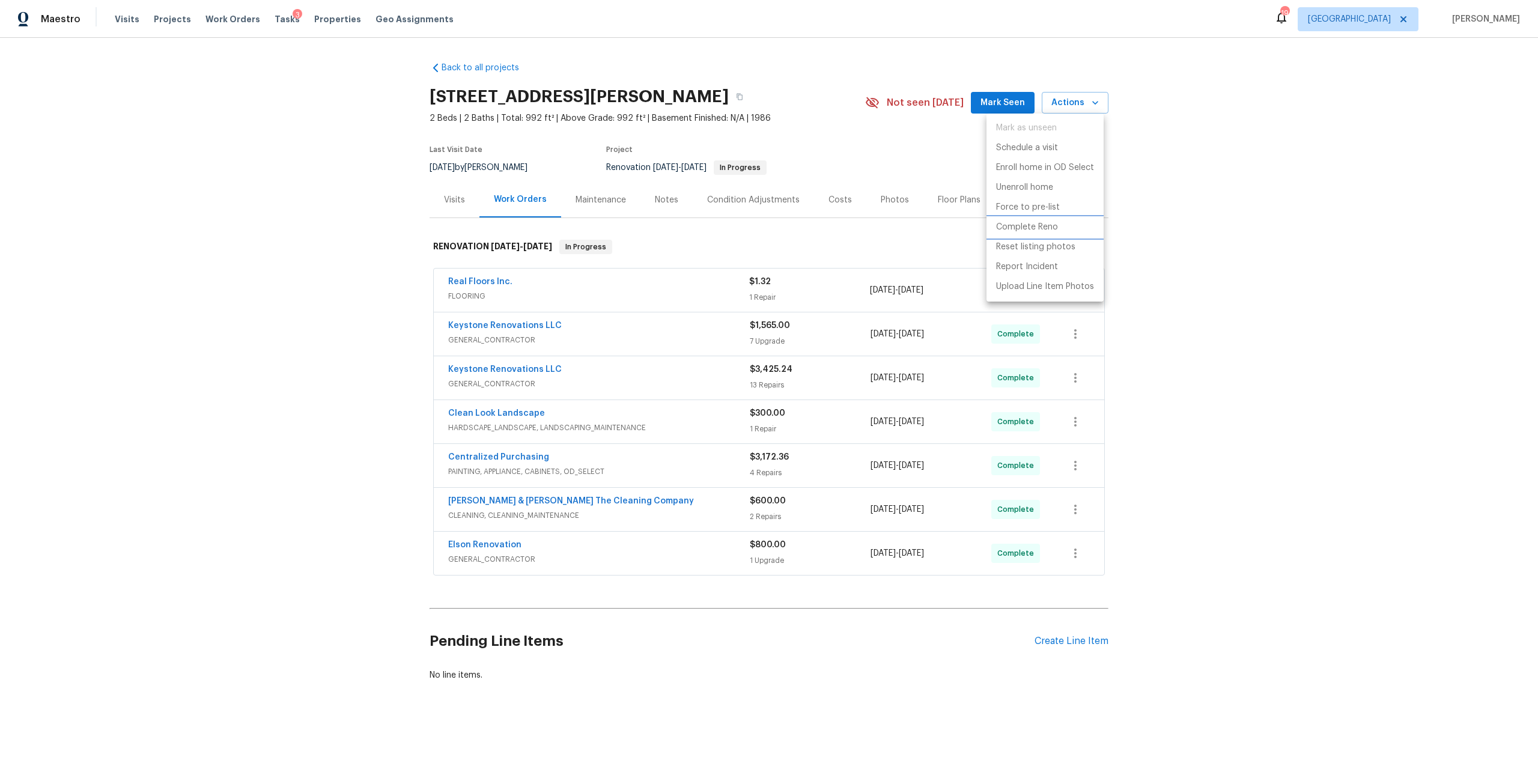
click at [1043, 234] on li "Complete Reno" at bounding box center [1045, 227] width 117 height 20
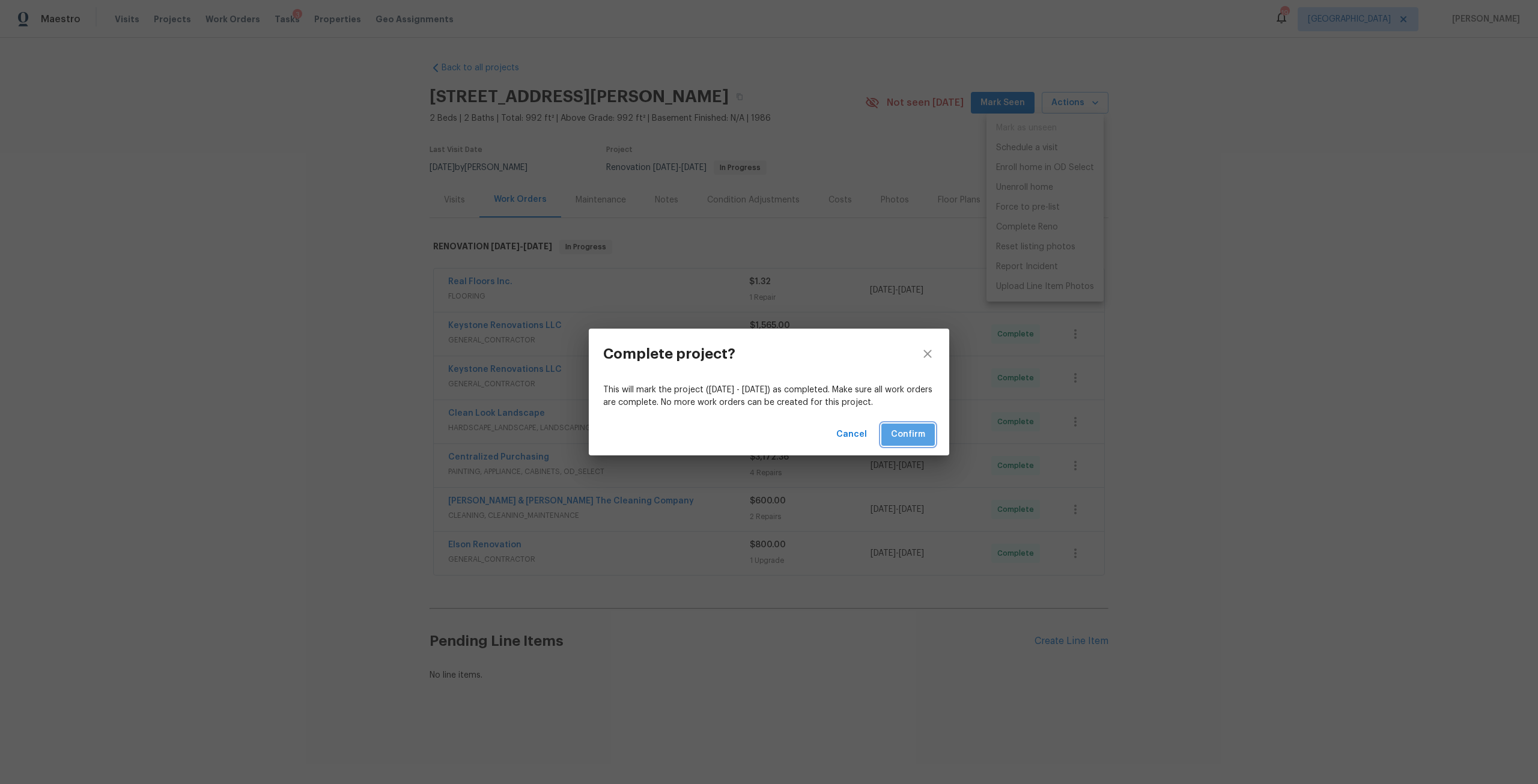
click at [925, 435] on button "Confirm" at bounding box center [907, 434] width 53 height 22
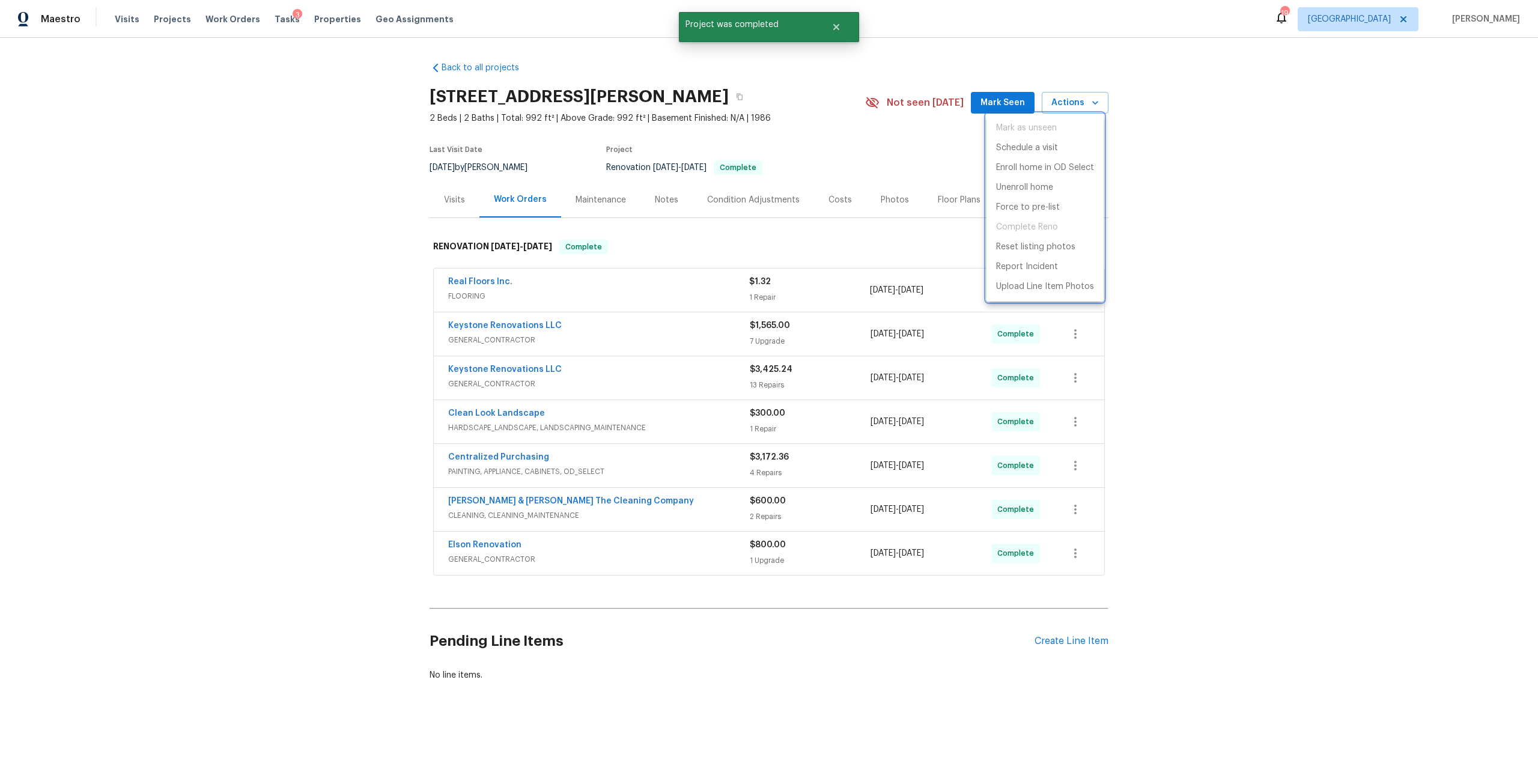
click at [1224, 127] on div at bounding box center [769, 392] width 1538 height 784
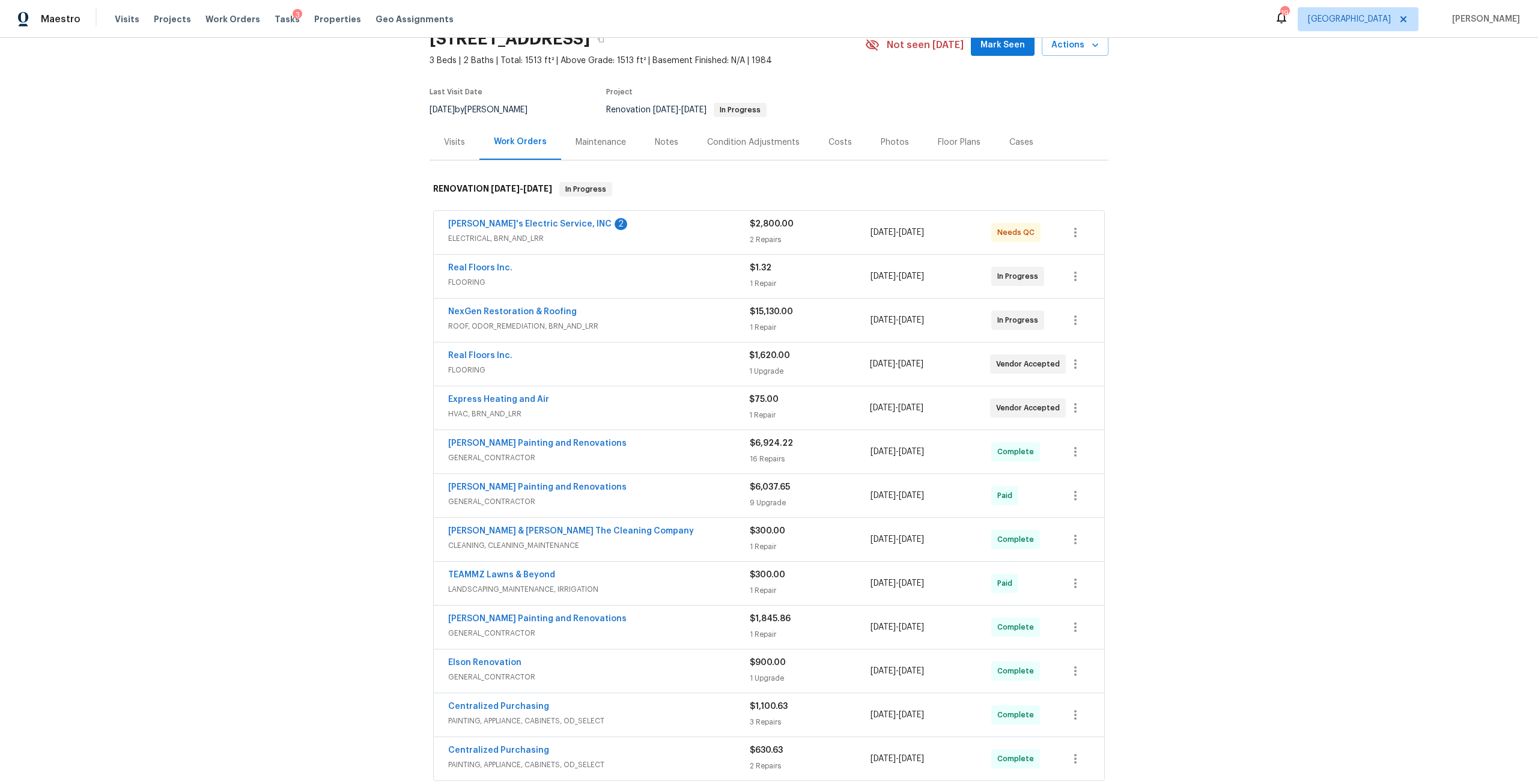
scroll to position [60, 0]
click at [495, 260] on span "Real Floors Inc." at bounding box center [481, 266] width 65 height 12
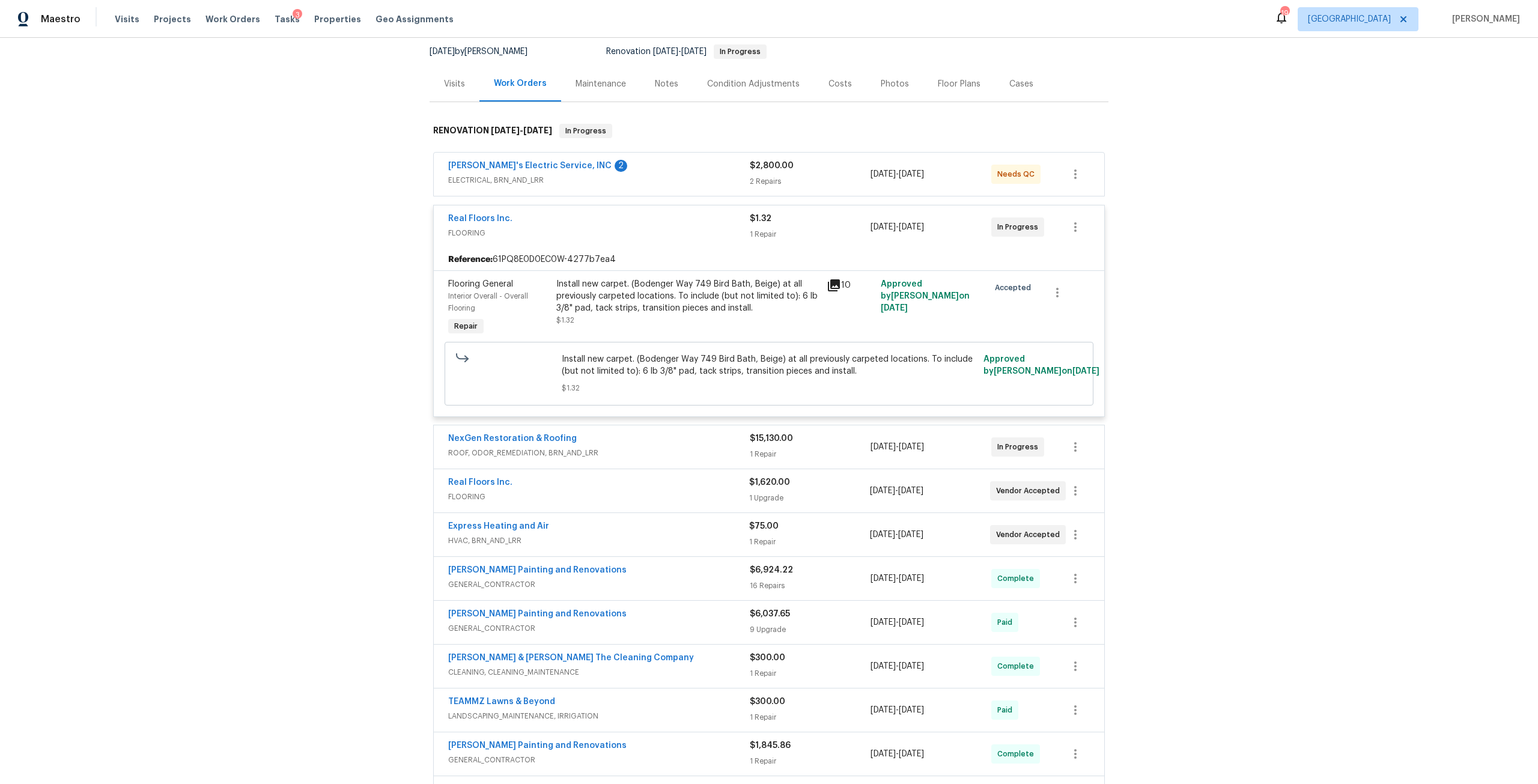
scroll to position [120, 0]
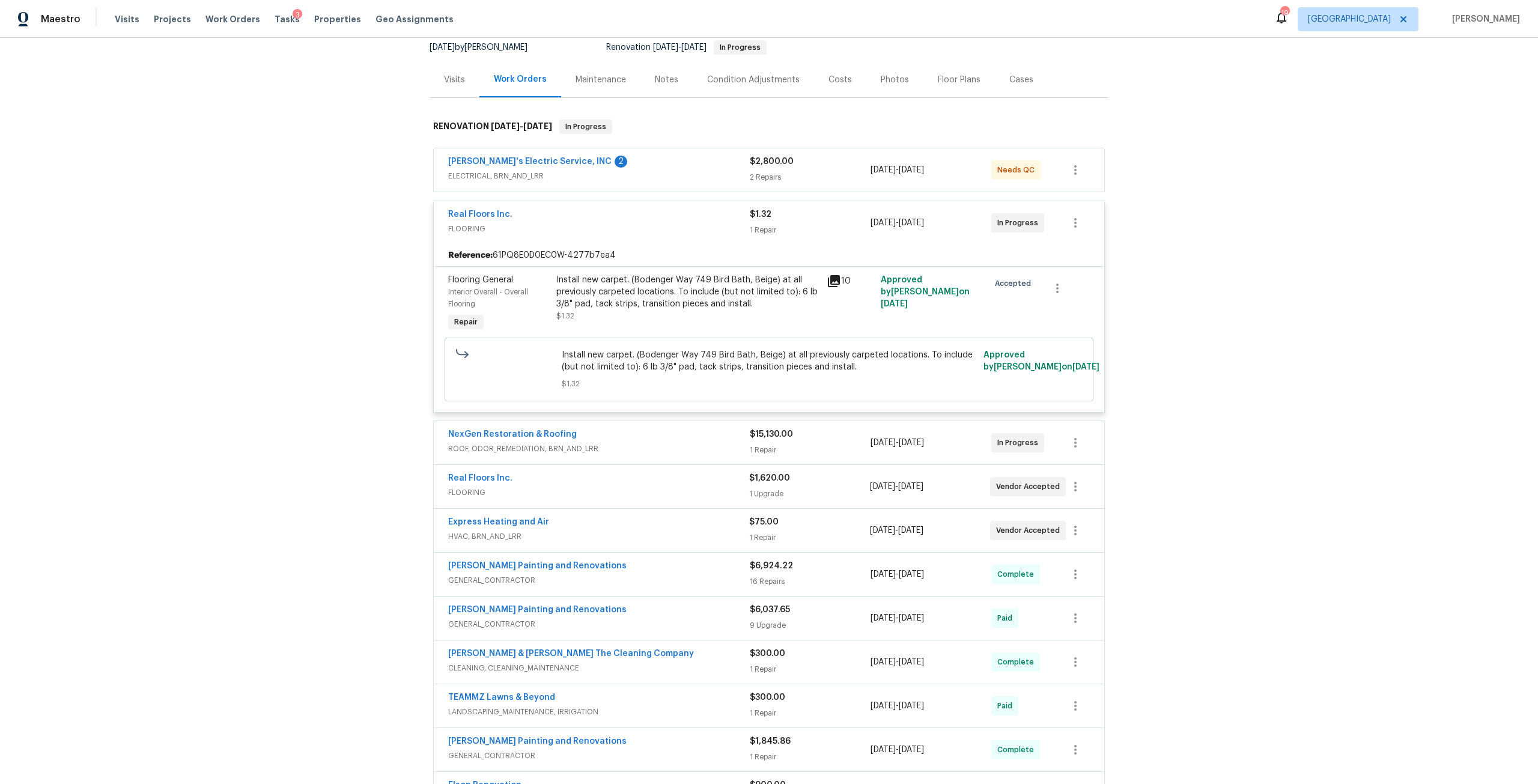
click at [648, 279] on div "Install new carpet. (Bodenger Way 749 Bird Bath, Beige) at all previously carpe…" at bounding box center [687, 292] width 263 height 36
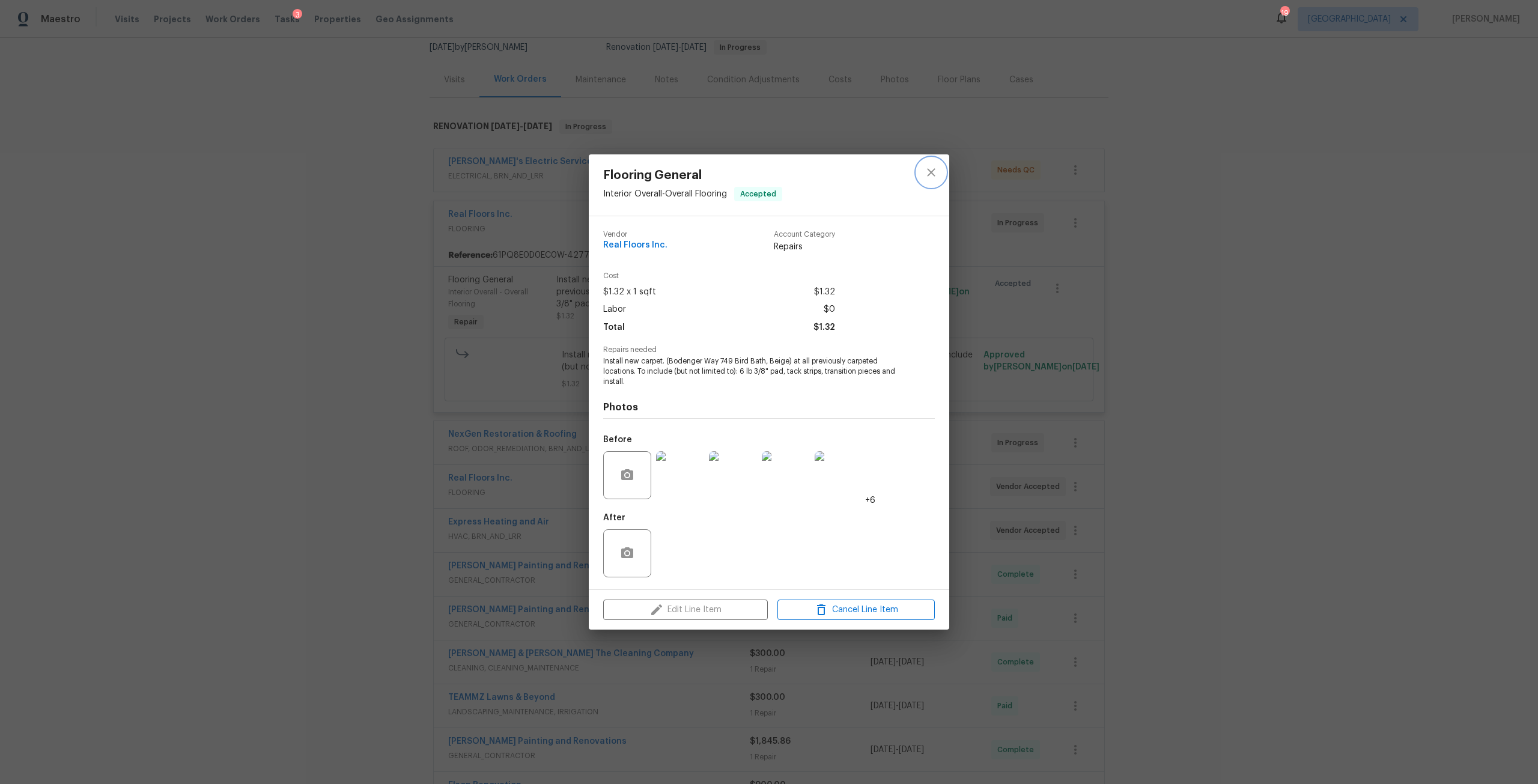
click at [921, 170] on button "close" at bounding box center [931, 172] width 29 height 29
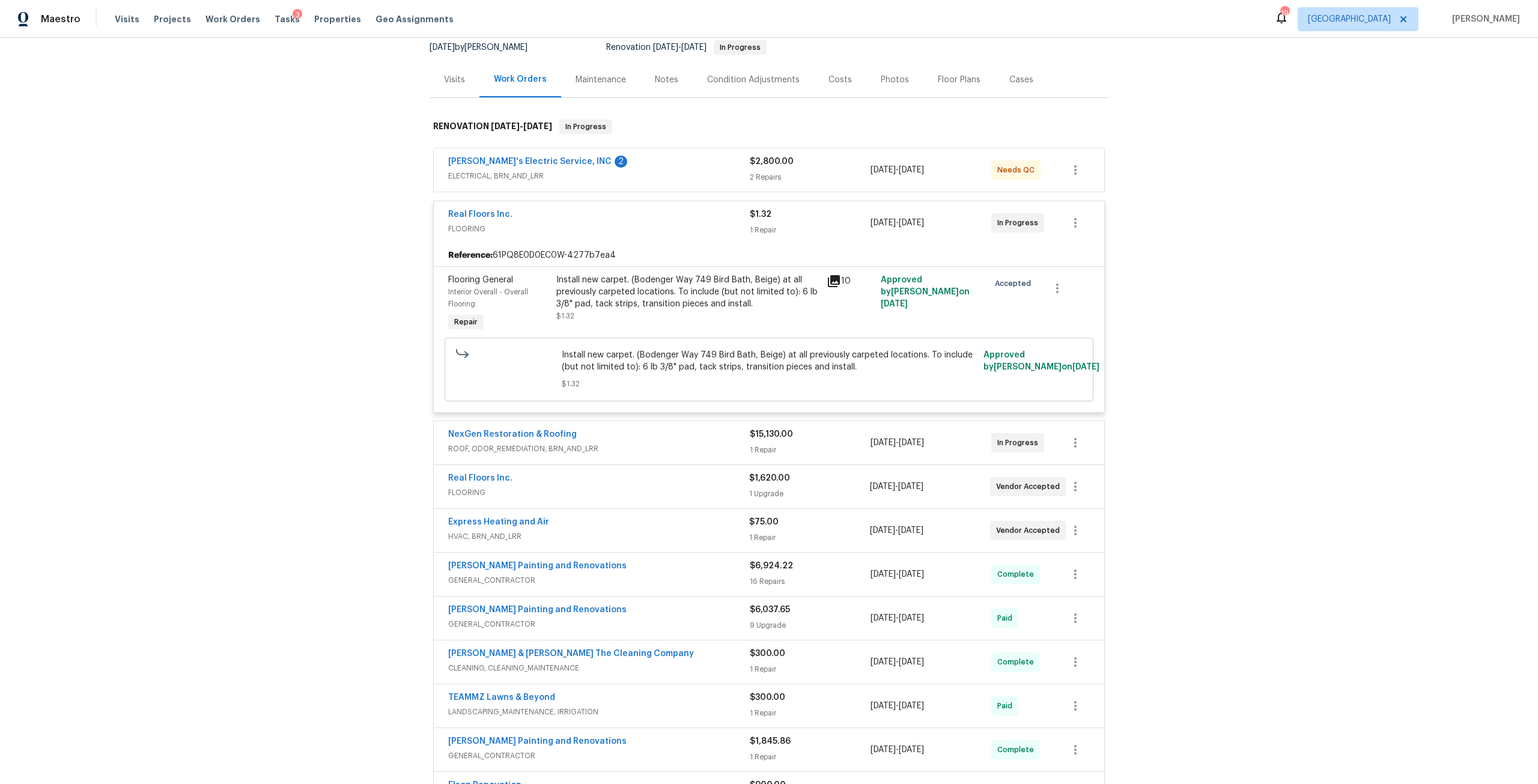
click at [680, 289] on div "Install new carpet. (Bodenger Way 749 Bird Bath, Beige) at all previously carpe…" at bounding box center [687, 292] width 263 height 36
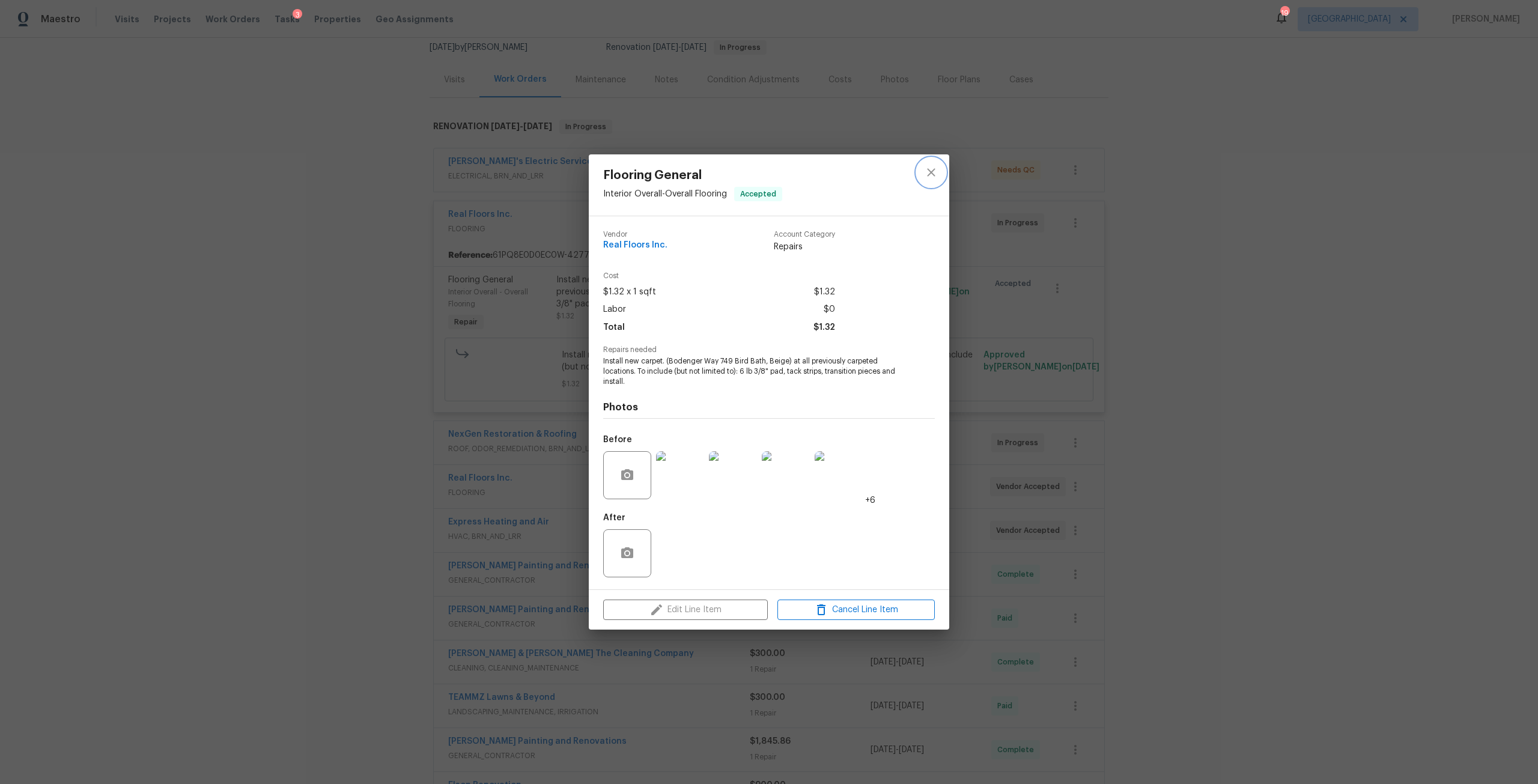
click at [934, 176] on icon "close" at bounding box center [931, 172] width 8 height 8
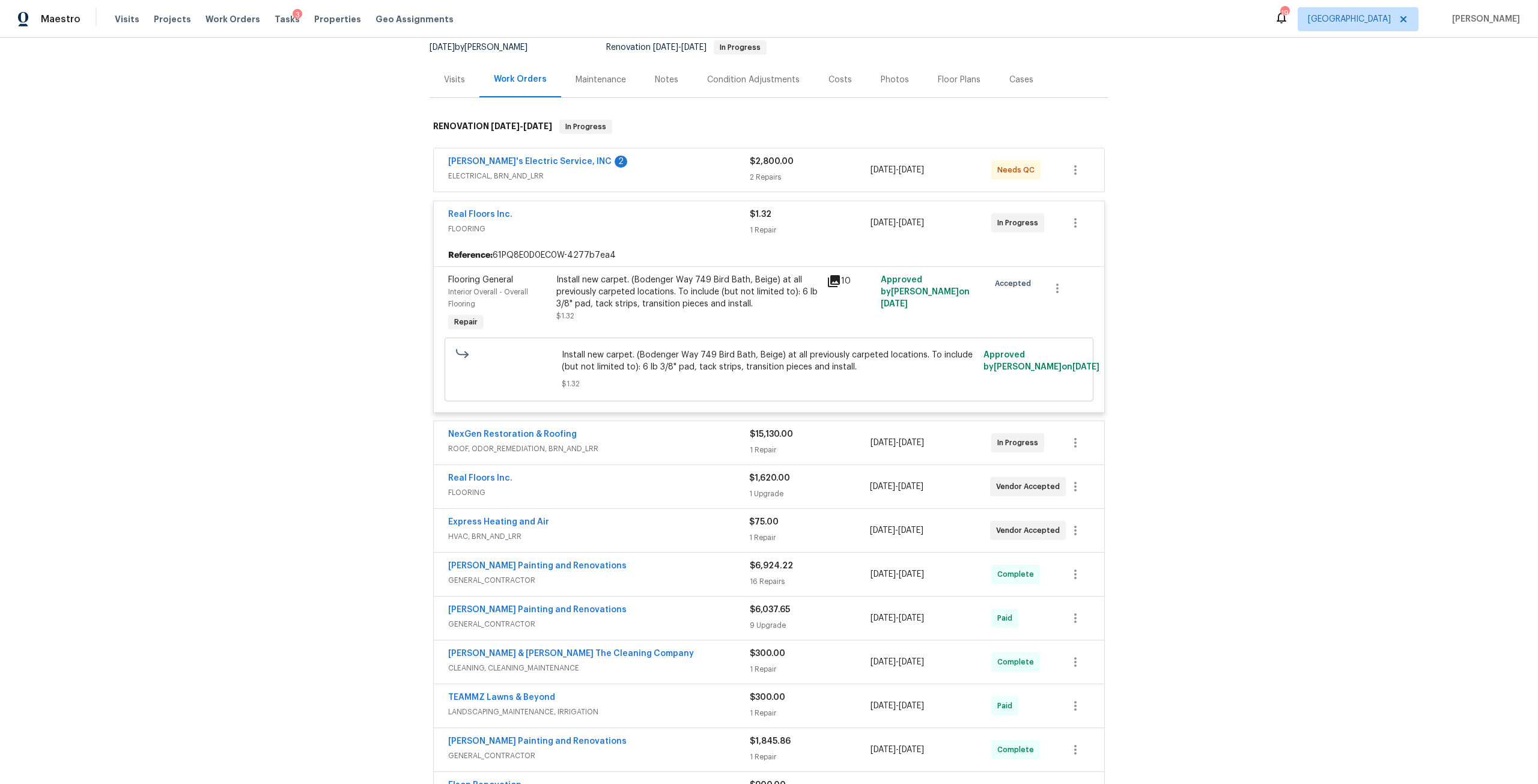
click at [673, 283] on div "Install new carpet. (Bodenger Way 749 Bird Bath, Beige) at all previously carpe…" at bounding box center [687, 292] width 263 height 36
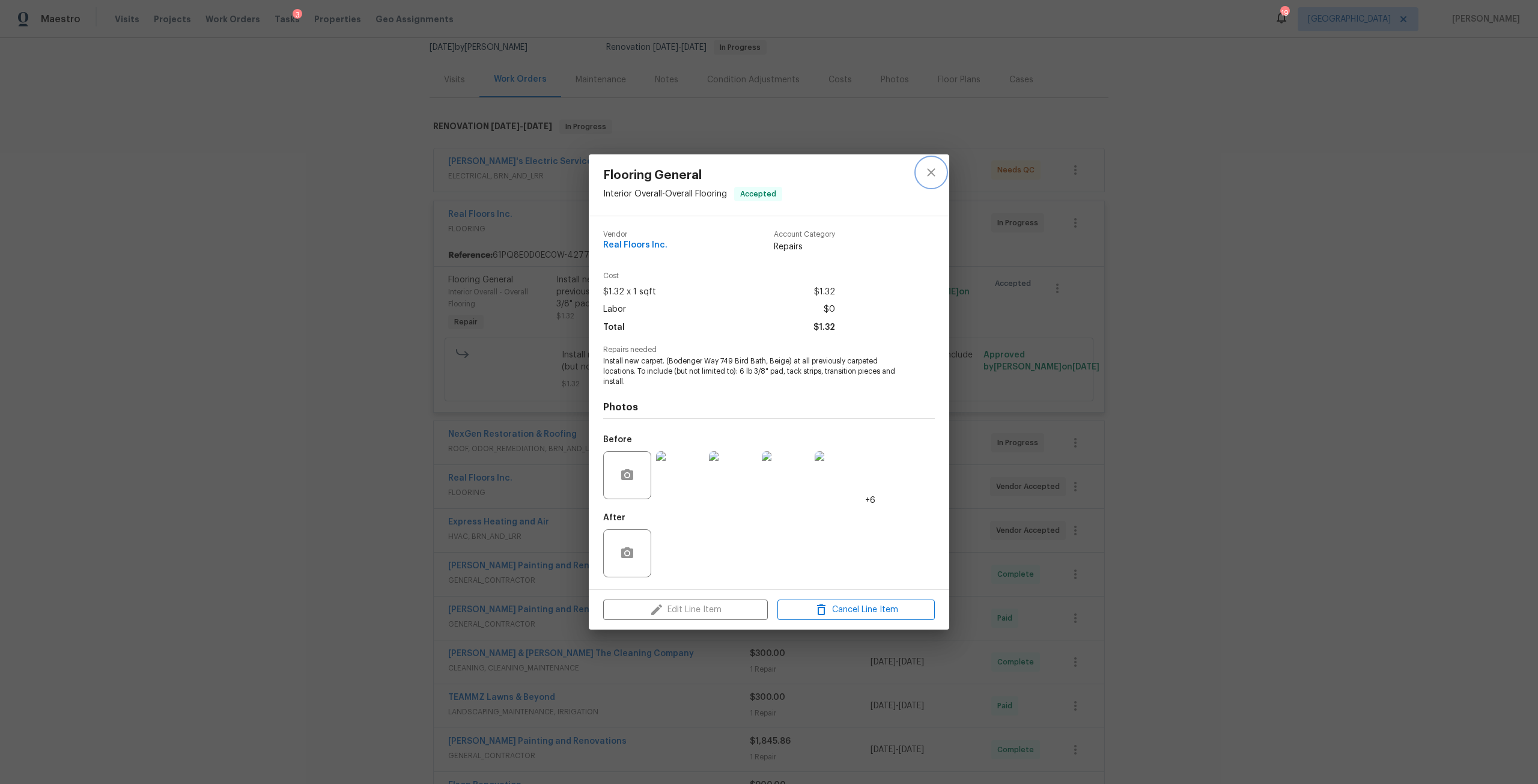
click at [925, 177] on icon "close" at bounding box center [931, 172] width 14 height 14
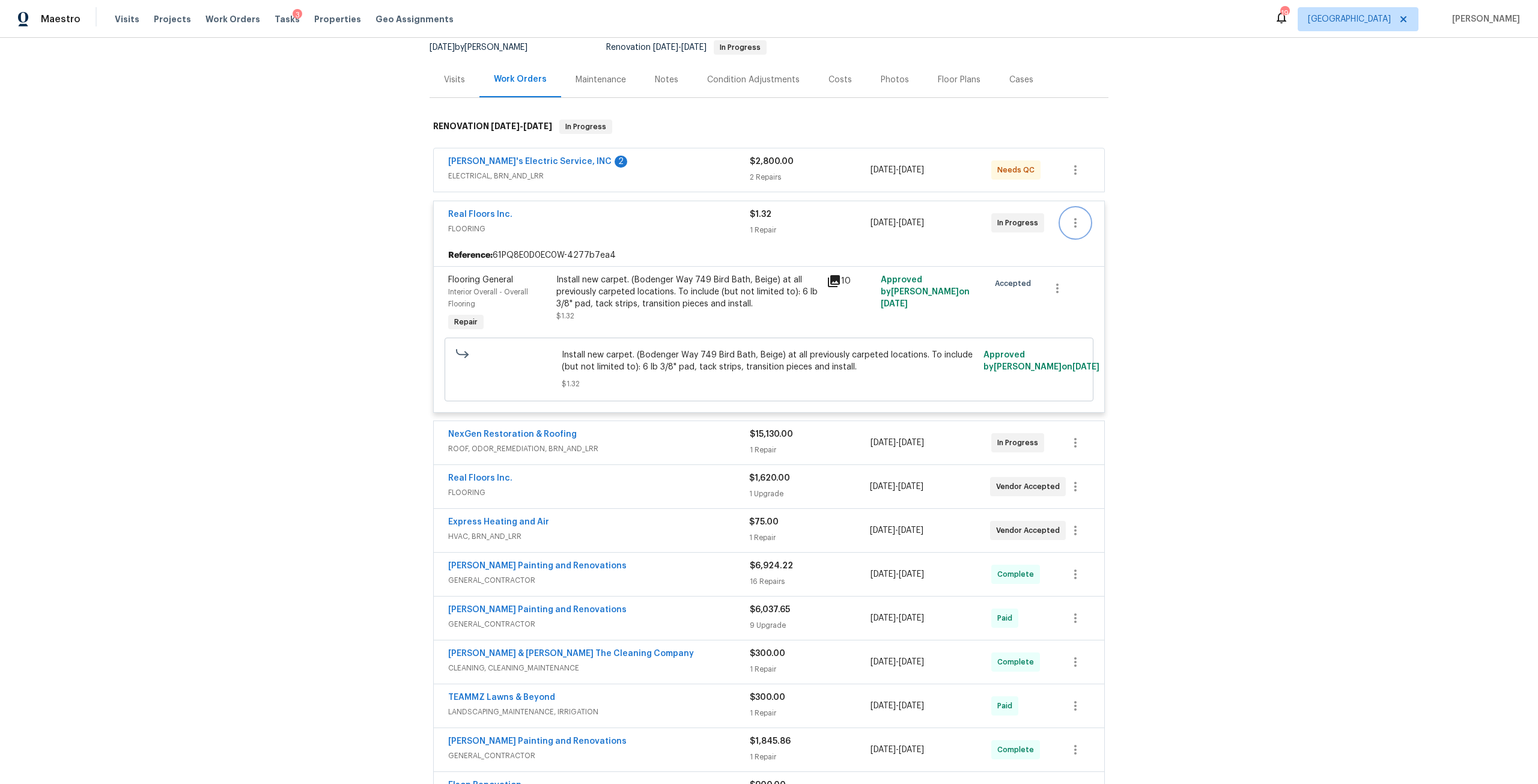
click at [1074, 223] on icon "button" at bounding box center [1076, 223] width 3 height 9
click at [1082, 225] on li "Edit" at bounding box center [1121, 223] width 130 height 20
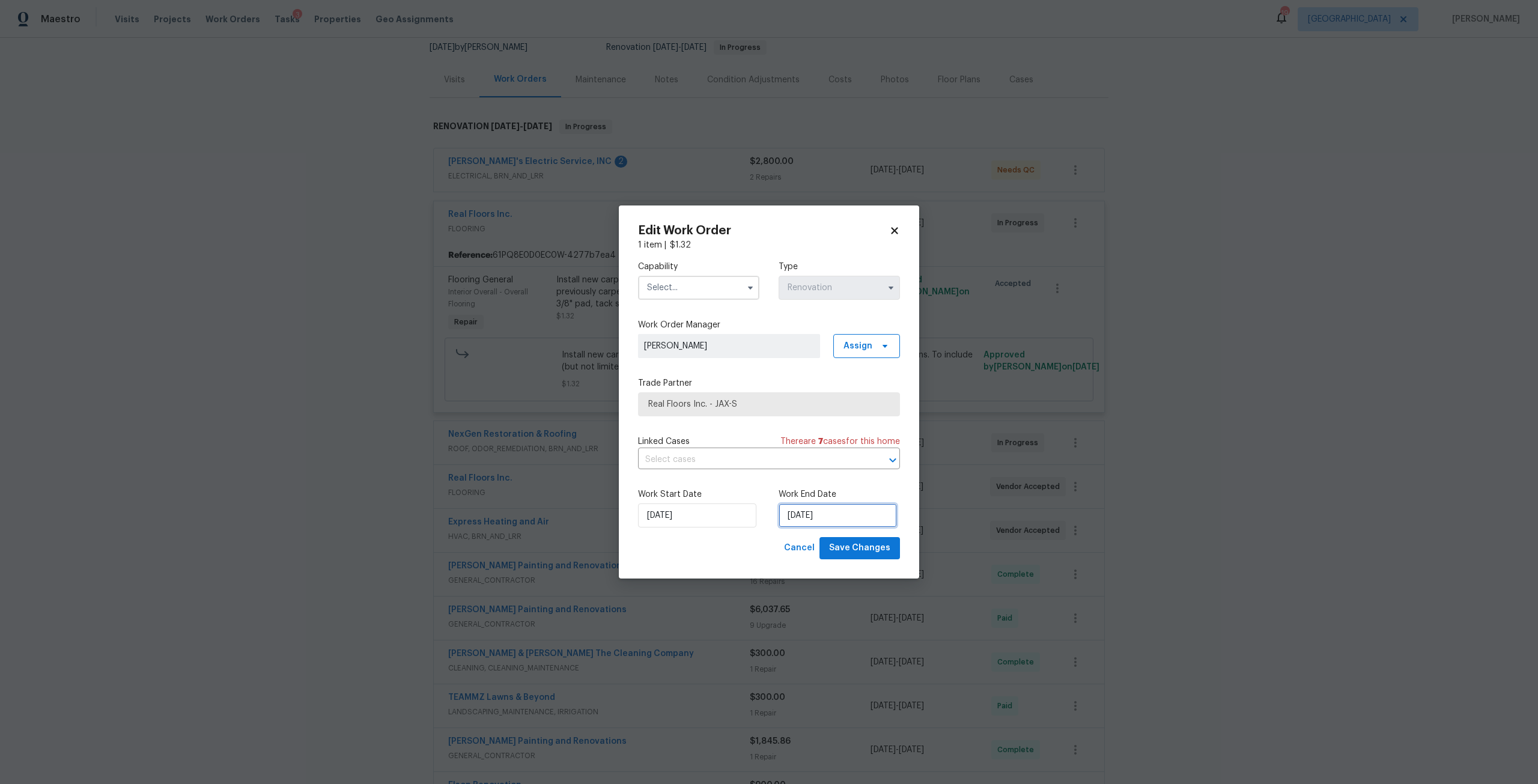
click at [851, 505] on input "[DATE]" at bounding box center [838, 515] width 118 height 24
select select "7"
click at [802, 448] on div "18" at bounding box center [799, 446] width 20 height 17
type input "[DATE]"
click at [830, 520] on input "[DATE]" at bounding box center [838, 515] width 118 height 24
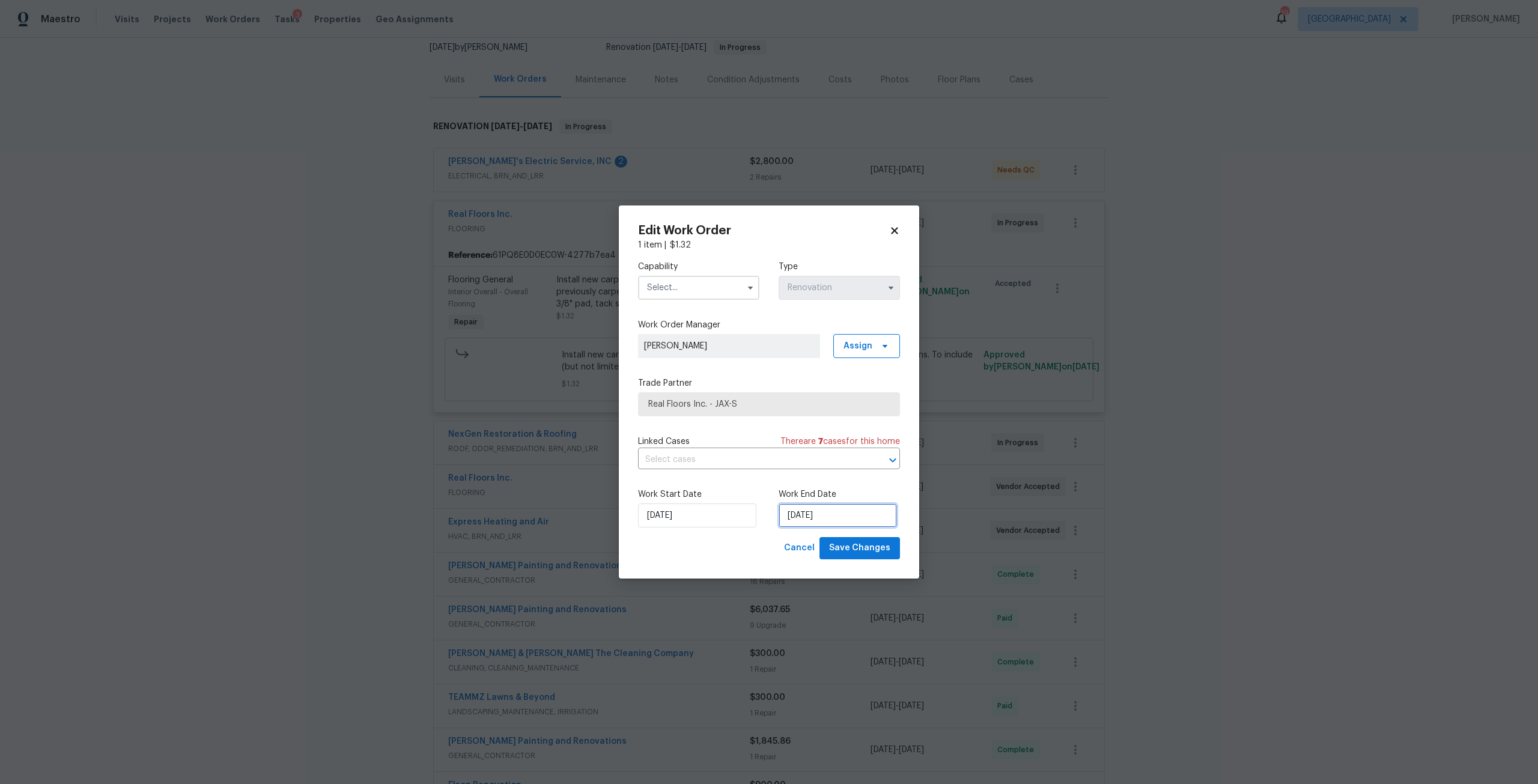
select select "7"
click at [837, 445] on div "20" at bounding box center [837, 446] width 20 height 17
type input "8/20/2025"
click at [878, 545] on span "Save Changes" at bounding box center [860, 548] width 61 height 15
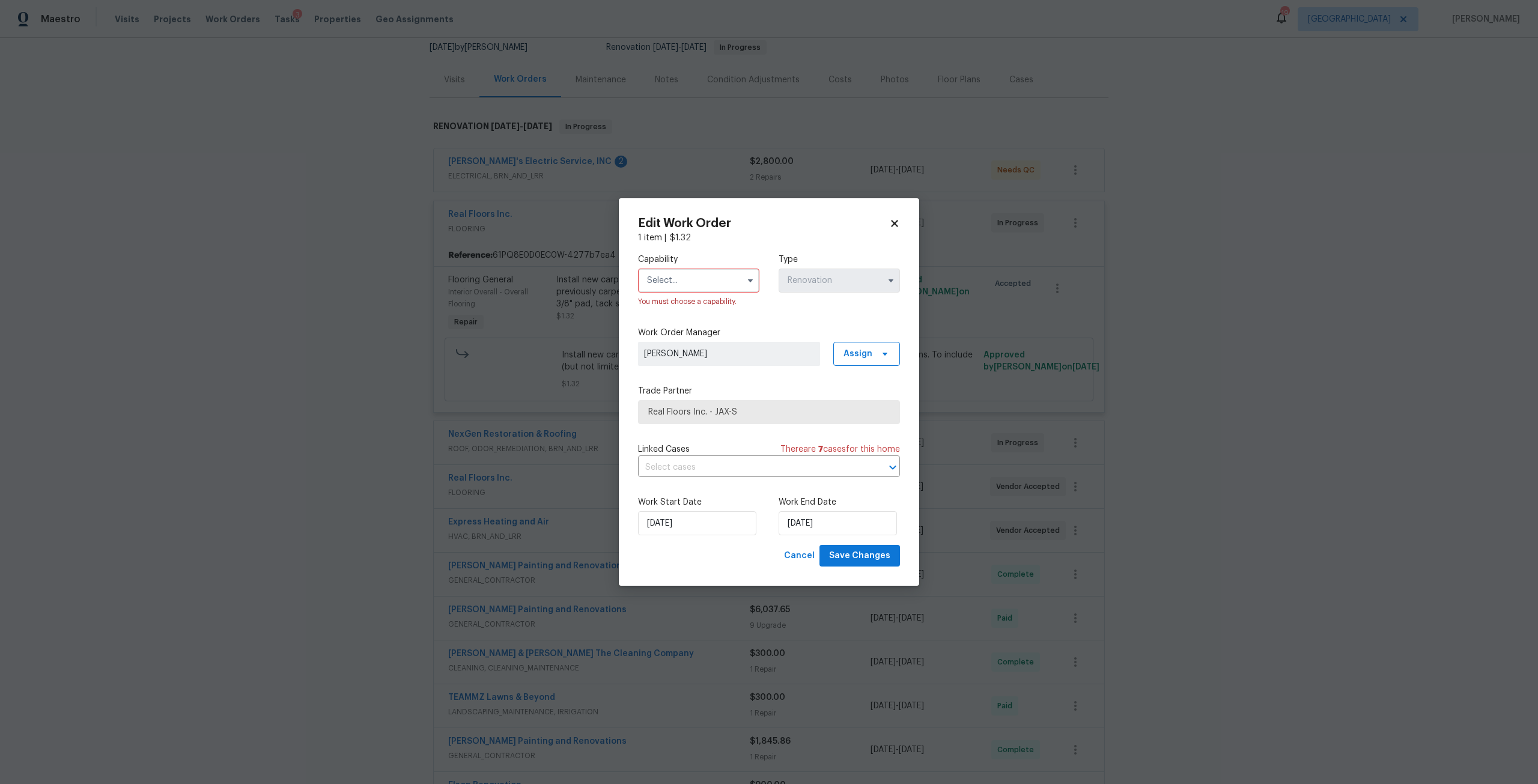
click at [648, 289] on input "text" at bounding box center [699, 281] width 121 height 24
click at [693, 423] on div "Flooring" at bounding box center [698, 412] width 115 height 22
type input "Flooring"
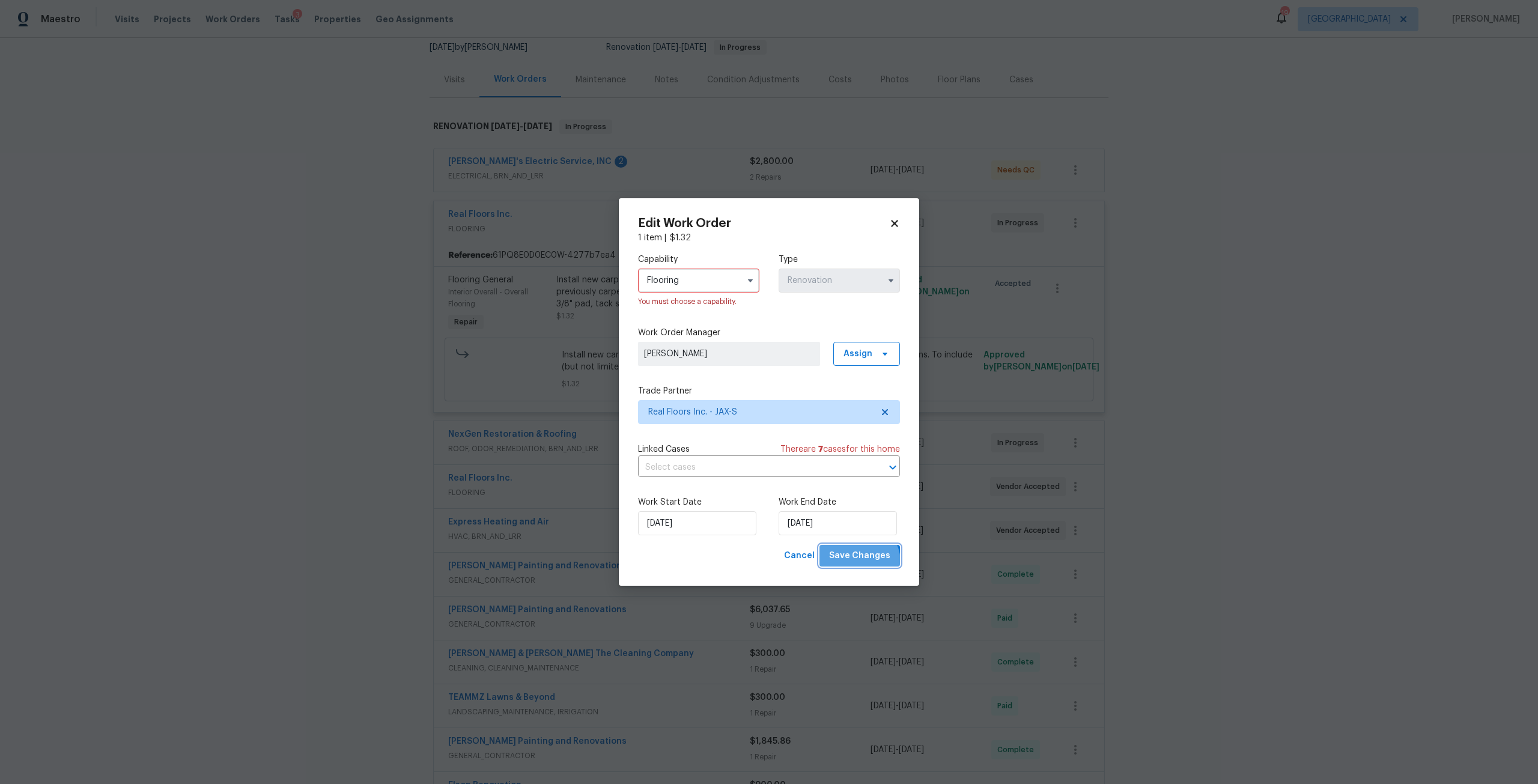
click at [861, 562] on span "Save Changes" at bounding box center [860, 556] width 61 height 15
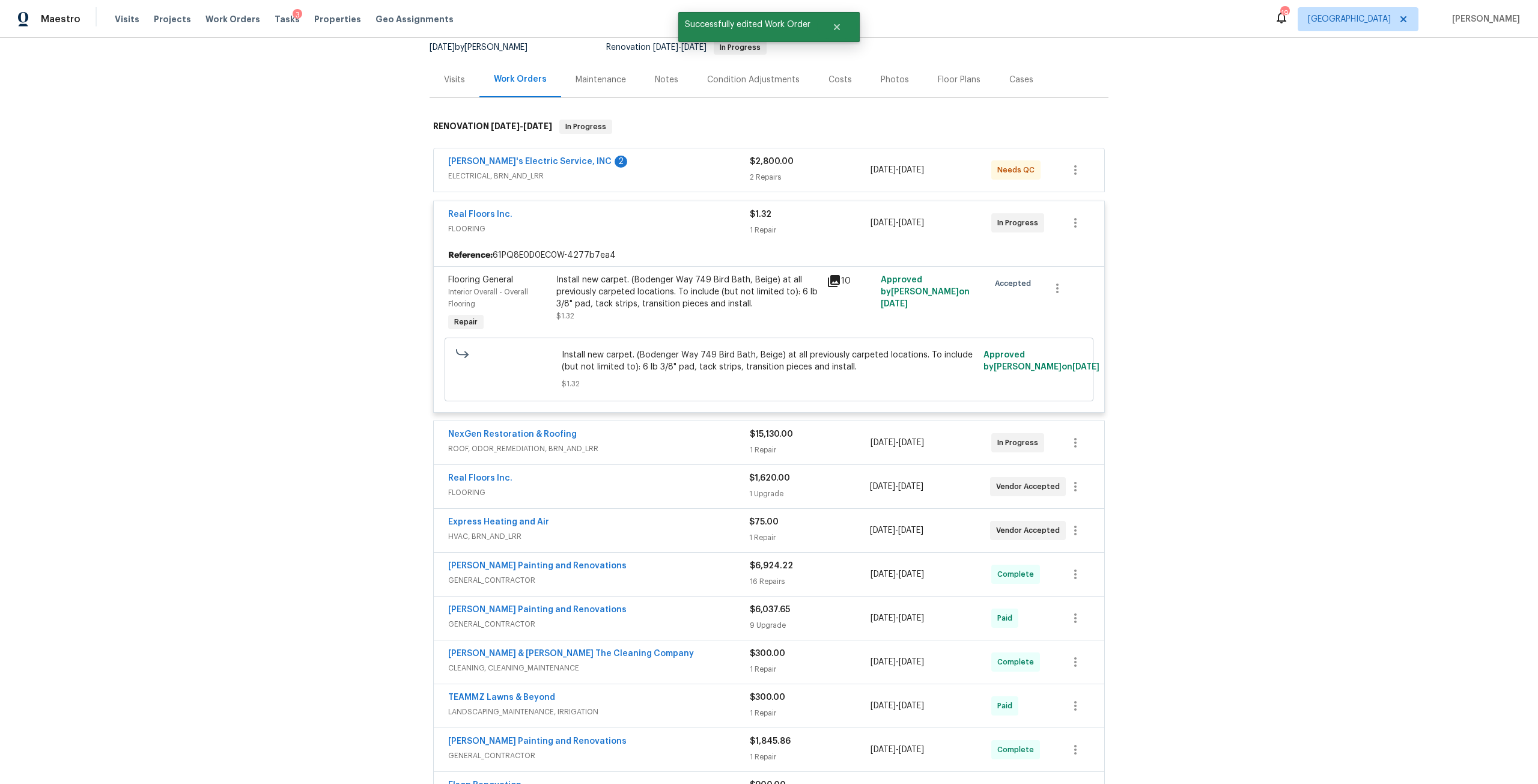
click at [657, 283] on div "Install new carpet. (Bodenger Way 749 Bird Bath, Beige) at all previously carpe…" at bounding box center [687, 292] width 263 height 36
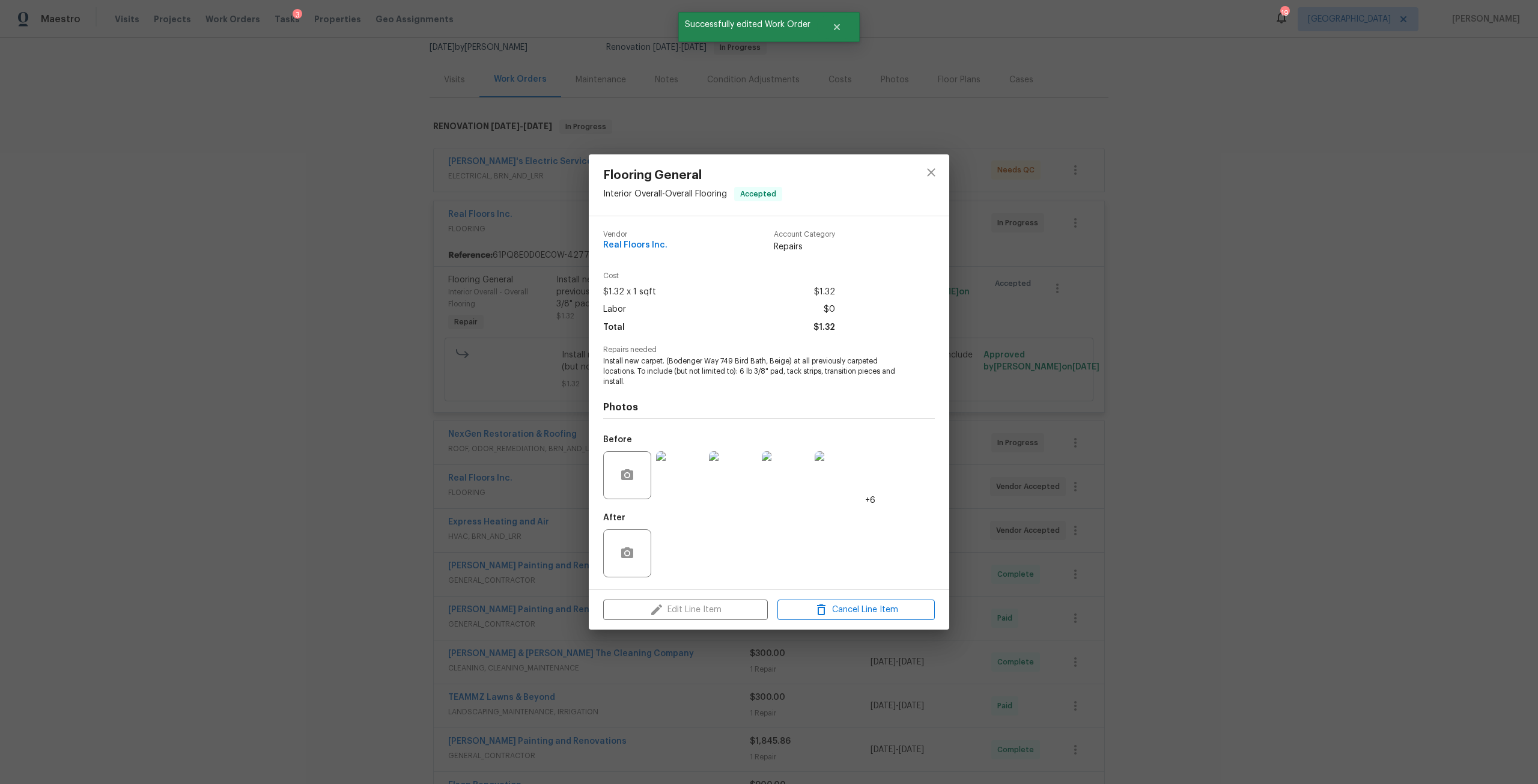
click at [926, 191] on div at bounding box center [932, 184] width 36 height 61
click at [931, 169] on icon "close" at bounding box center [931, 172] width 14 height 14
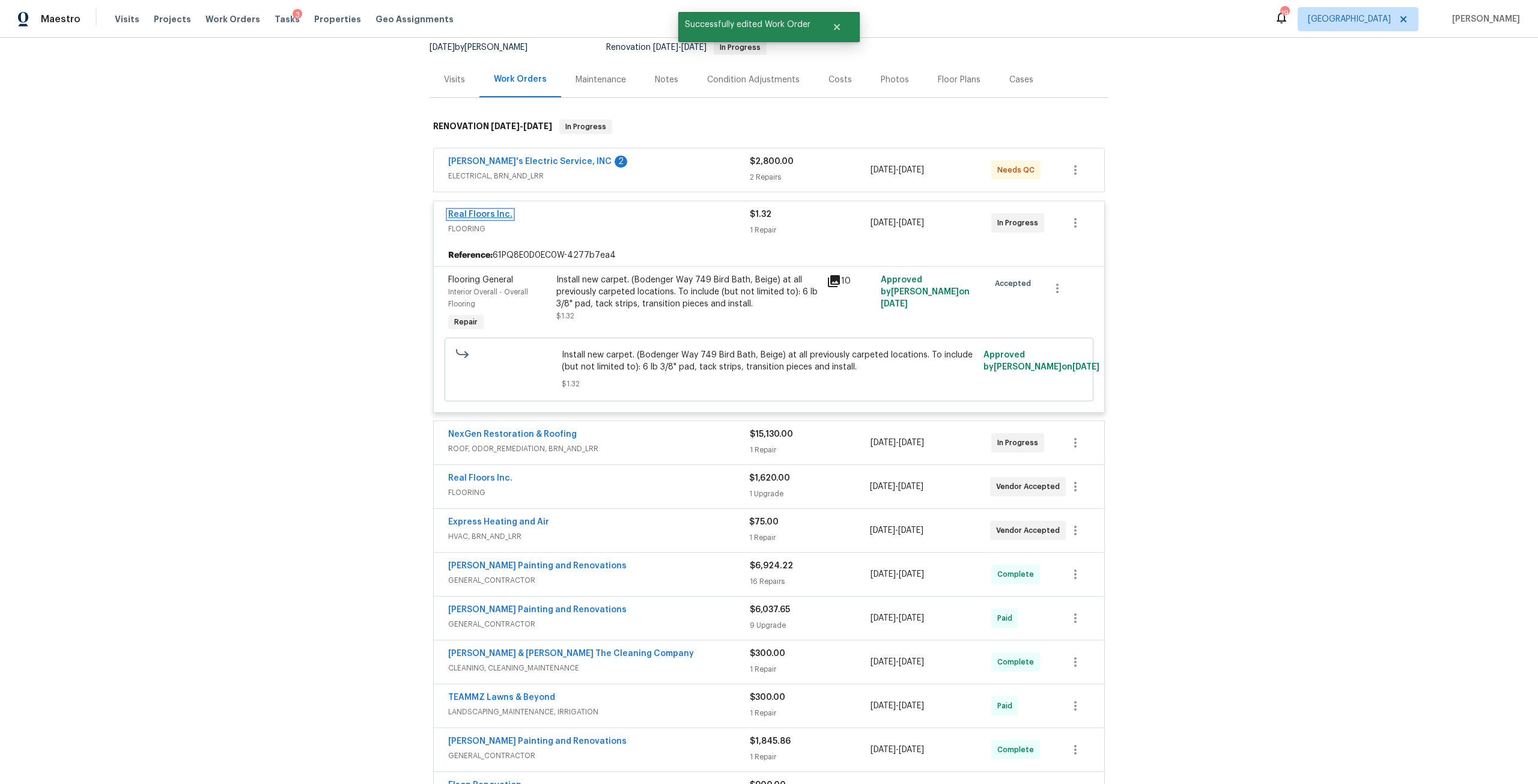
click at [485, 211] on link "Real Floors Inc." at bounding box center [481, 214] width 65 height 8
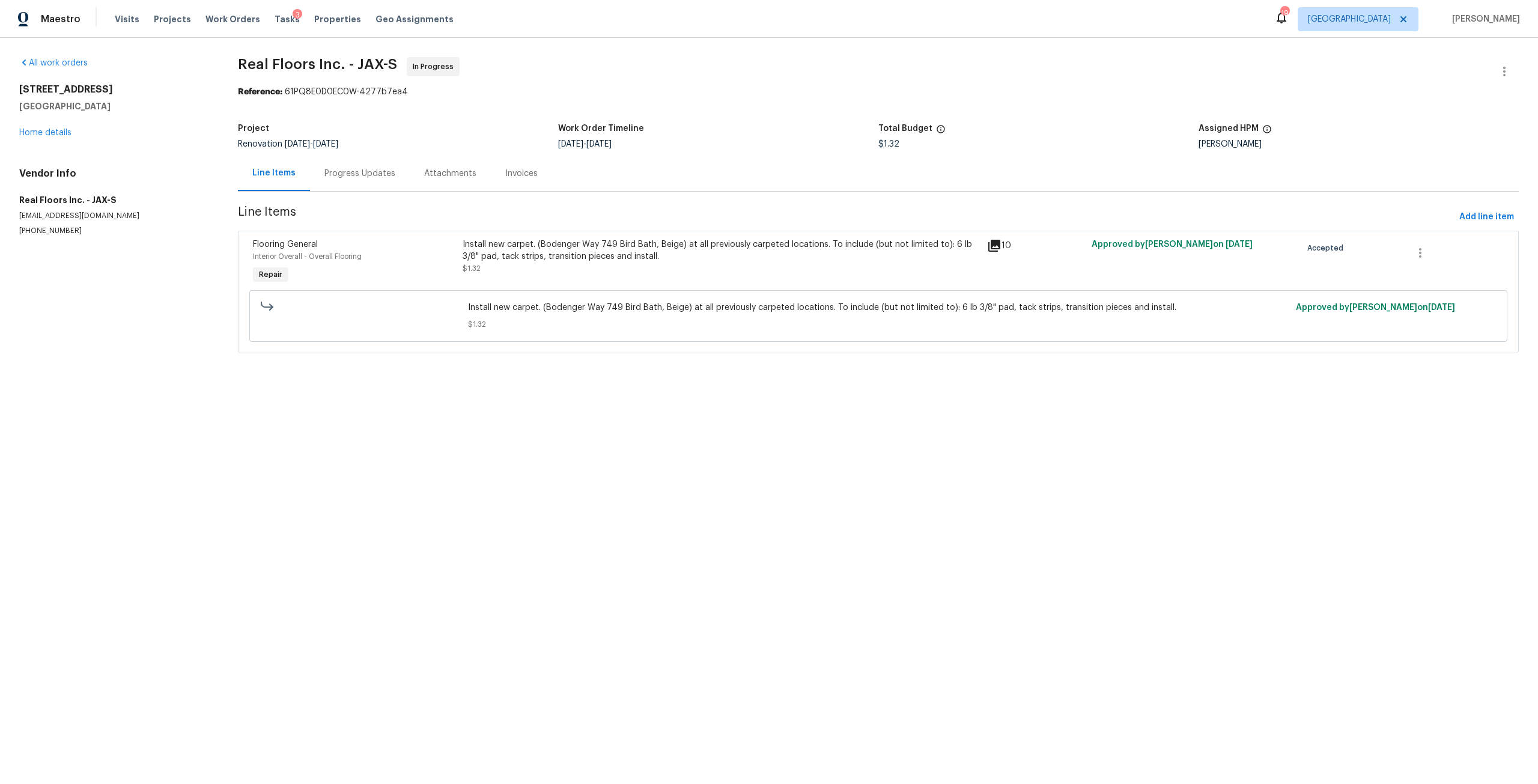
click at [748, 252] on div "Install new carpet. (Bodenger Way 749 Bird Bath, Beige) at all previously carpe…" at bounding box center [721, 250] width 517 height 24
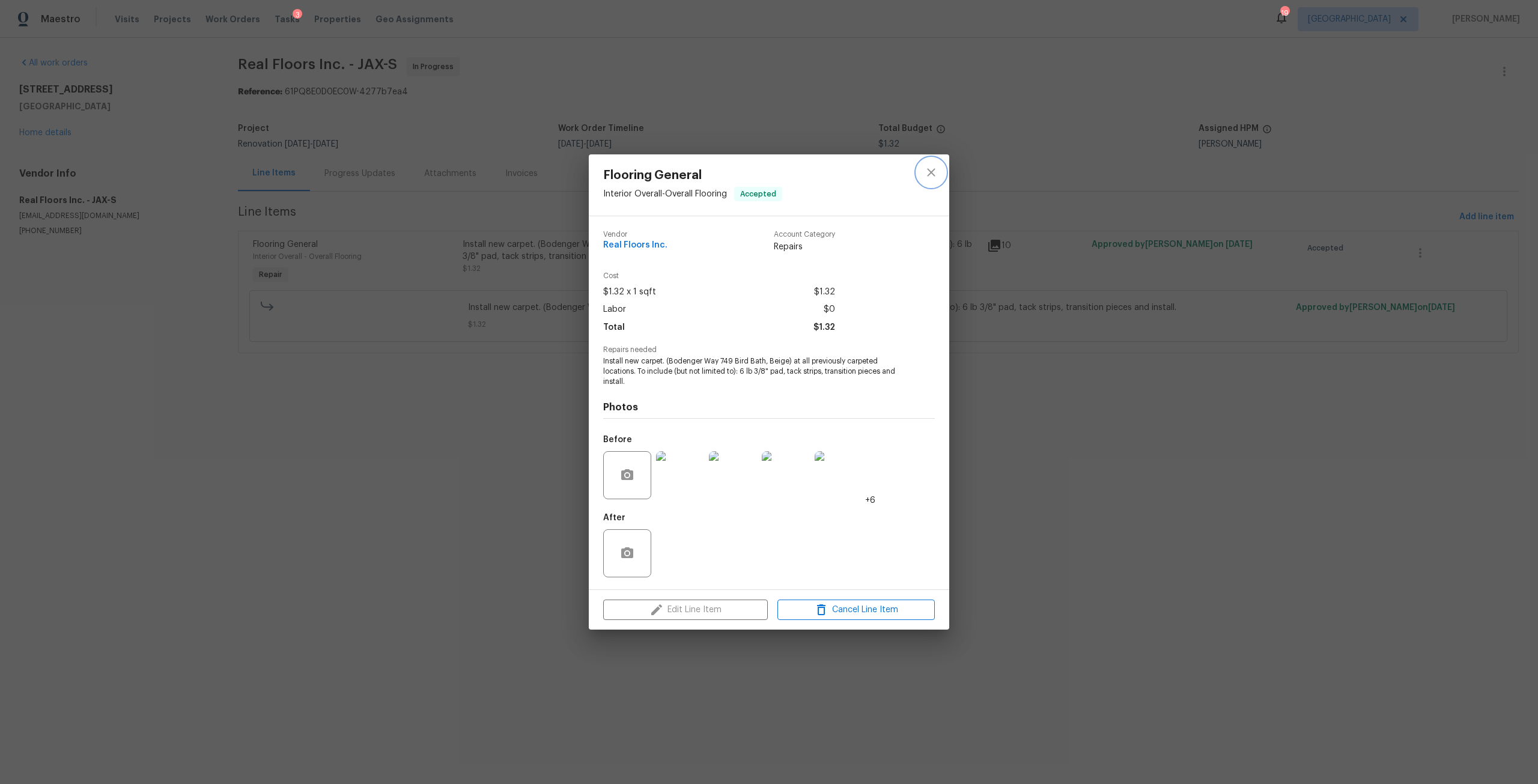
click at [932, 176] on icon "close" at bounding box center [931, 172] width 14 height 14
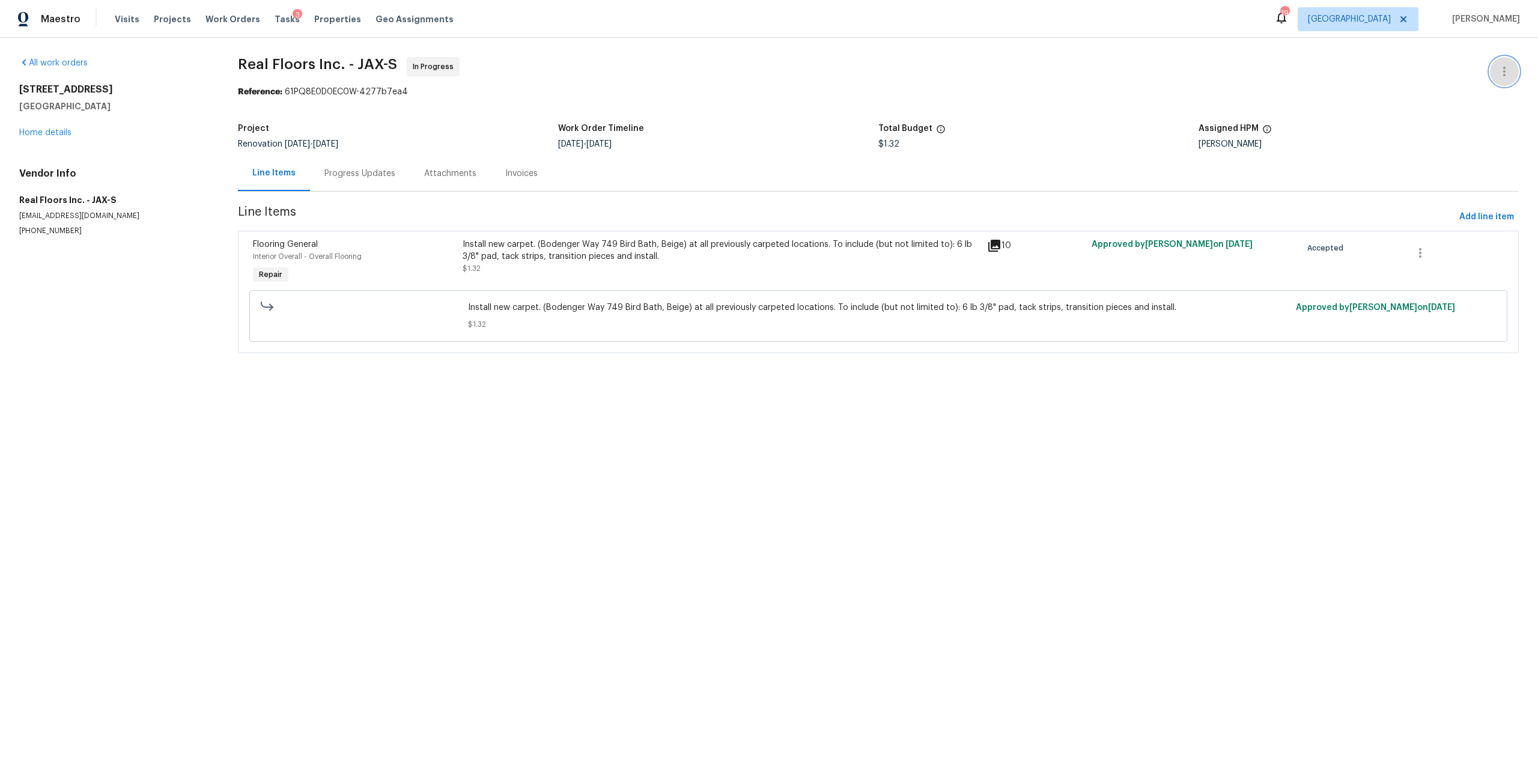
click at [1501, 62] on button "button" at bounding box center [1504, 71] width 29 height 29
click at [1457, 109] on li "View In Trade Partner Portal" at bounding box center [1465, 111] width 130 height 20
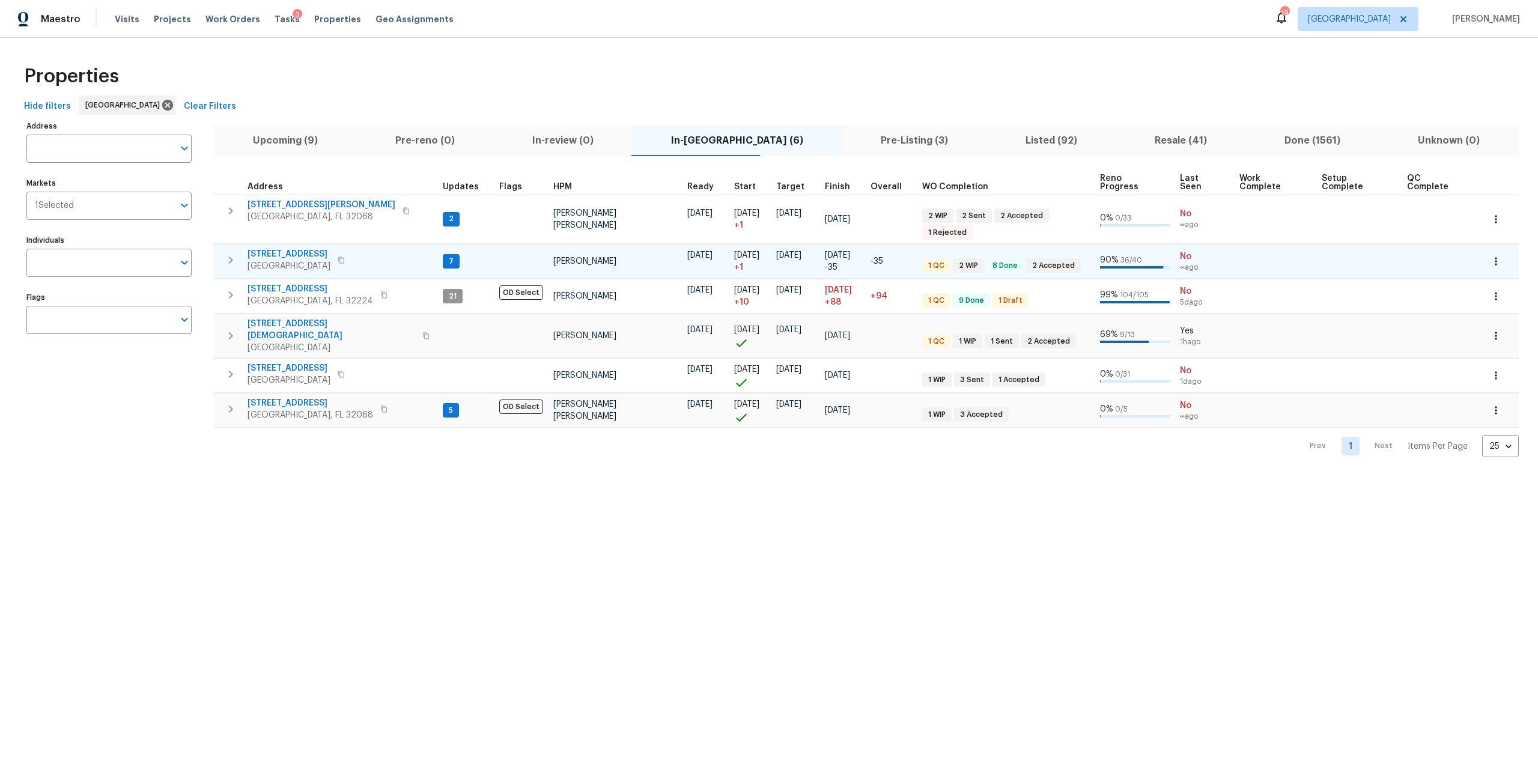
click at [298, 248] on span "2376 Kirkwall St" at bounding box center [289, 254] width 83 height 12
click at [299, 248] on span "2376 Kirkwall St" at bounding box center [289, 254] width 83 height 12
click at [324, 16] on span "Properties" at bounding box center [338, 20] width 47 height 12
click at [98, 153] on input "Address" at bounding box center [100, 149] width 147 height 28
type input "broad water"
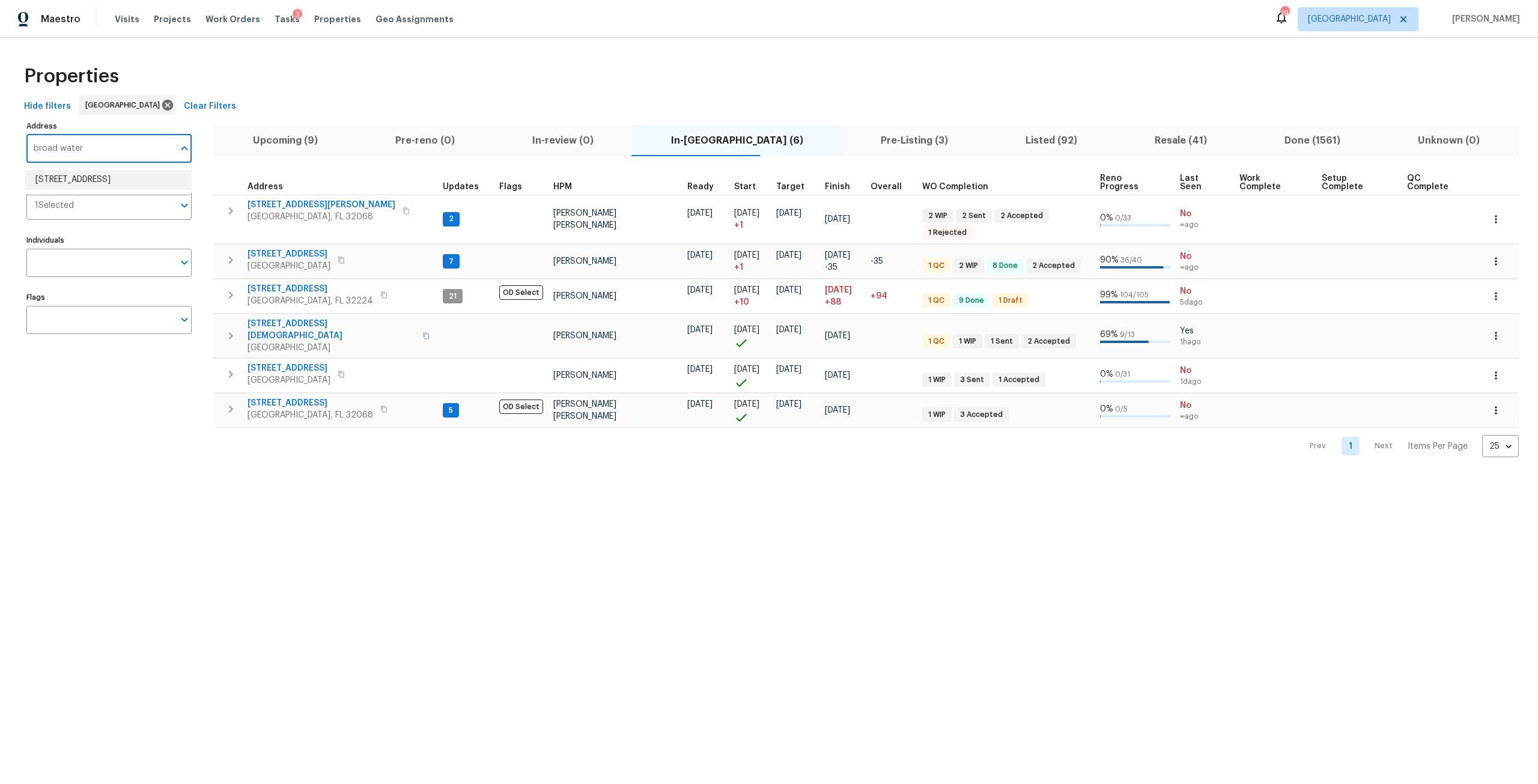
click at [110, 176] on li "2212 Broad Water Ct Jacksonville FL 32225" at bounding box center [108, 180] width 165 height 20
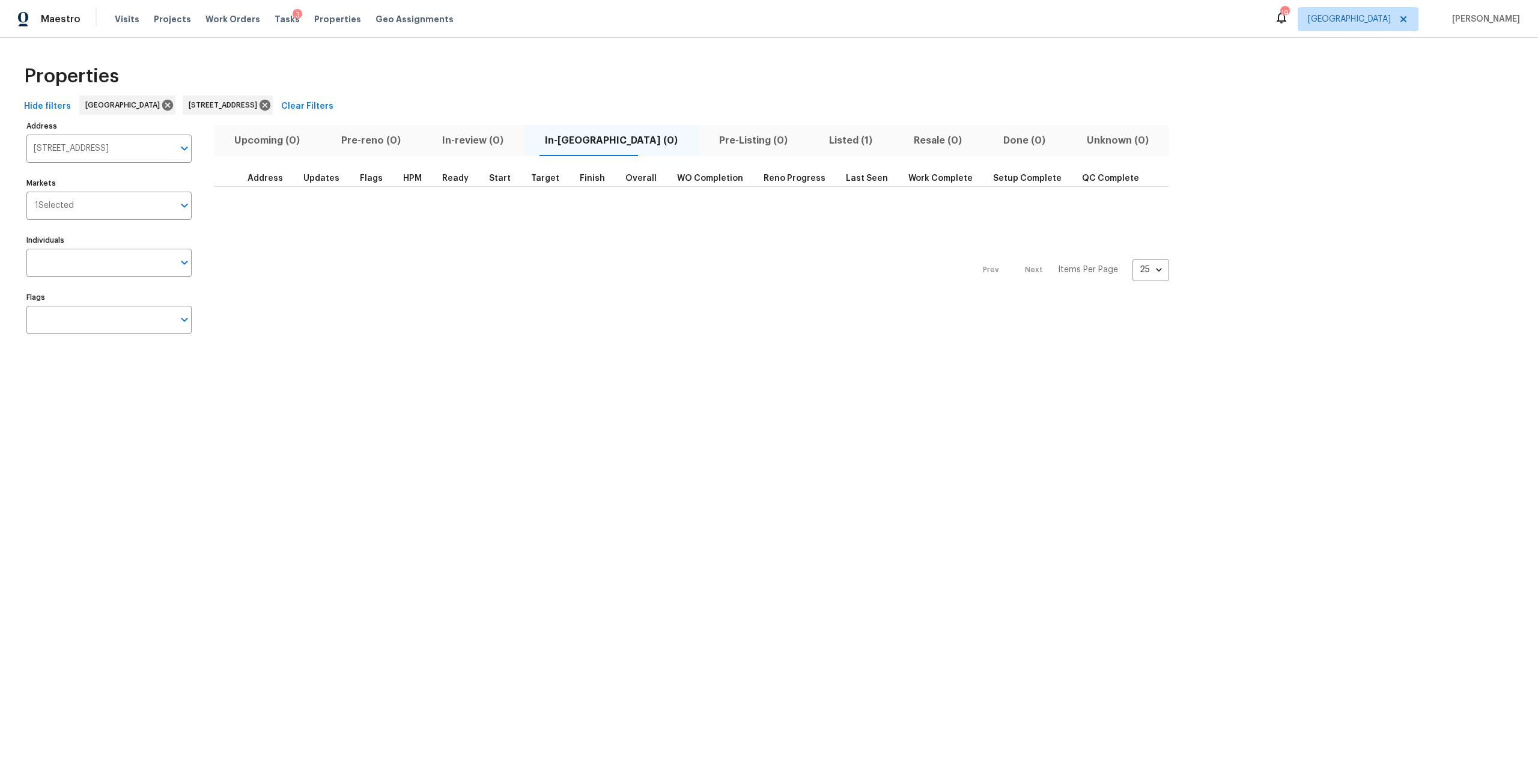
drag, startPoint x: 785, startPoint y: 141, endPoint x: 796, endPoint y: 140, distance: 11.0
click at [815, 140] on span "Listed (1)" at bounding box center [850, 140] width 70 height 17
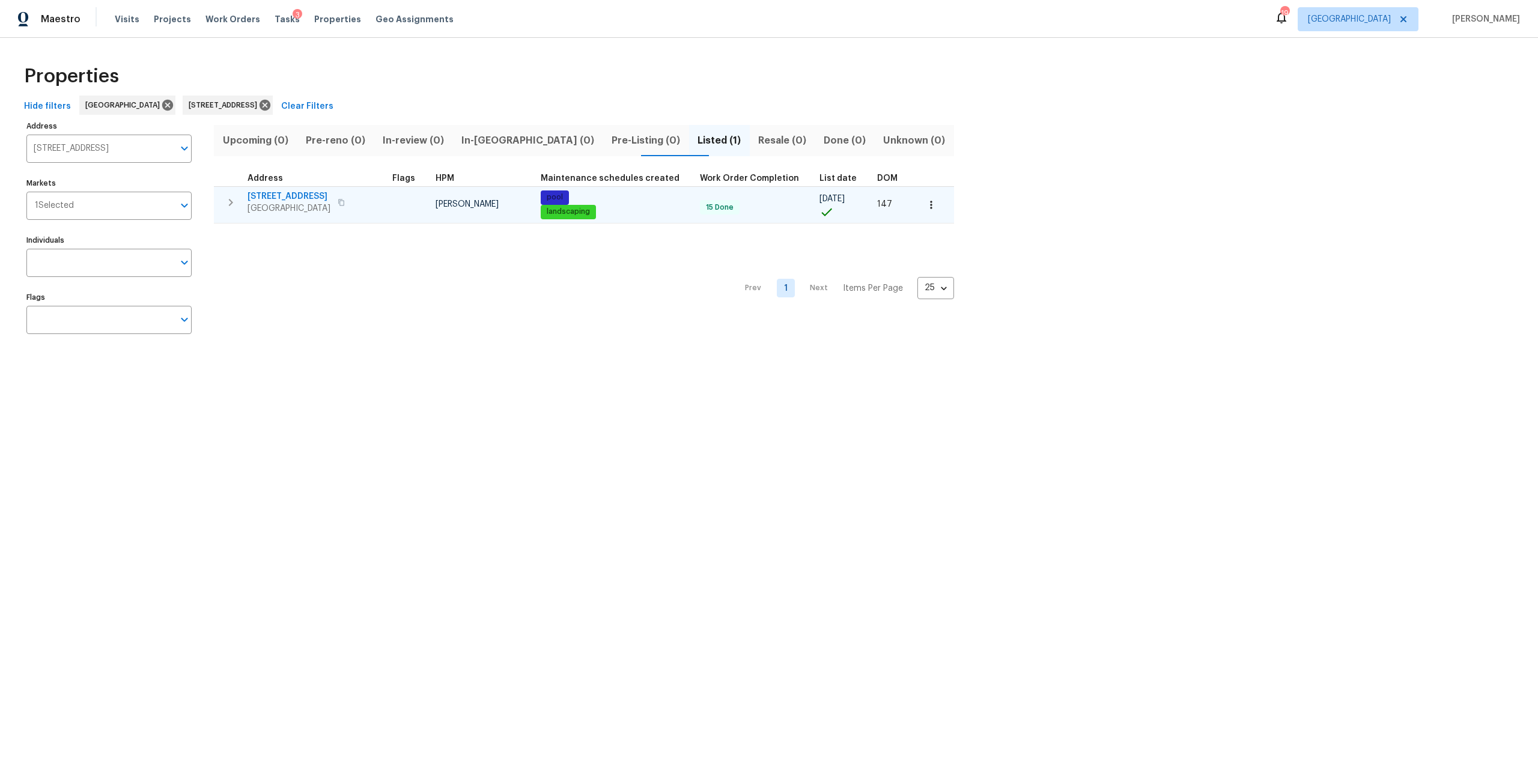
click at [238, 207] on button "button" at bounding box center [231, 203] width 24 height 24
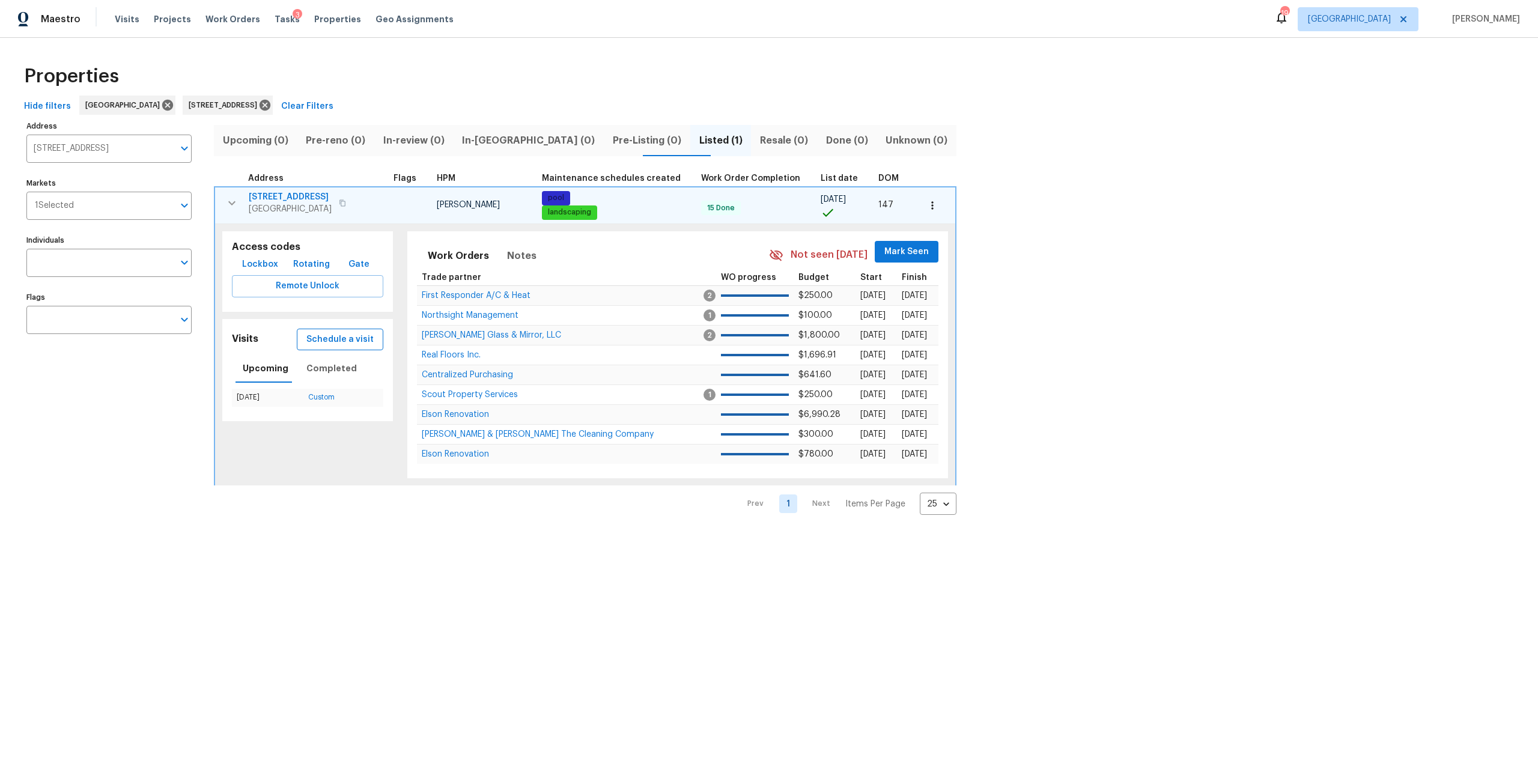
click at [345, 345] on span "Schedule a visit" at bounding box center [340, 340] width 67 height 15
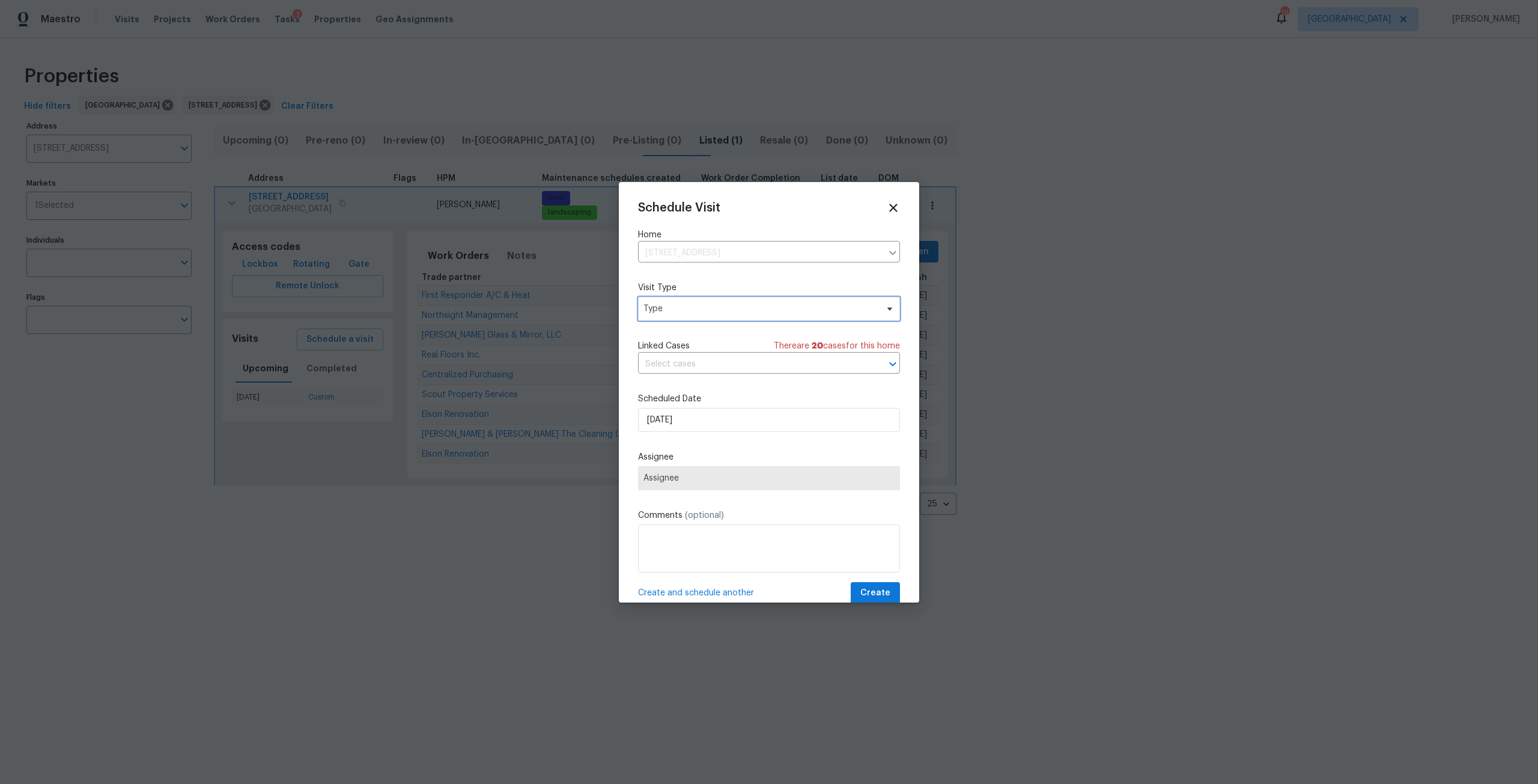
click at [736, 315] on span "Type" at bounding box center [769, 309] width 262 height 24
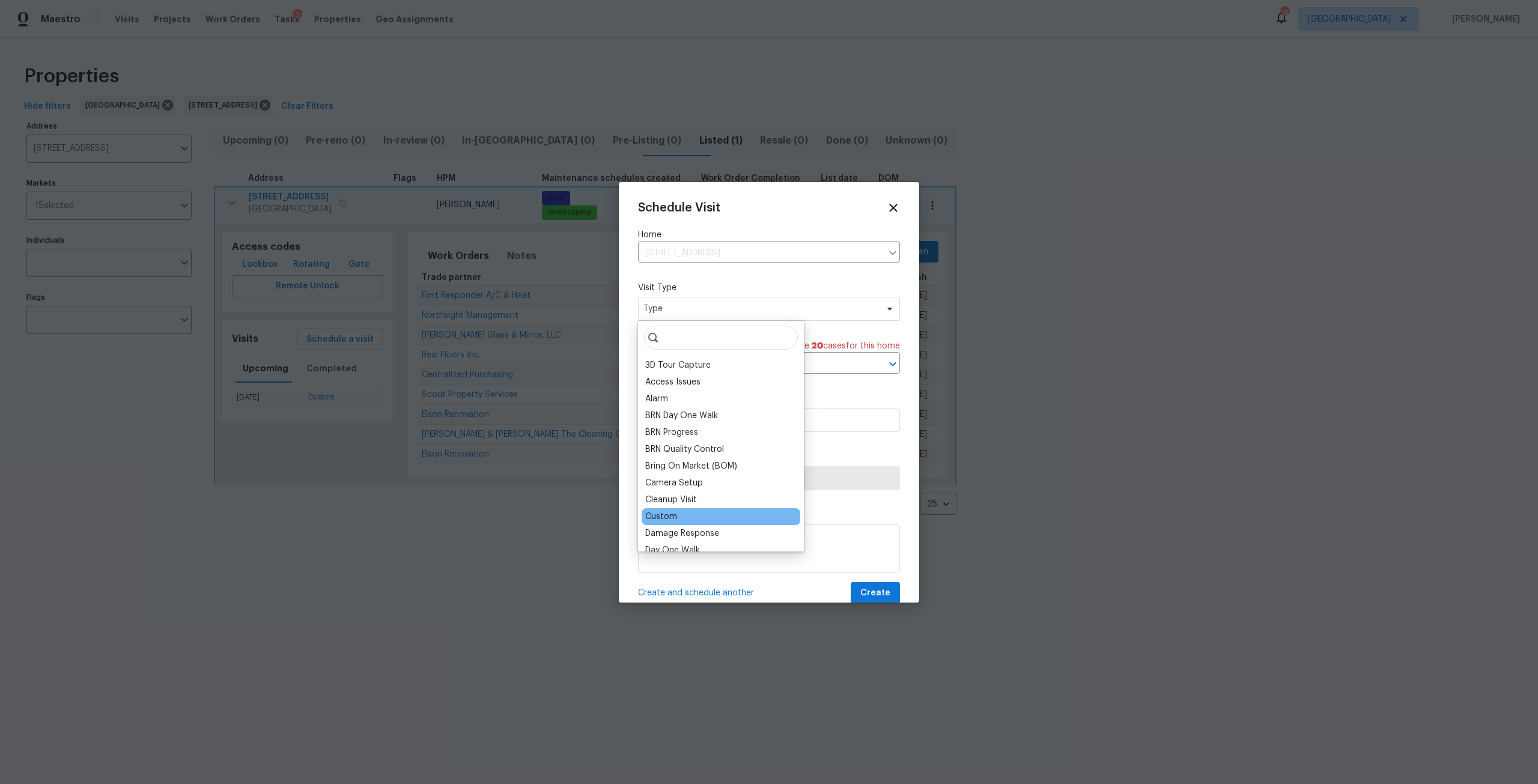
click at [677, 511] on div "Custom" at bounding box center [721, 516] width 159 height 17
click at [668, 516] on div "Custom" at bounding box center [661, 517] width 32 height 12
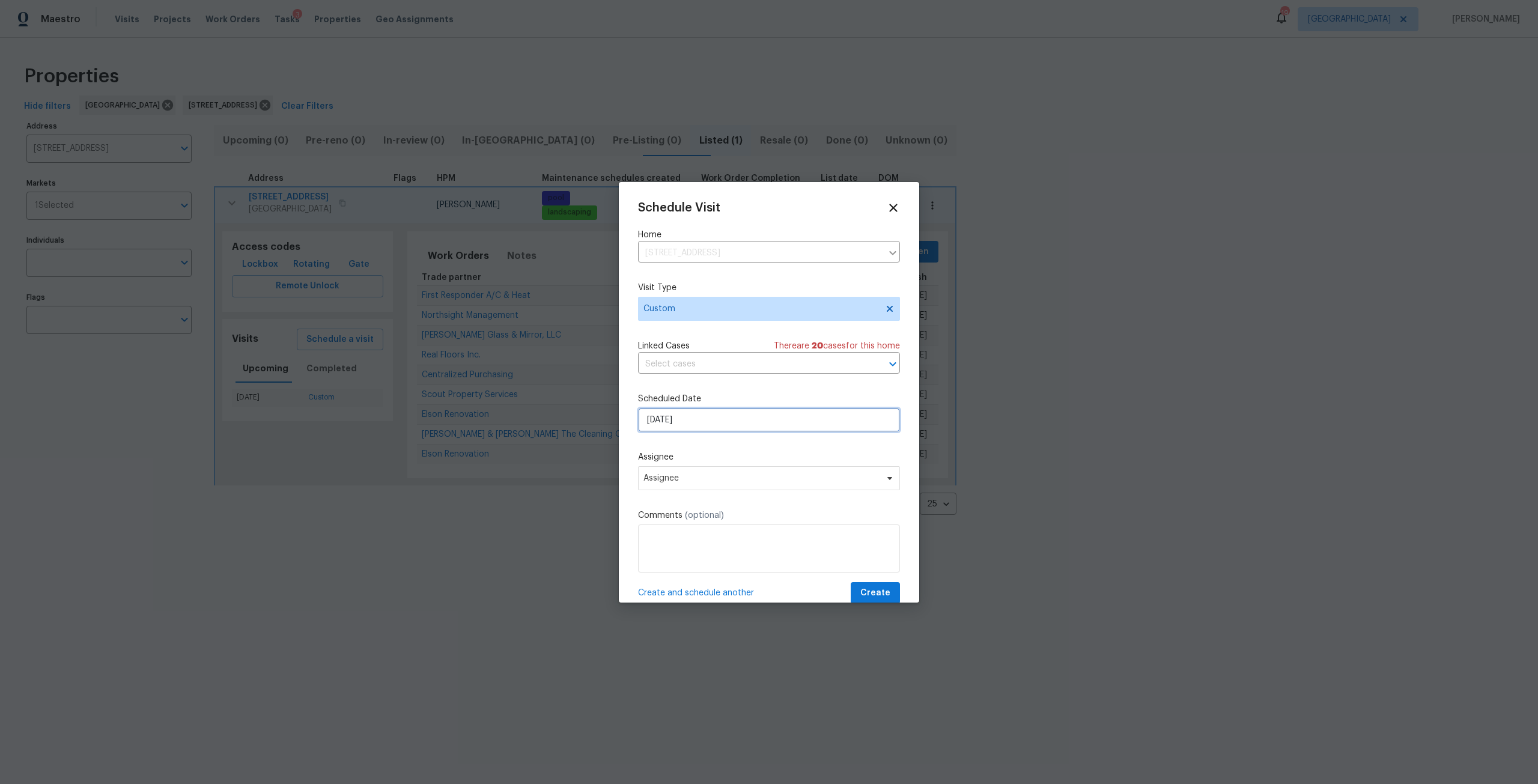
click at [676, 421] on input "8/19/2025" at bounding box center [769, 420] width 262 height 24
click at [744, 349] on div "19" at bounding box center [748, 351] width 20 height 17
click at [699, 471] on span "Assignee" at bounding box center [769, 478] width 262 height 24
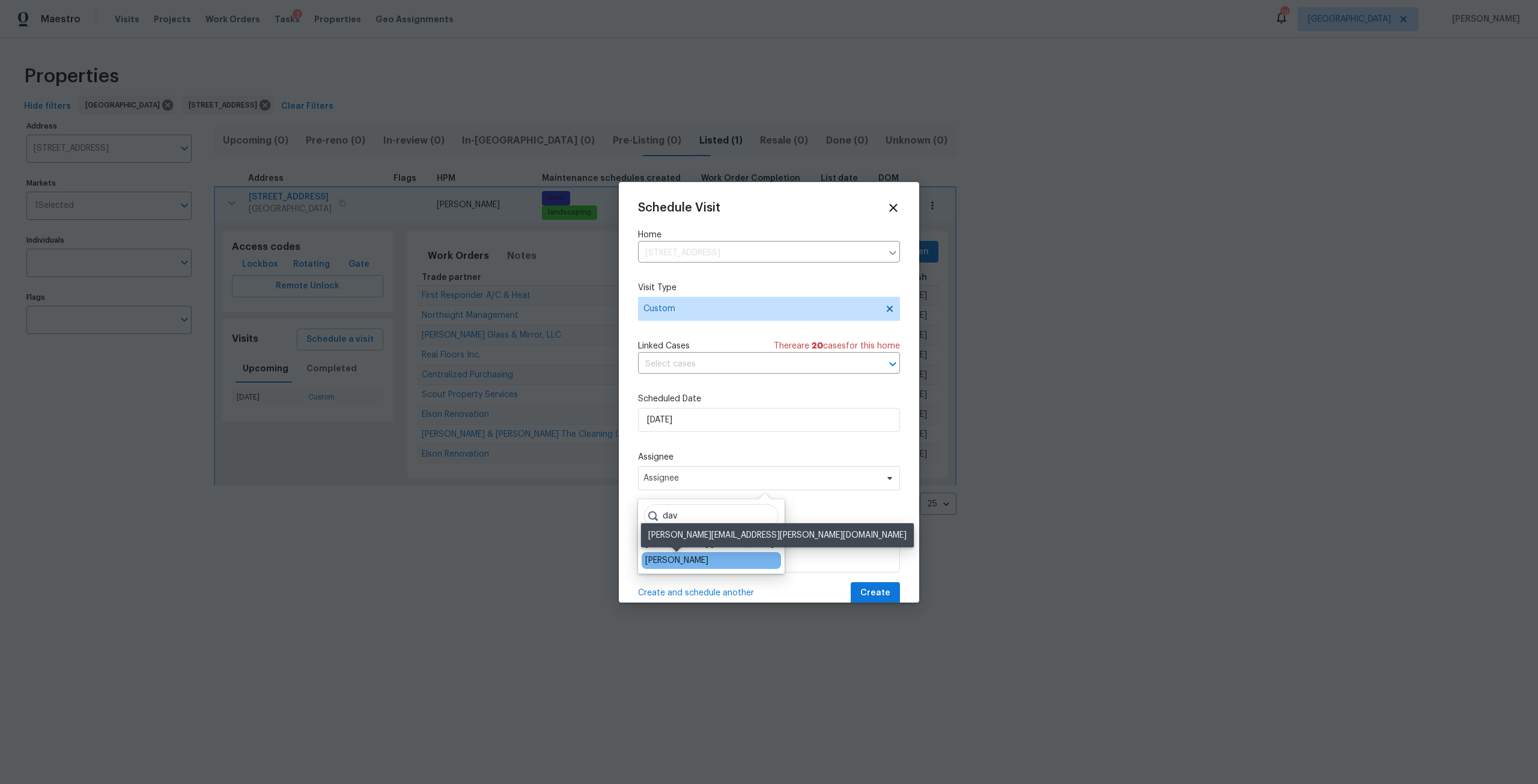
type input "dav"
click at [692, 563] on div "[PERSON_NAME]" at bounding box center [677, 561] width 63 height 12
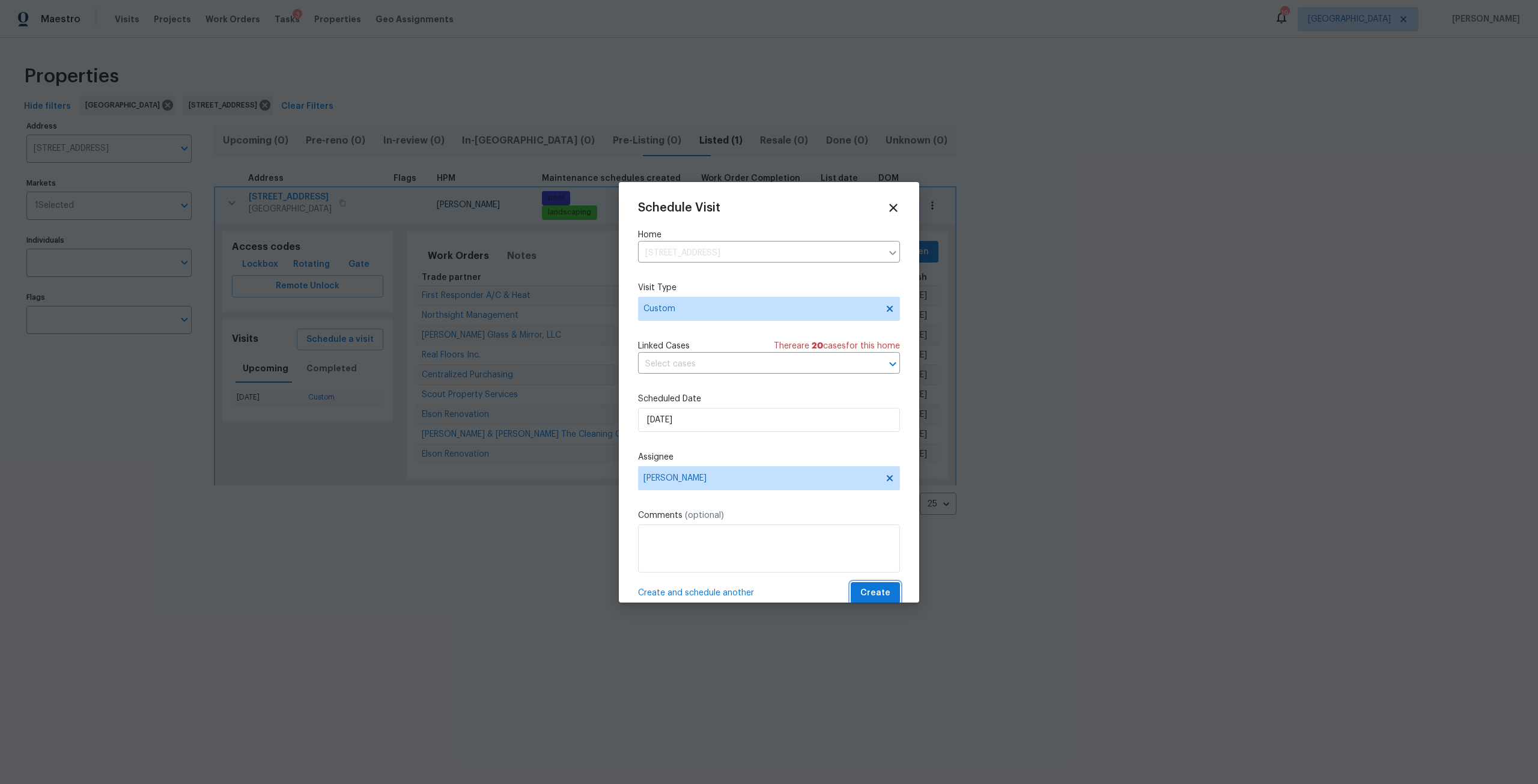
click at [869, 601] on button "Create" at bounding box center [875, 593] width 49 height 22
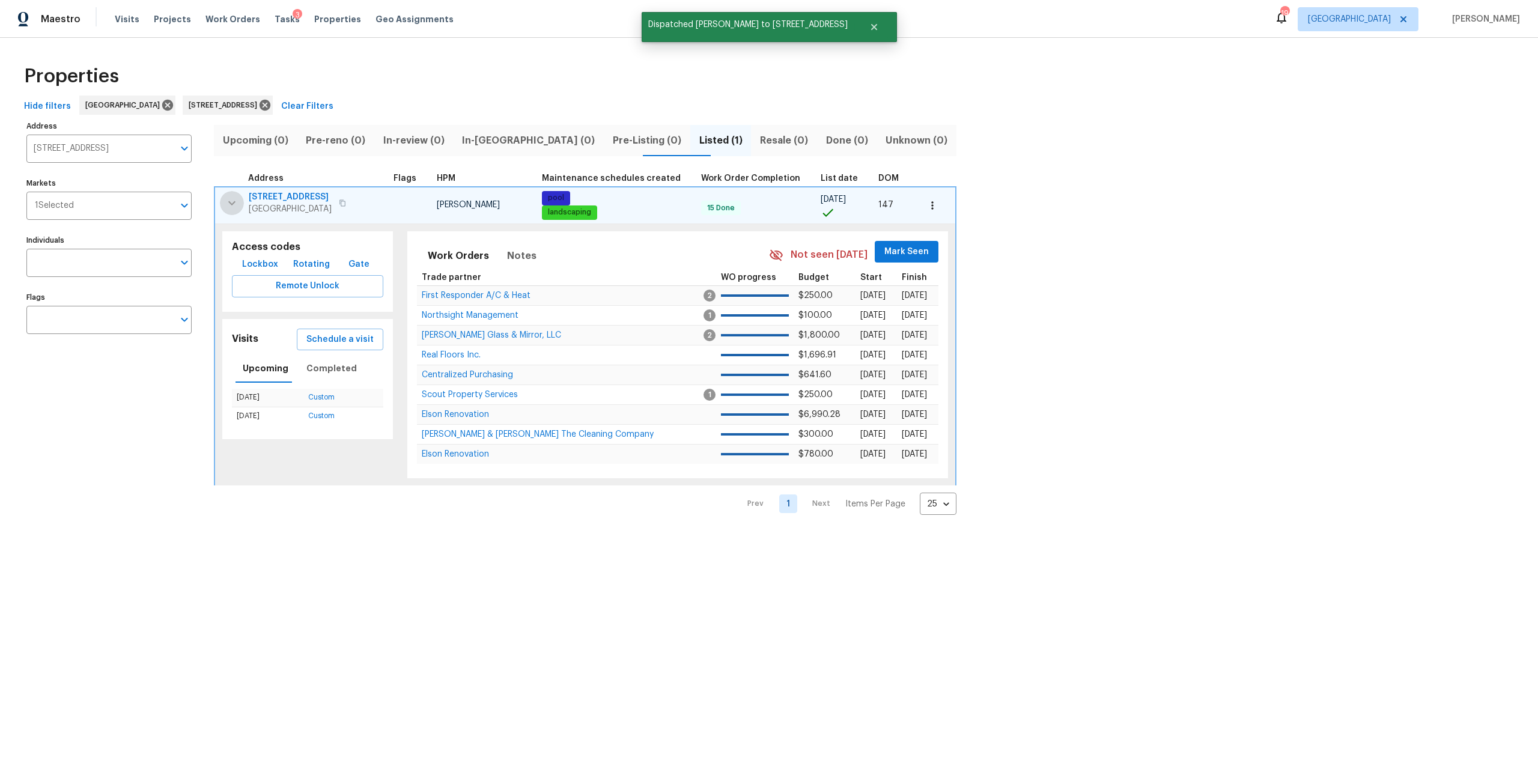
click at [228, 206] on icon "button" at bounding box center [232, 203] width 14 height 14
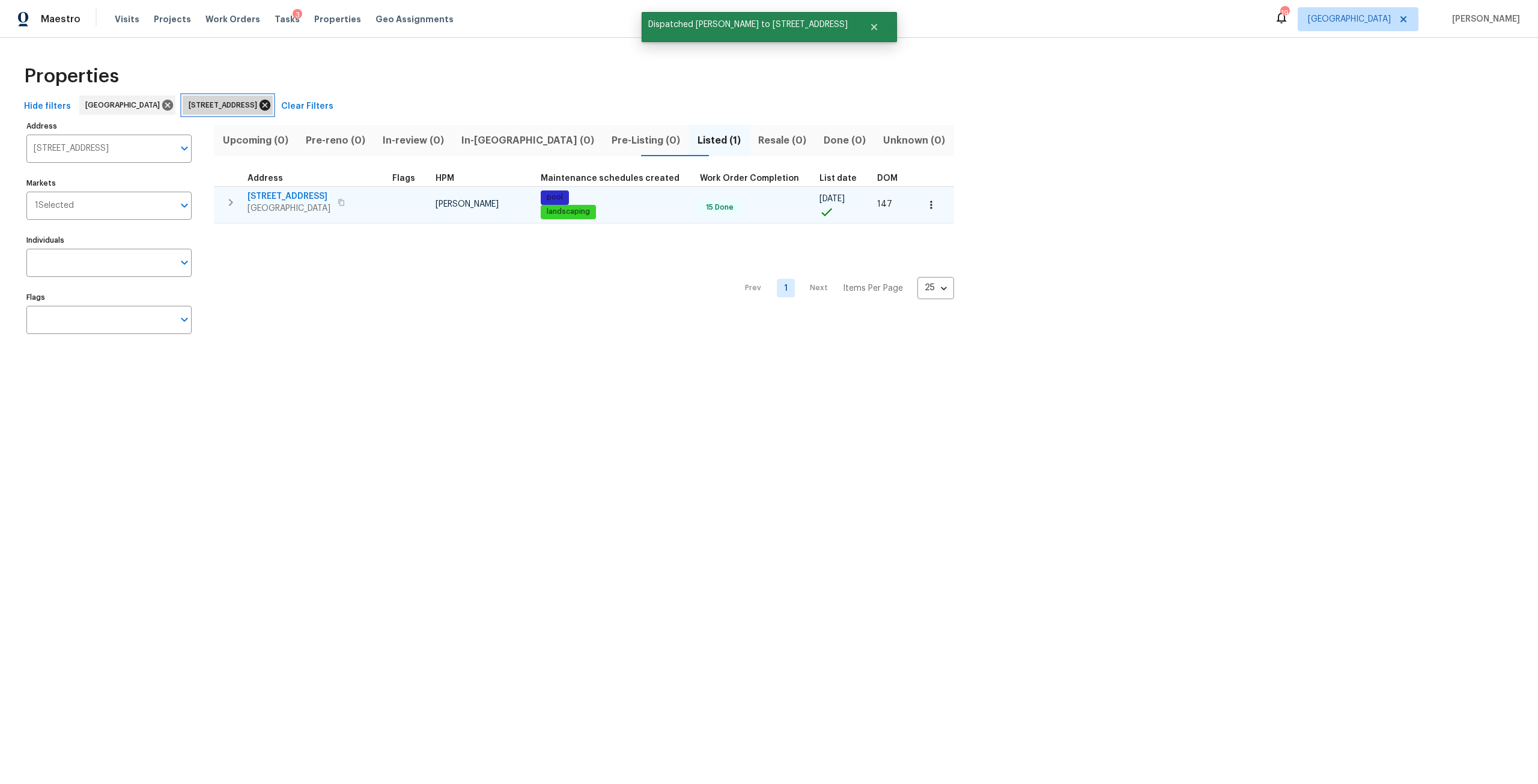
click at [271, 104] on icon at bounding box center [265, 105] width 13 height 13
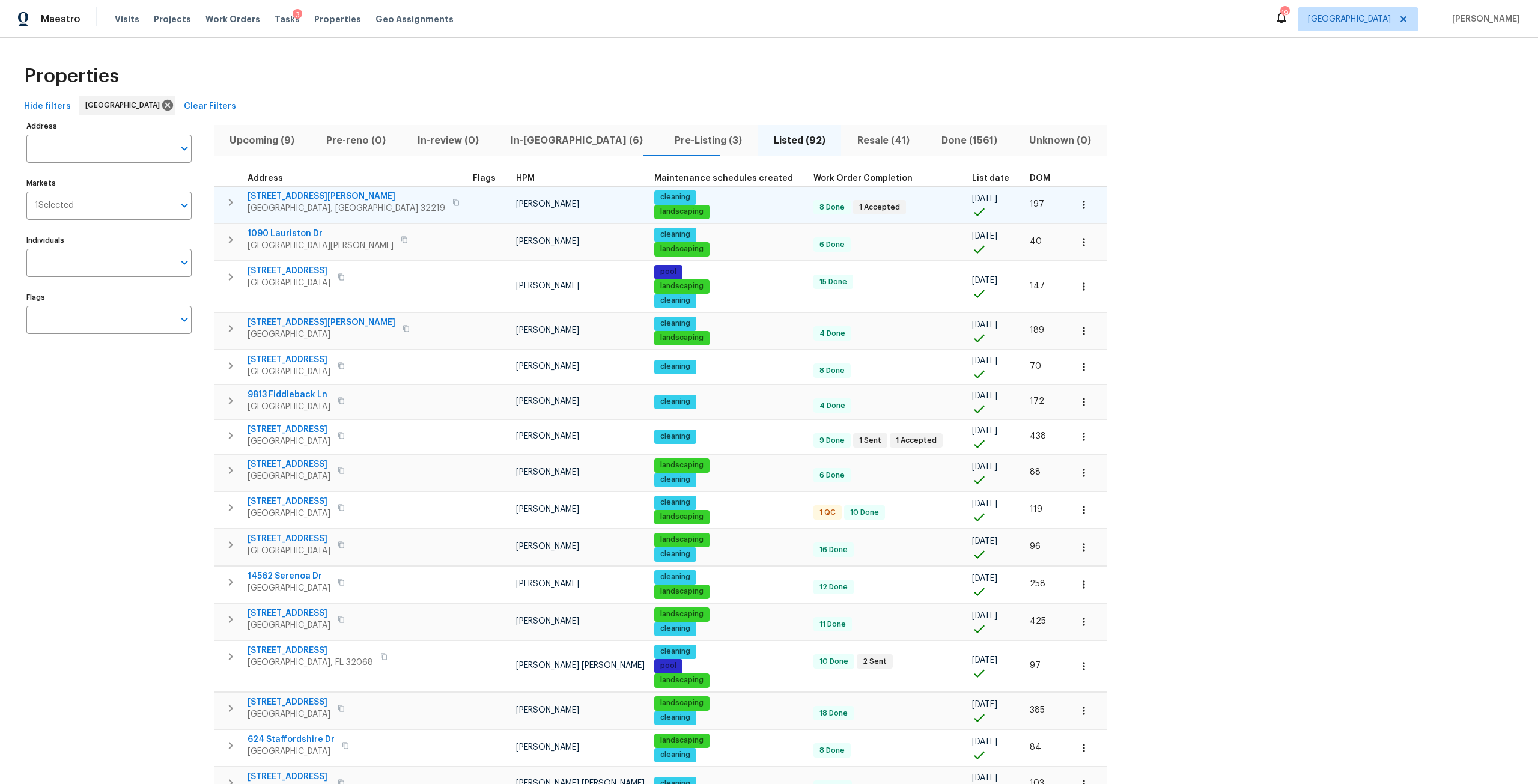
click at [299, 194] on span "6890 Langford St" at bounding box center [347, 197] width 198 height 12
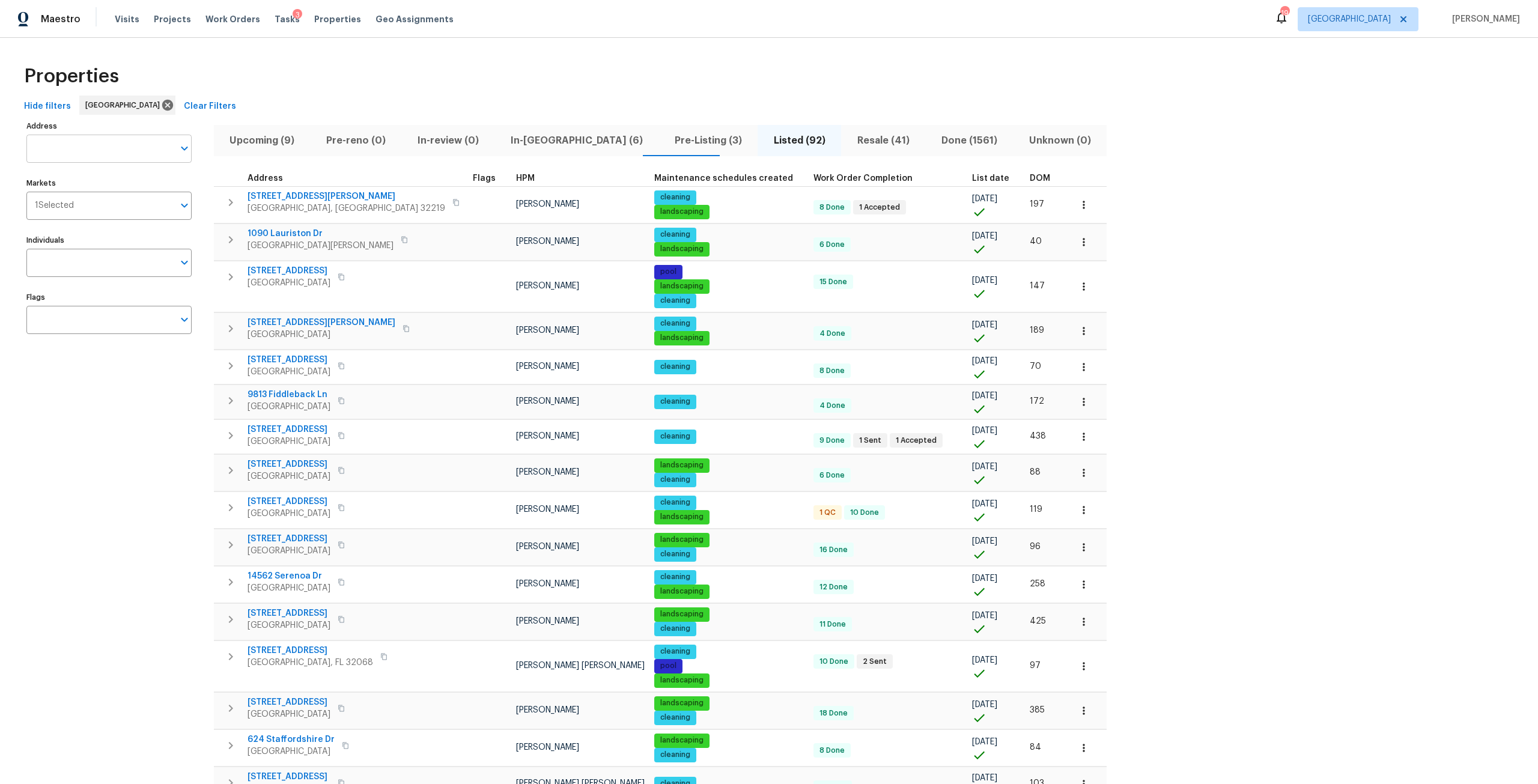
click at [55, 145] on input "Address" at bounding box center [100, 149] width 147 height 28
click at [125, 141] on input "Address" at bounding box center [100, 149] width 147 height 28
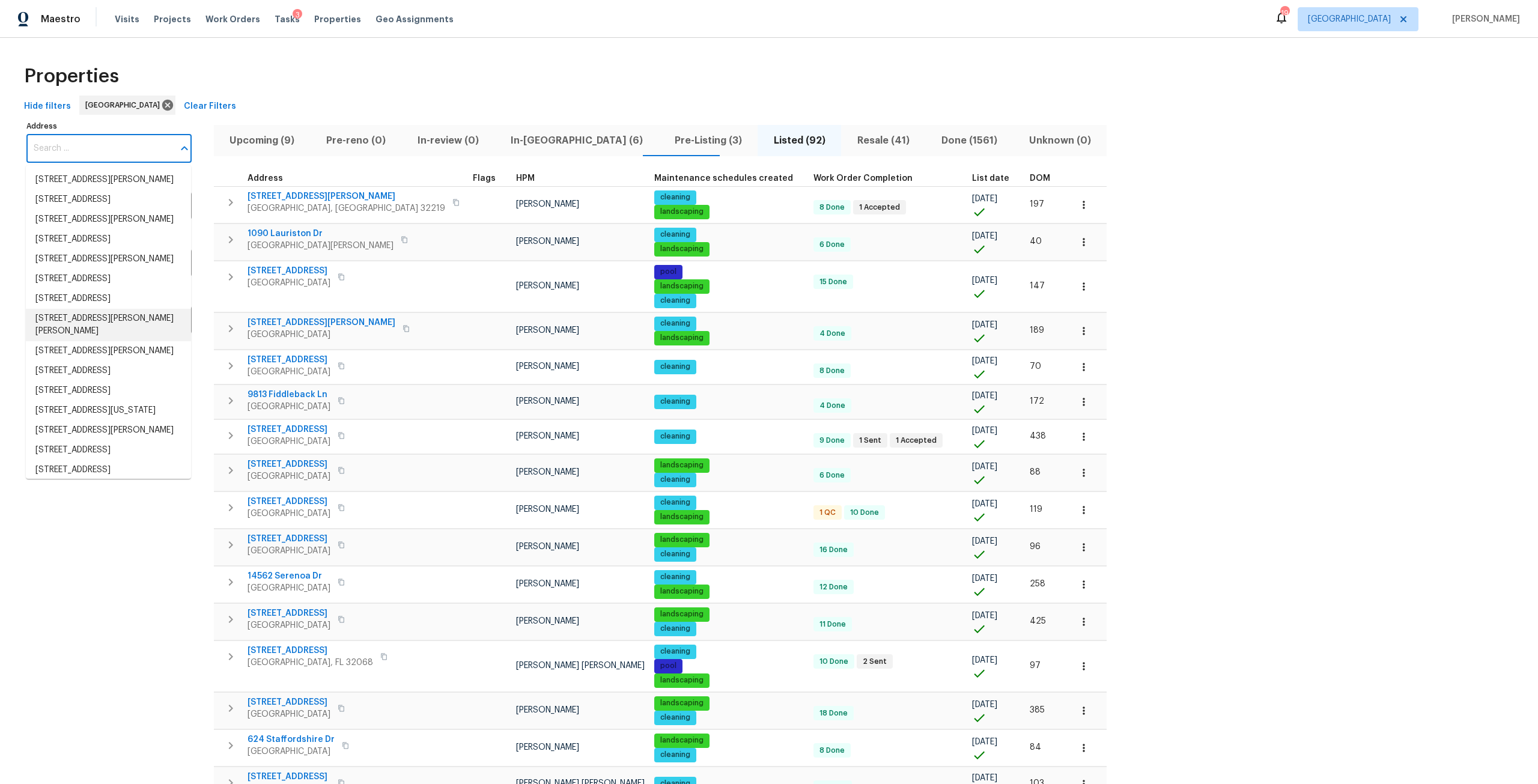
click at [147, 158] on input "Address" at bounding box center [100, 149] width 147 height 28
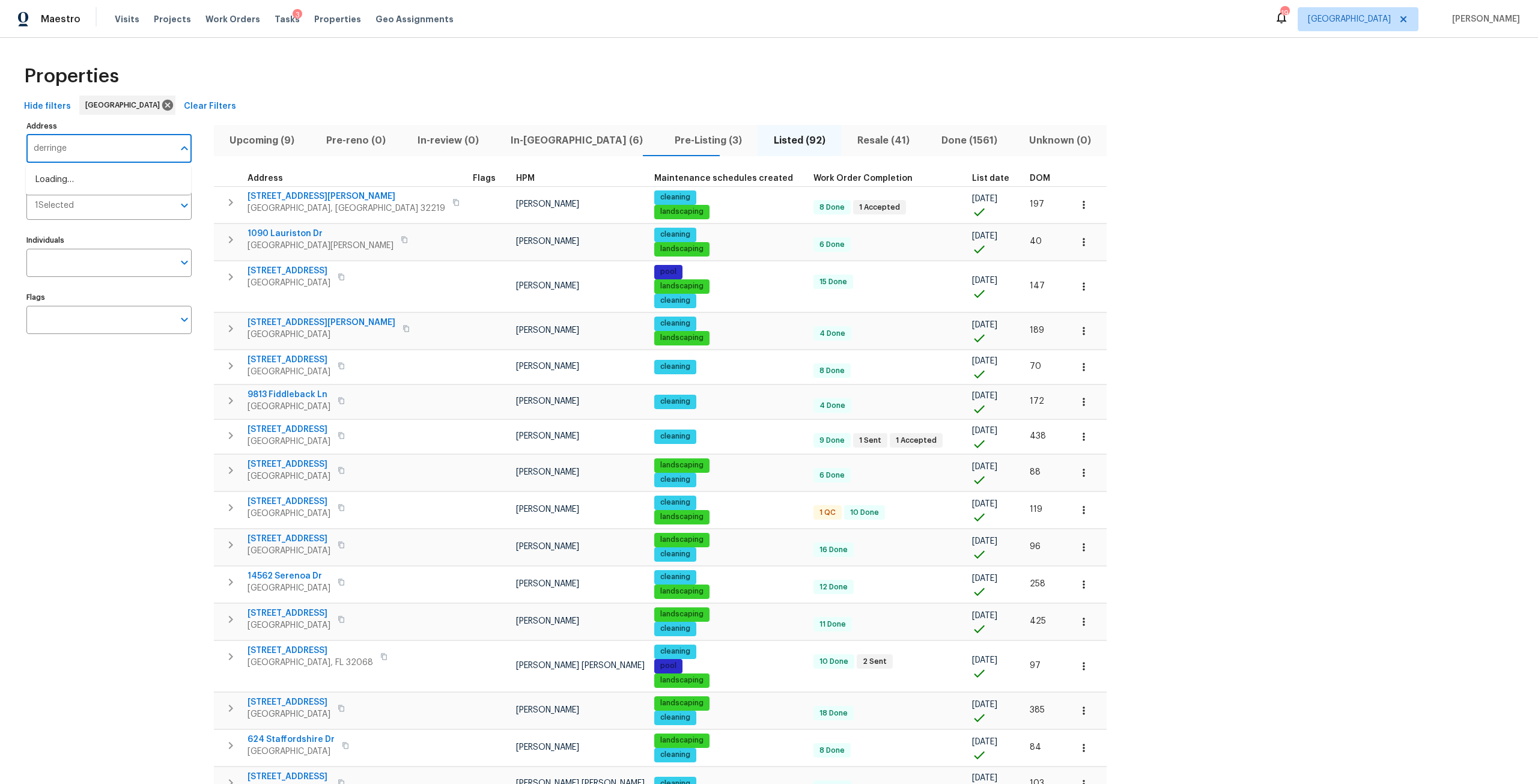
type input "derringer"
click at [118, 209] on li "1532 Derringer Rd Jacksonville FL 32225" at bounding box center [108, 199] width 165 height 20
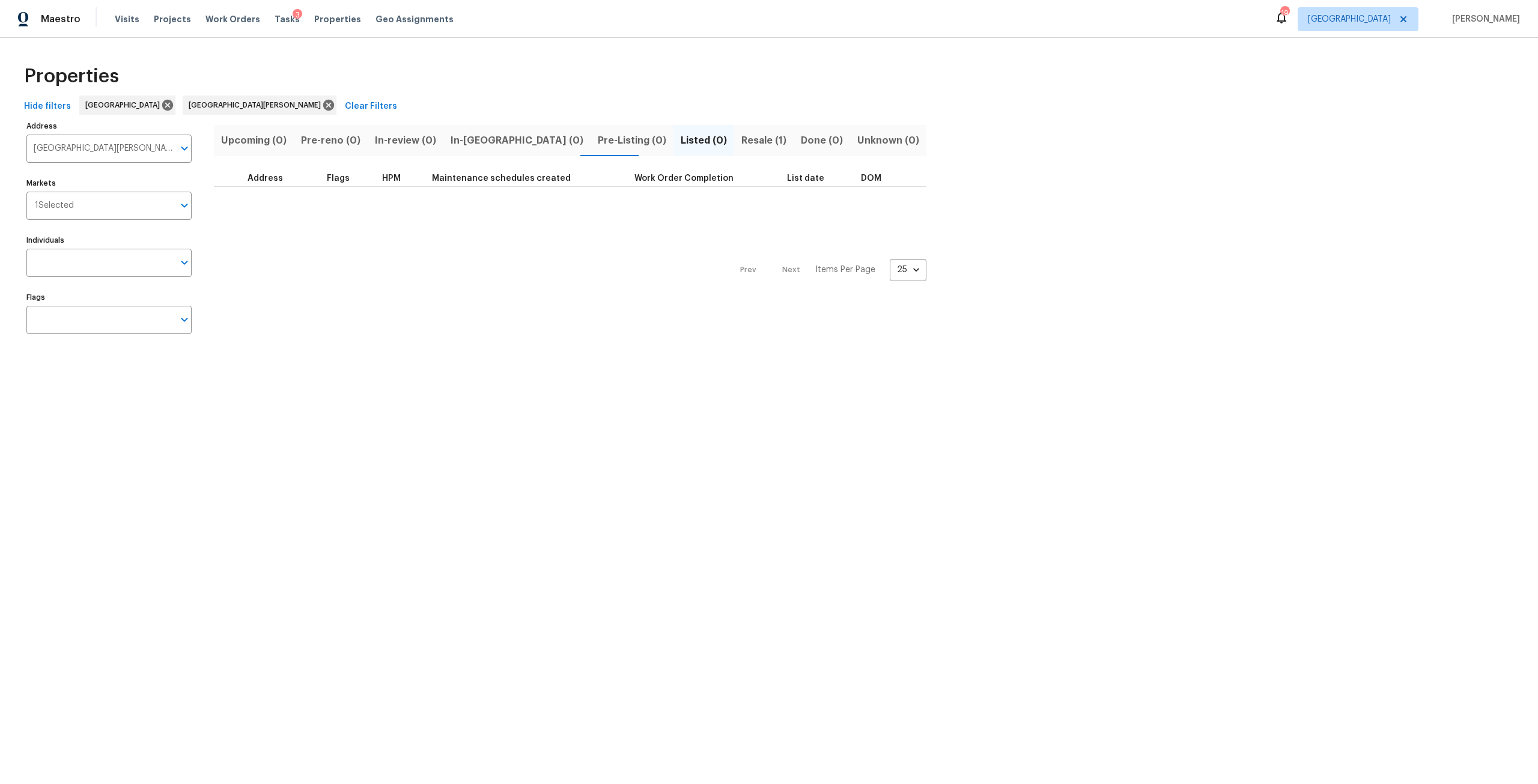
click at [741, 145] on span "Resale (1)" at bounding box center [763, 140] width 45 height 17
type input "1532 Derringer Rd Jacksonville FL 32225"
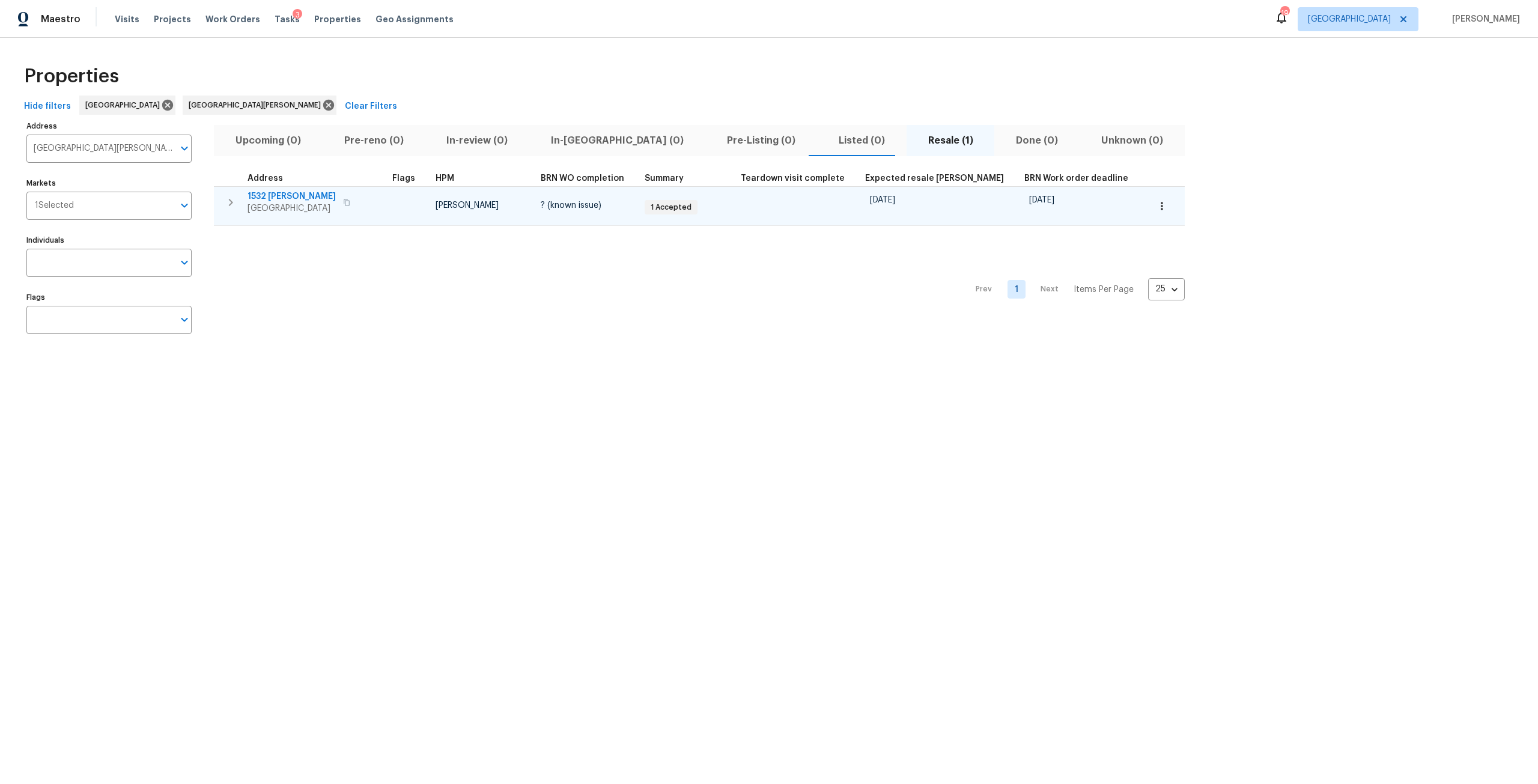
click at [349, 201] on button "button" at bounding box center [346, 202] width 14 height 17
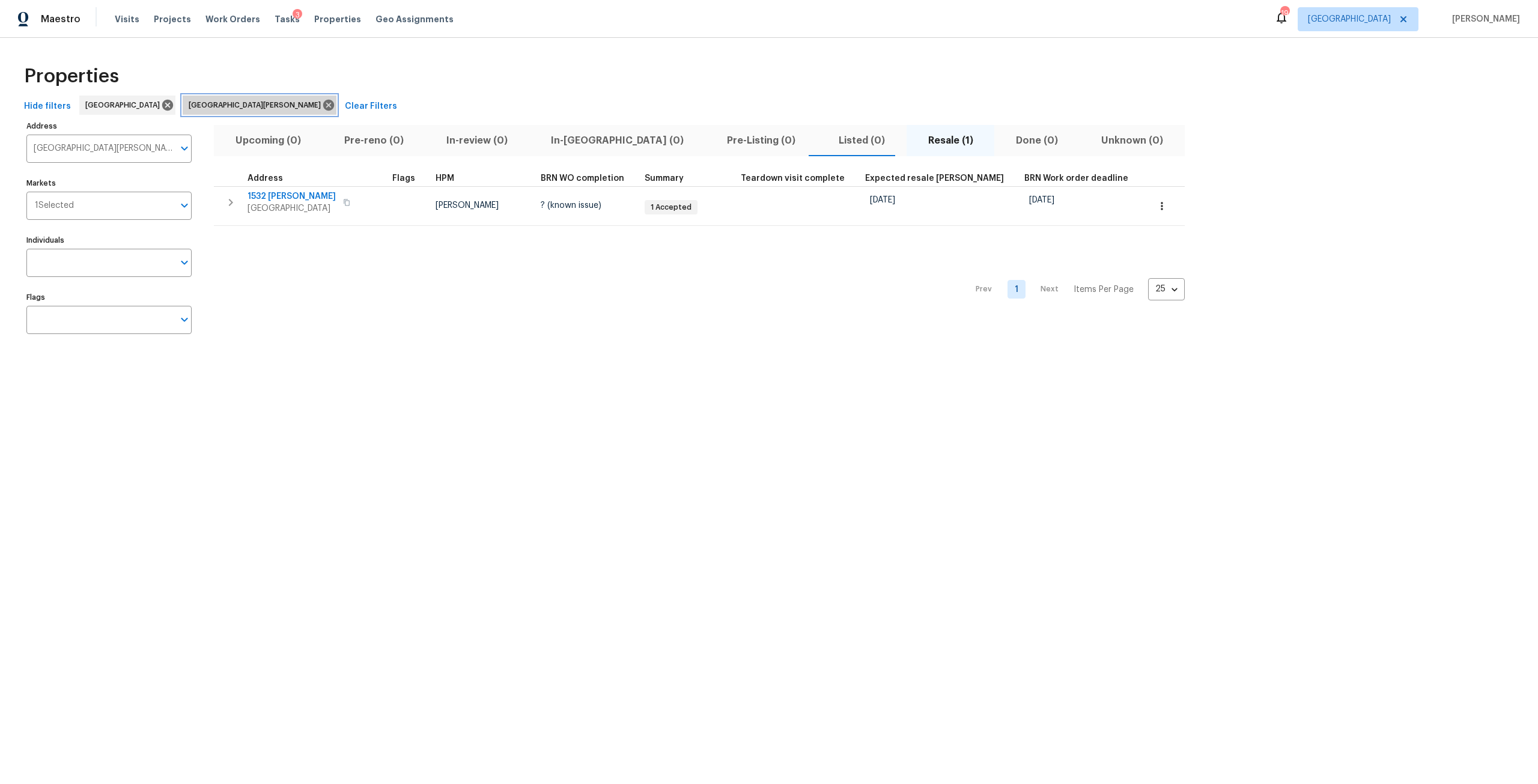
drag, startPoint x: 303, startPoint y: 104, endPoint x: 268, endPoint y: 118, distance: 37.7
click at [323, 104] on icon at bounding box center [328, 105] width 11 height 11
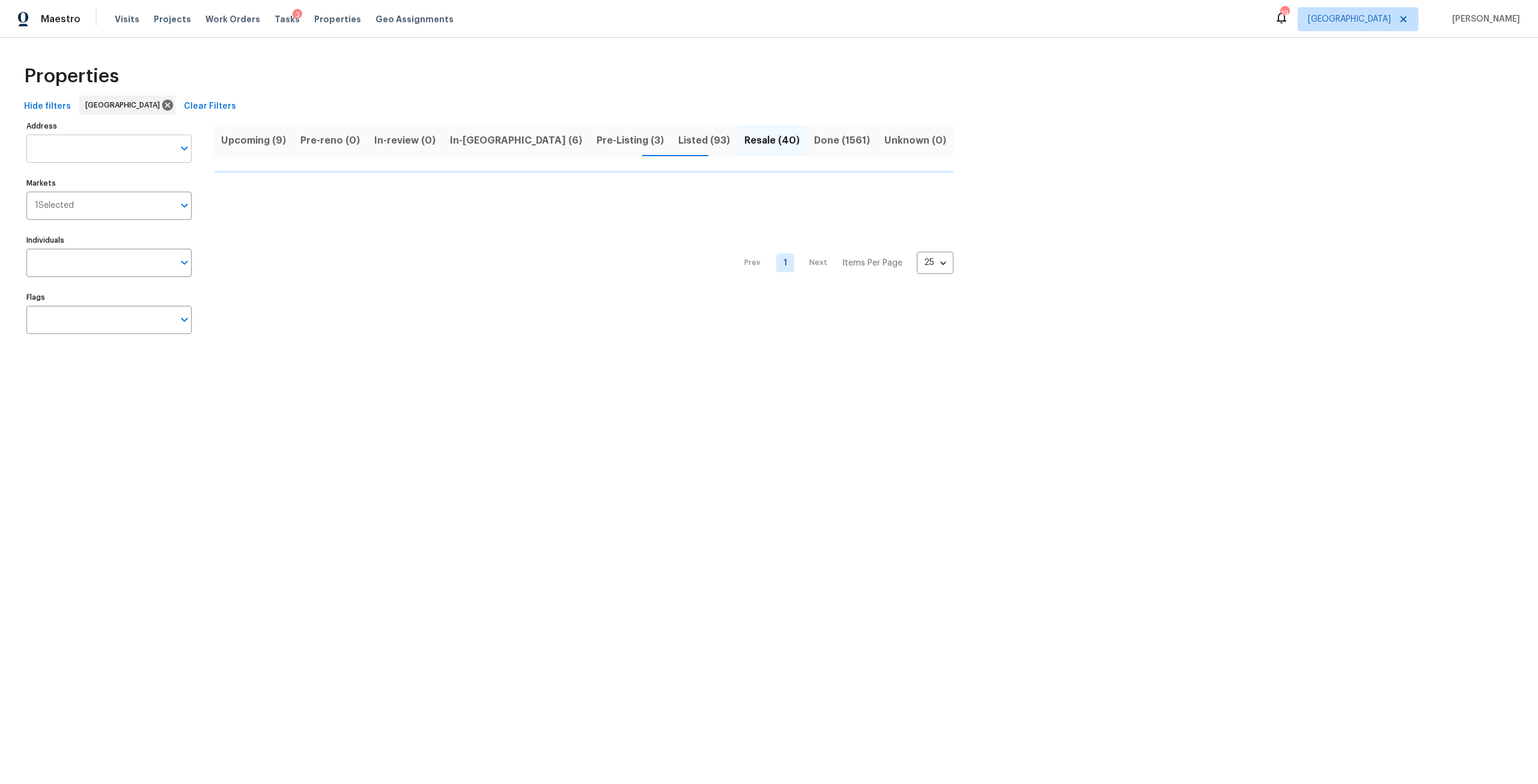
click at [112, 151] on input "Address" at bounding box center [100, 149] width 147 height 28
type input "606"
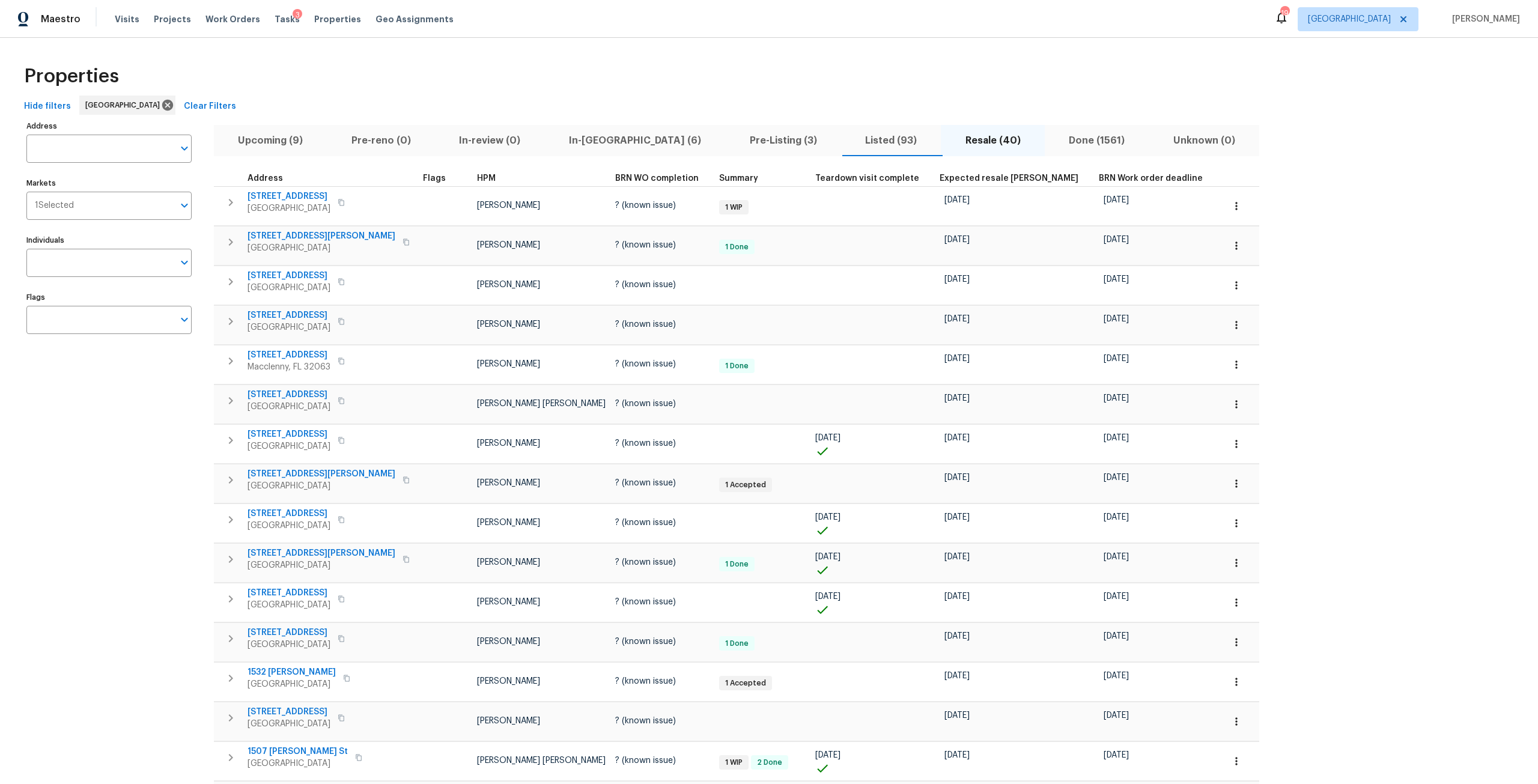
click at [117, 153] on input "Address" at bounding box center [100, 149] width 147 height 28
type input "606"
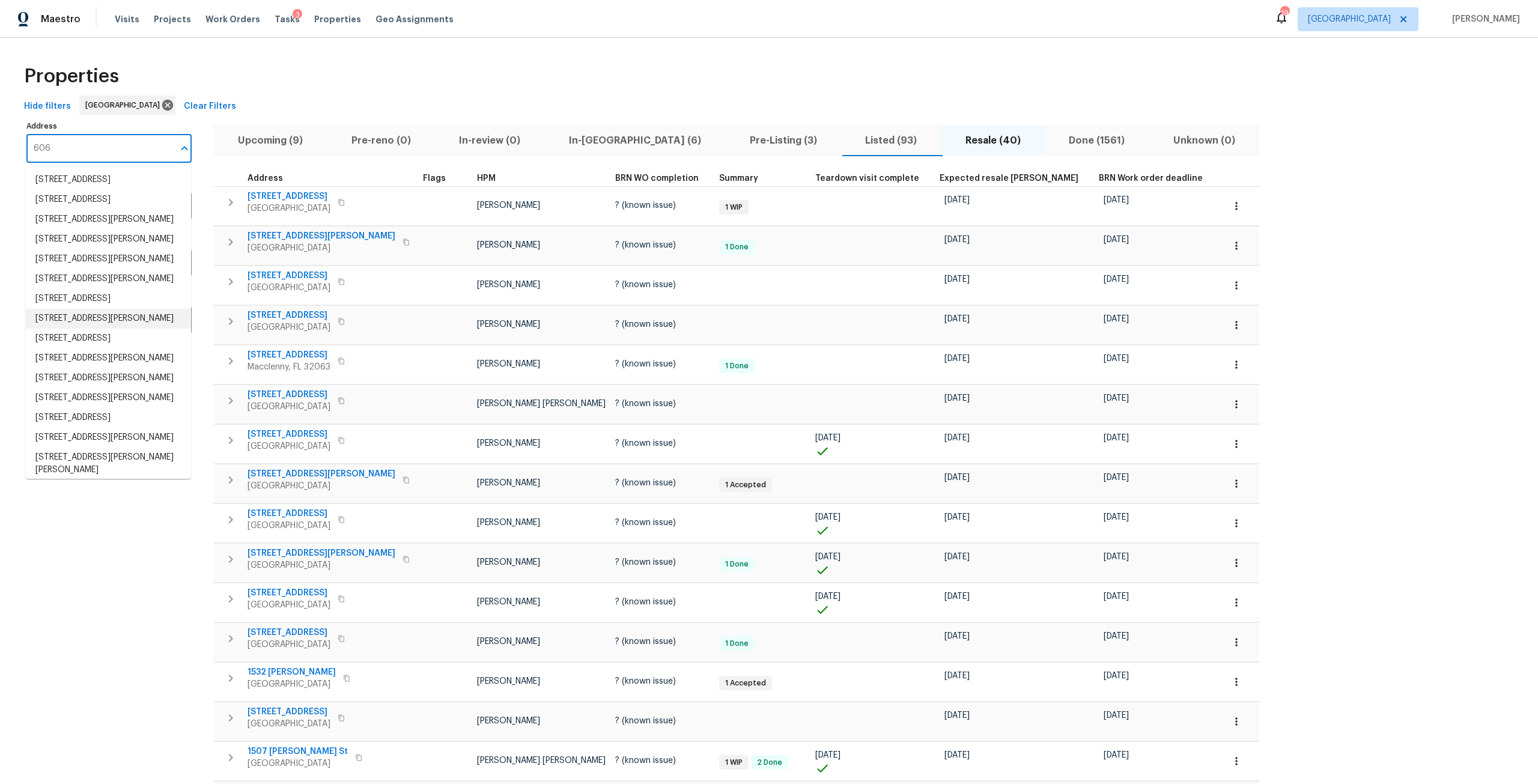
drag, startPoint x: 109, startPoint y: 394, endPoint x: 122, endPoint y: 400, distance: 14.3
click at [120, 328] on li "606 Jackson Ave N Jacksonville FL 32220" at bounding box center [108, 318] width 165 height 20
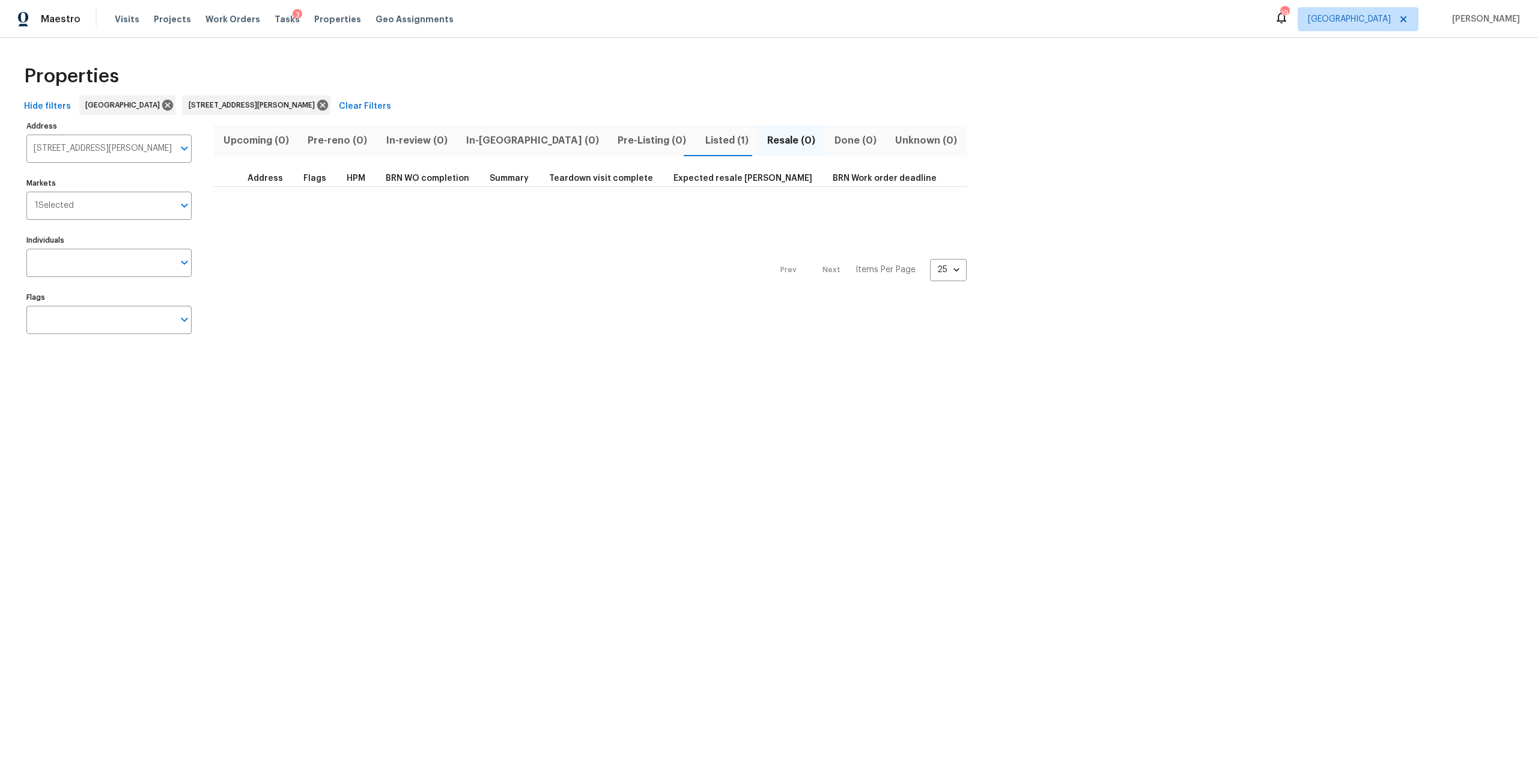
click at [703, 139] on span "Listed (1)" at bounding box center [726, 140] width 48 height 17
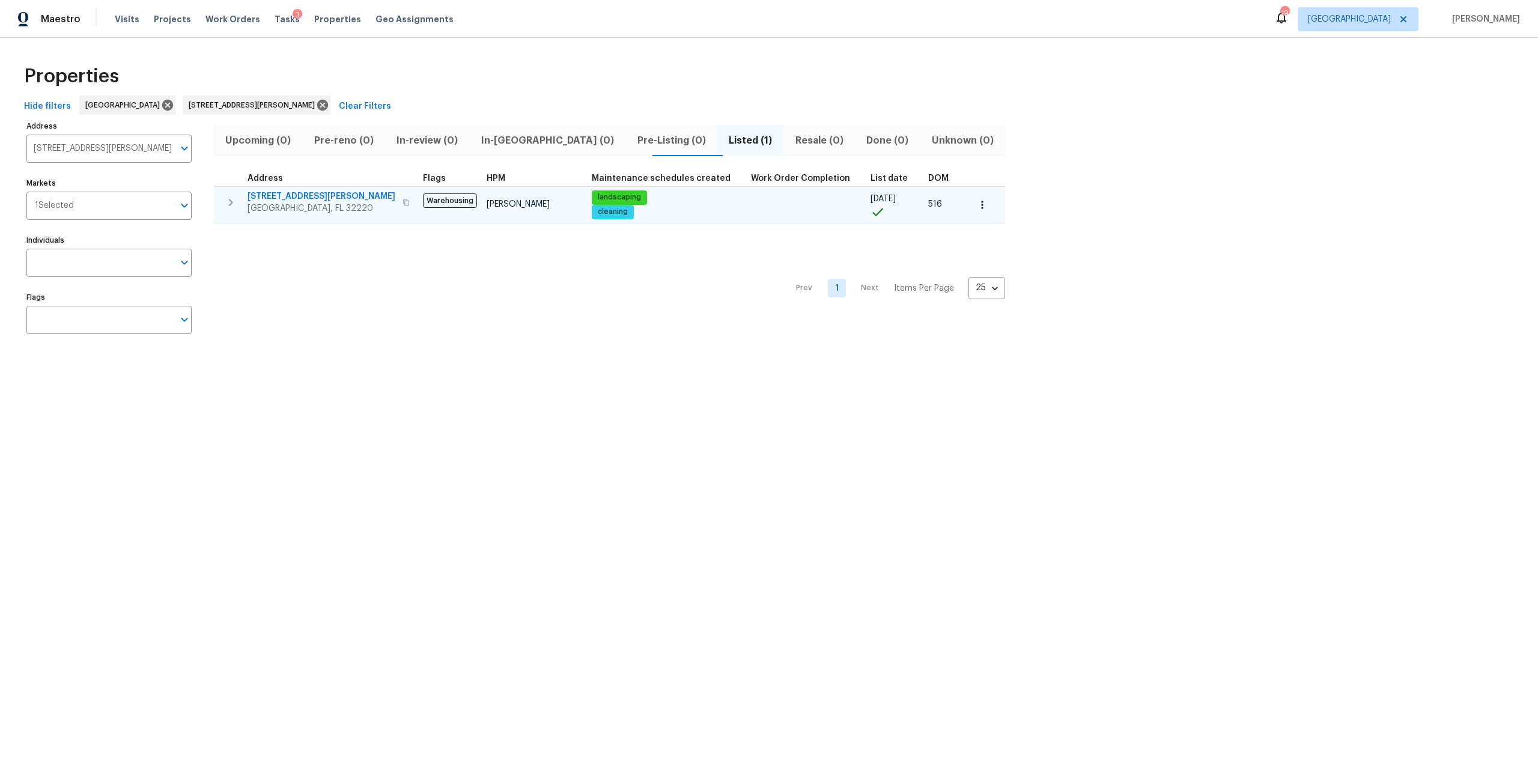
click at [403, 203] on icon "button" at bounding box center [406, 202] width 7 height 7
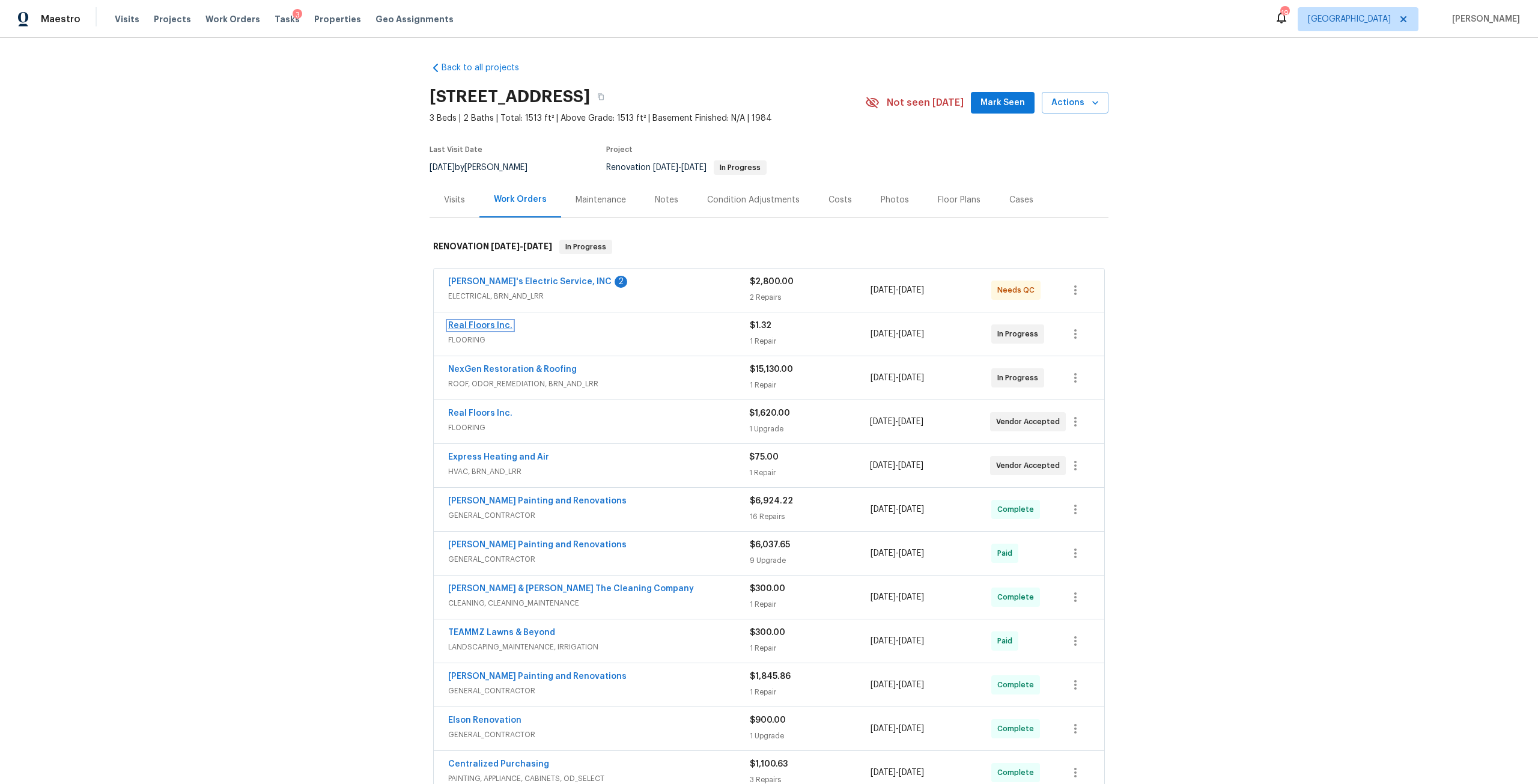
click at [494, 324] on link "Real Floors Inc." at bounding box center [481, 326] width 65 height 8
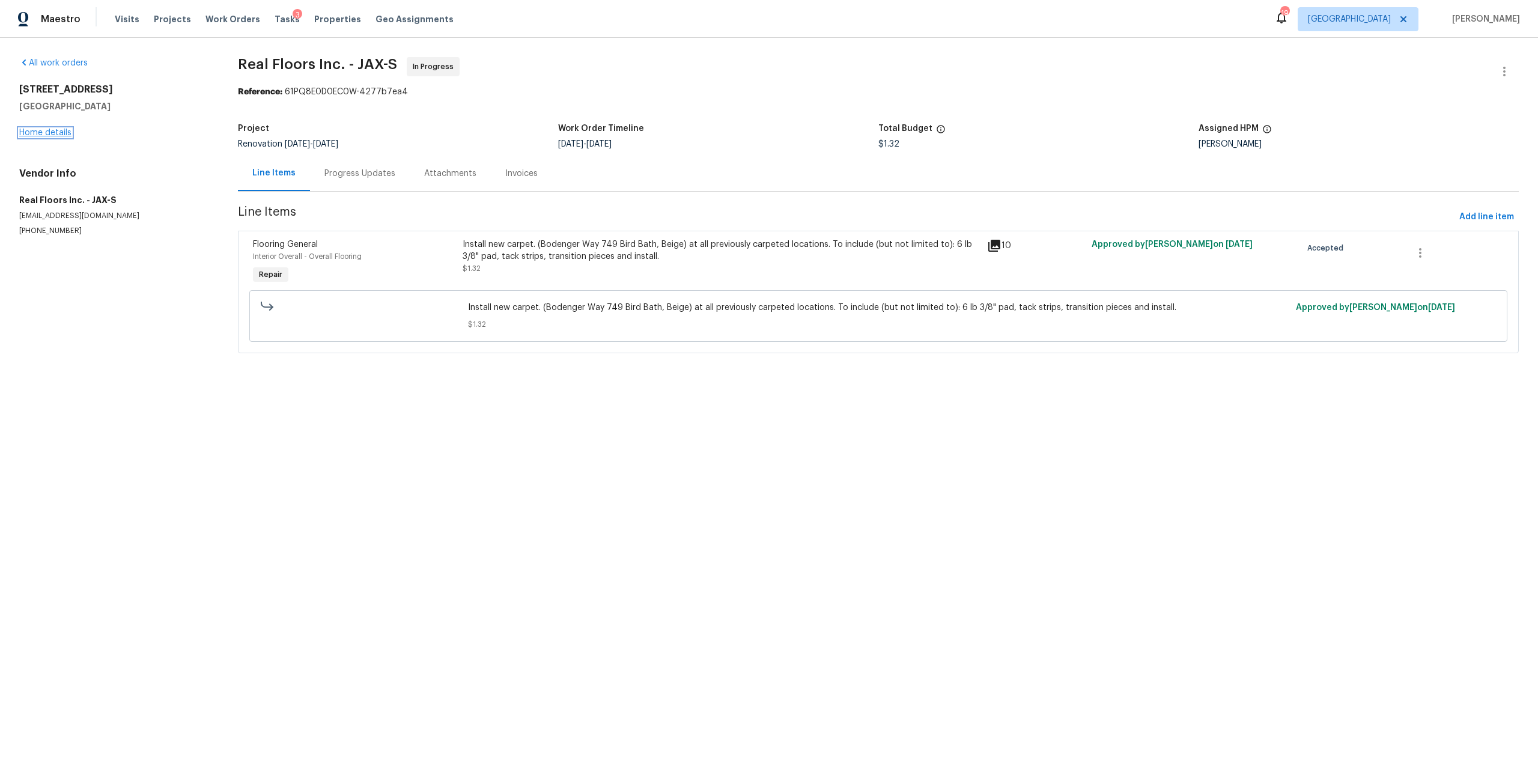
click at [40, 130] on link "Home details" at bounding box center [46, 133] width 53 height 8
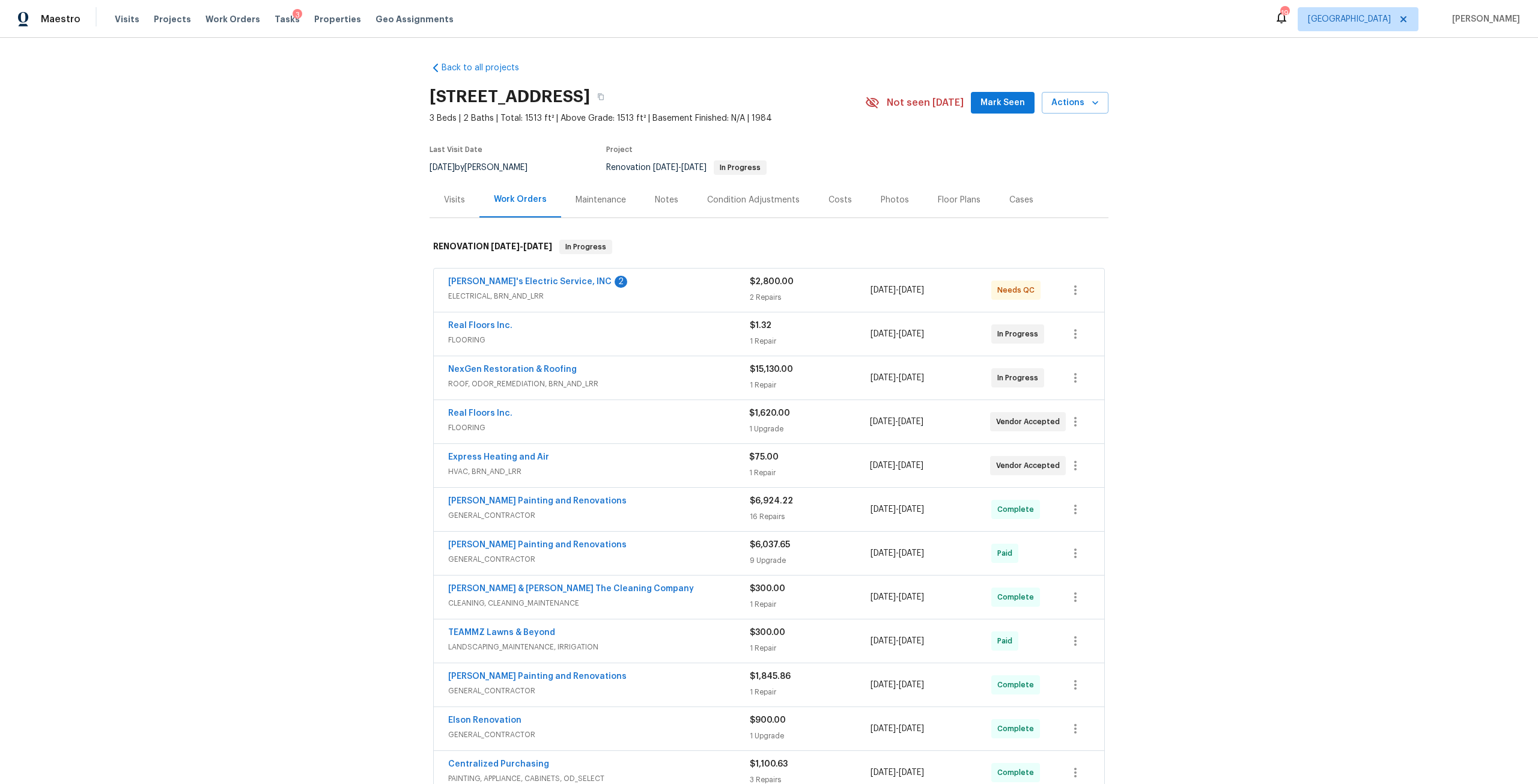
click at [452, 199] on div "Visits" at bounding box center [454, 200] width 21 height 12
